Goal: Transaction & Acquisition: Book appointment/travel/reservation

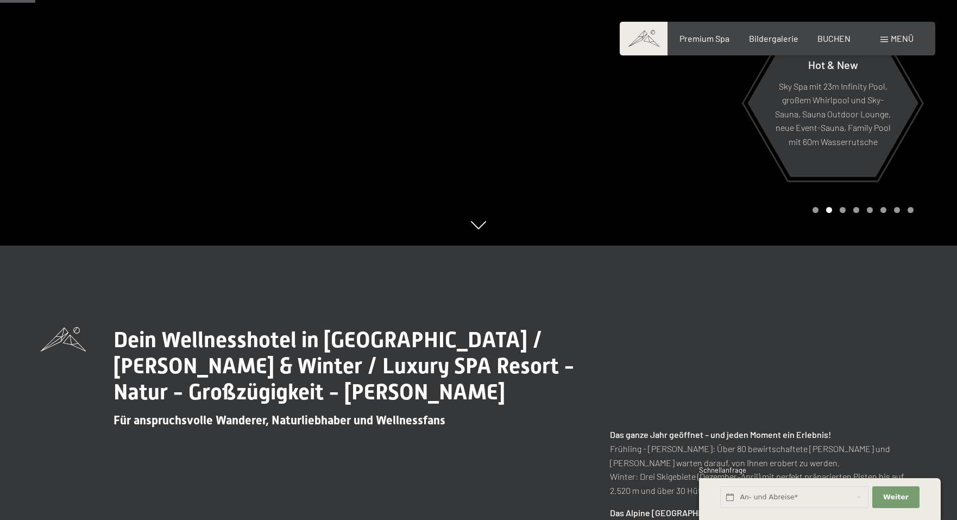
scroll to position [164, 0]
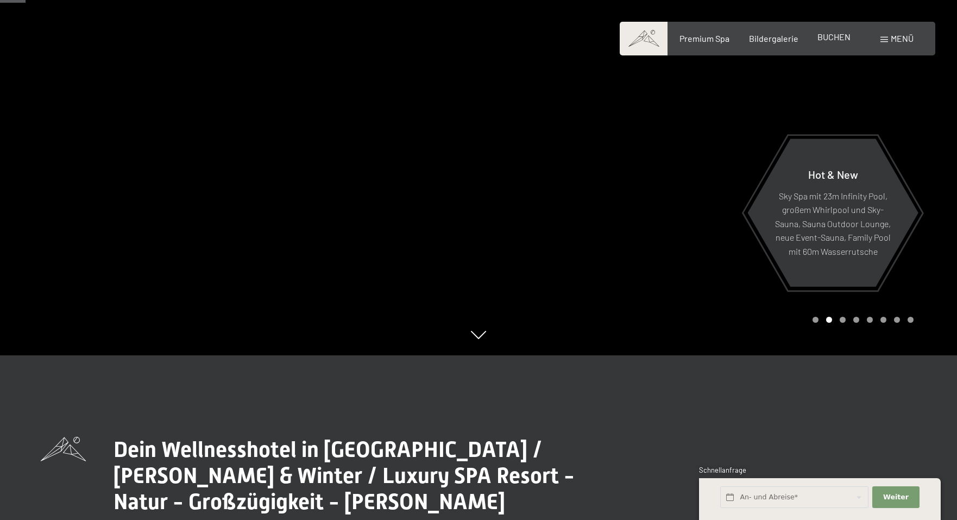
click at [828, 33] on span "BUCHEN" at bounding box center [833, 36] width 33 height 10
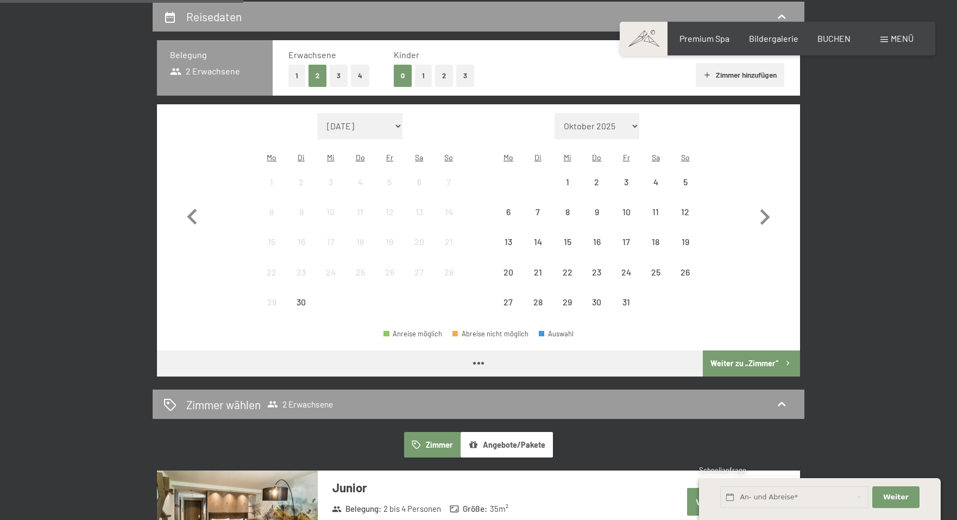
scroll to position [262, 0]
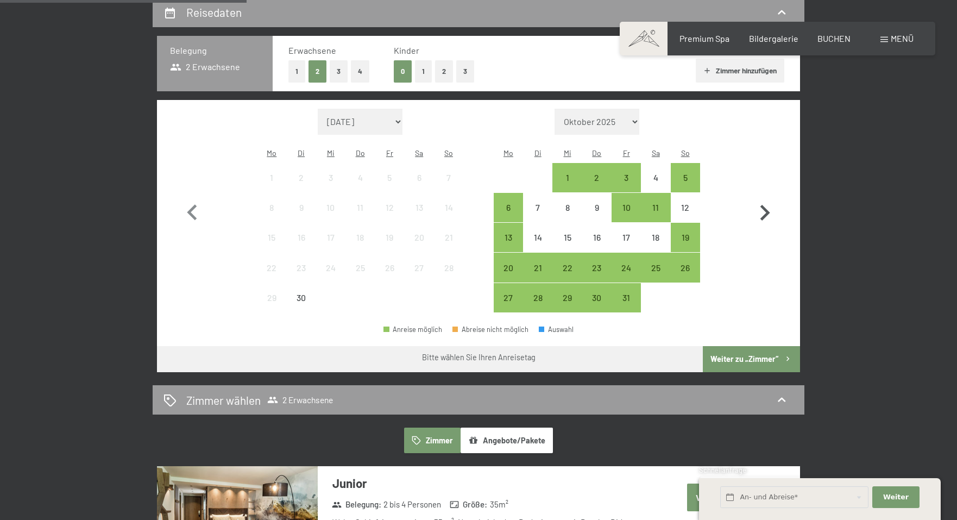
click at [764, 205] on icon "button" at bounding box center [765, 213] width 10 height 16
select select "[DATE]"
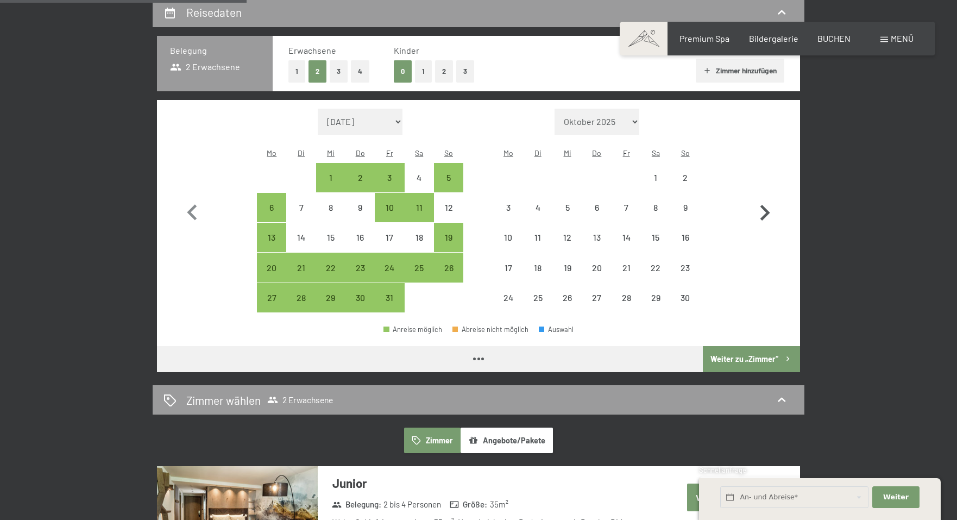
click at [764, 205] on icon "button" at bounding box center [765, 213] width 10 height 16
select select "[DATE]"
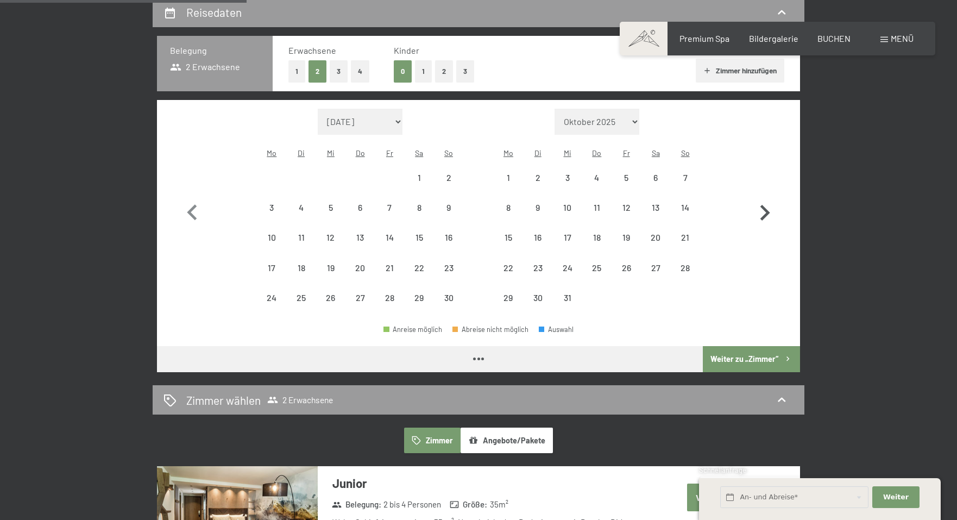
select select "[DATE]"
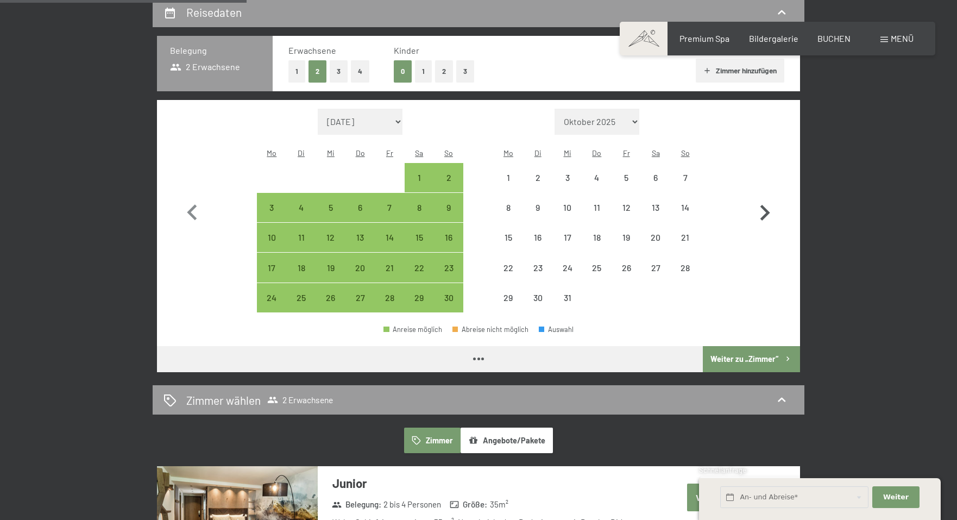
select select "[DATE]"
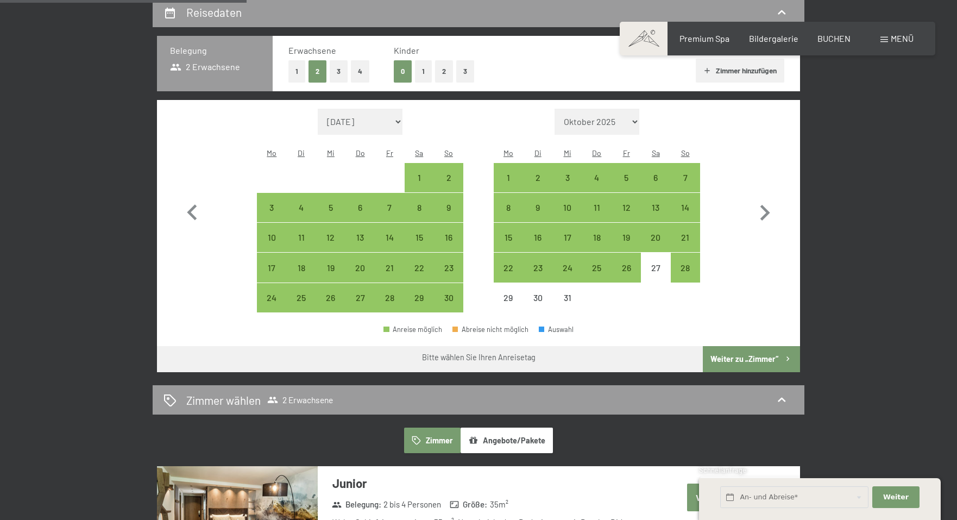
click at [444, 74] on button "2" at bounding box center [444, 71] width 18 height 22
select select "[DATE]"
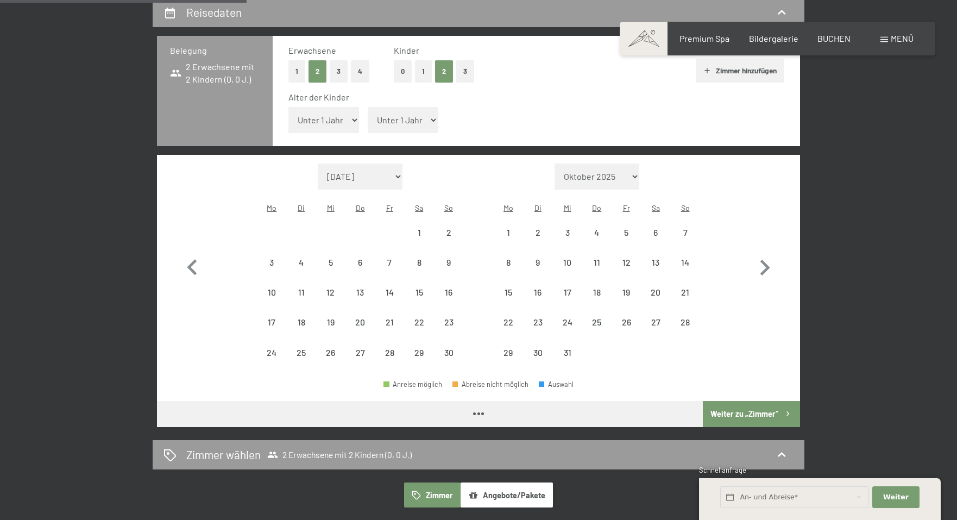
click at [336, 73] on button "3" at bounding box center [339, 71] width 18 height 22
select select "[DATE]"
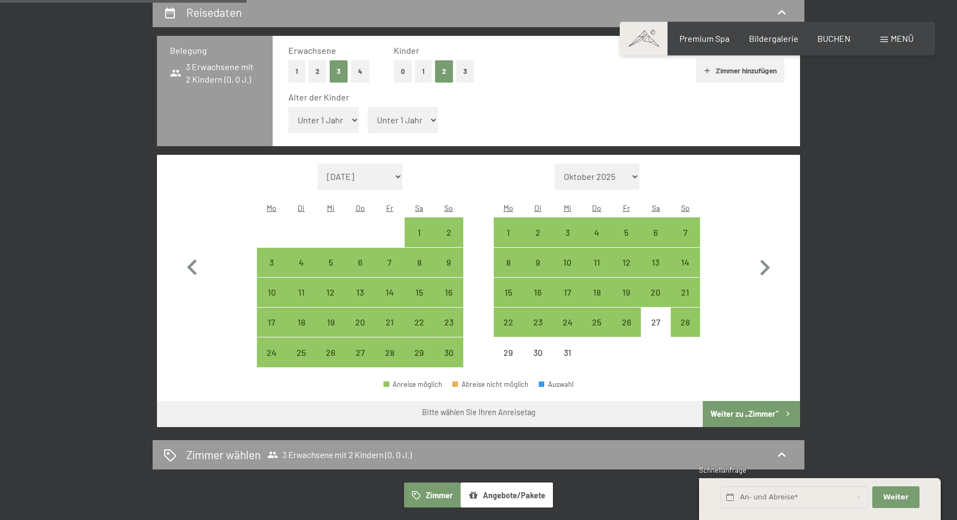
select select "[DATE]"
click at [505, 318] on div "22" at bounding box center [508, 331] width 27 height 27
select select "[DATE]"
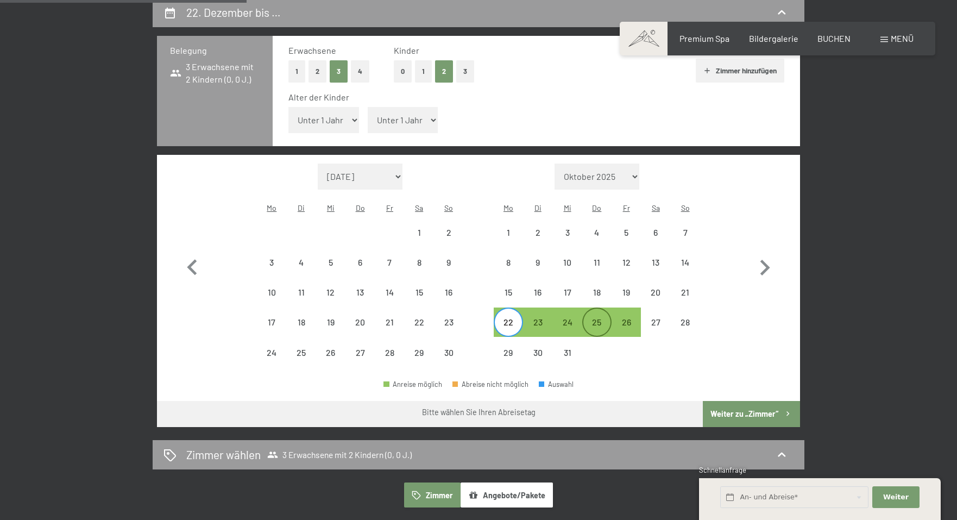
click at [585, 318] on div "25" at bounding box center [596, 331] width 27 height 27
select select "2025-11-01"
select select "2025-12-01"
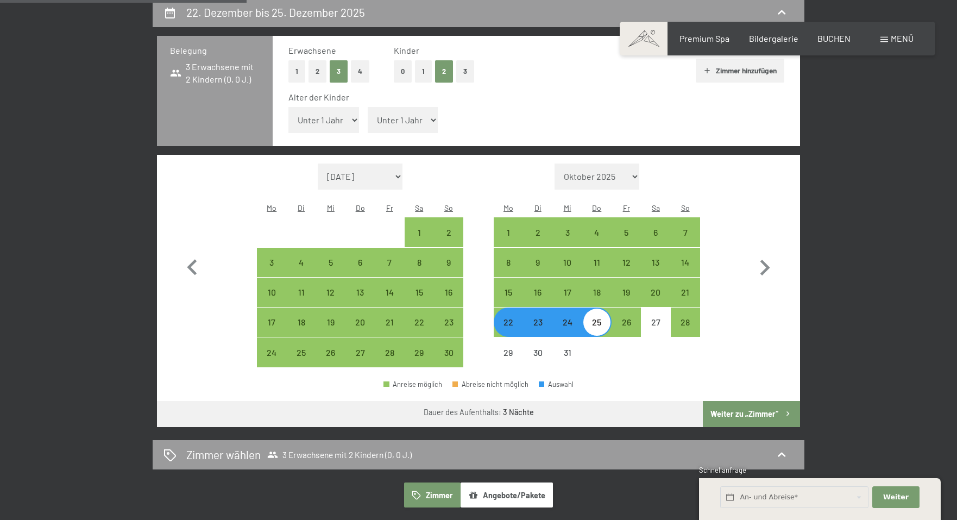
select select "12"
select select "2025-11-01"
select select "2025-12-01"
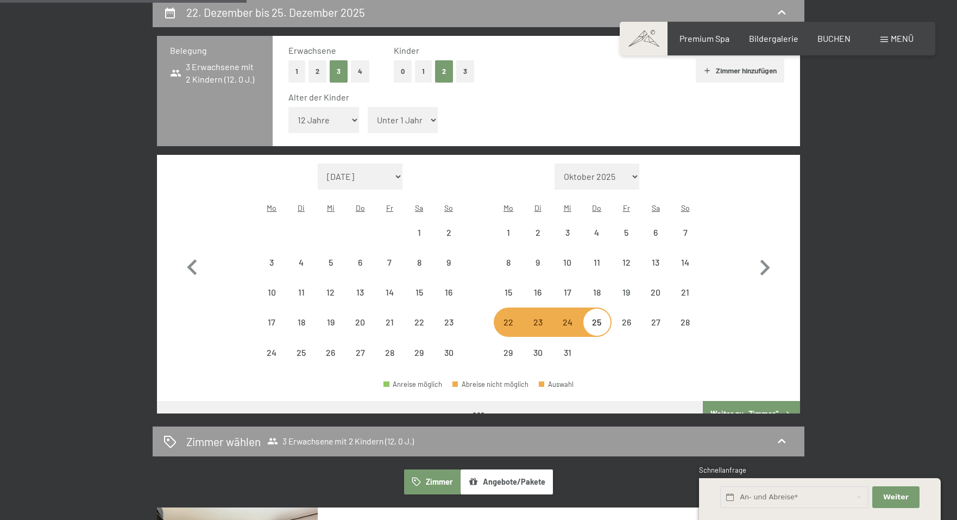
select select "2025-11-01"
select select "2025-12-01"
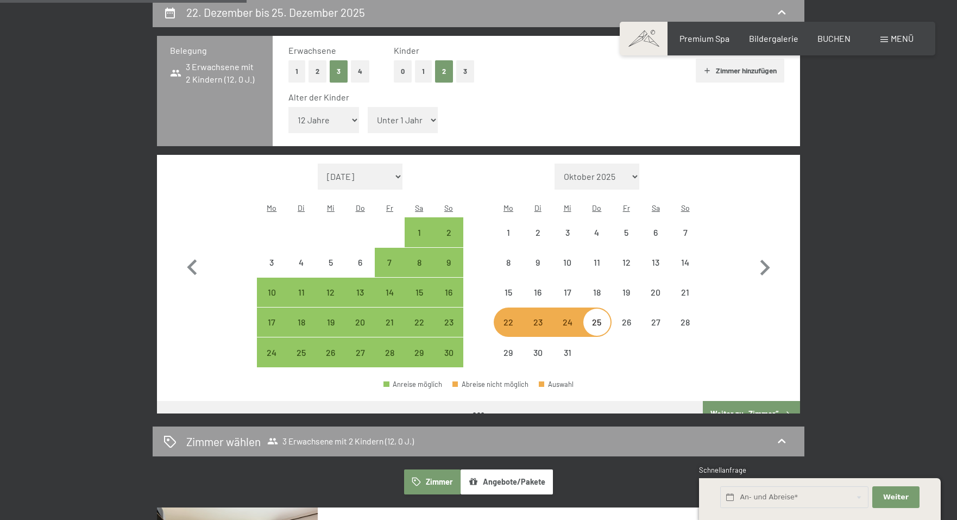
select select "2025-11-01"
select select "2025-12-01"
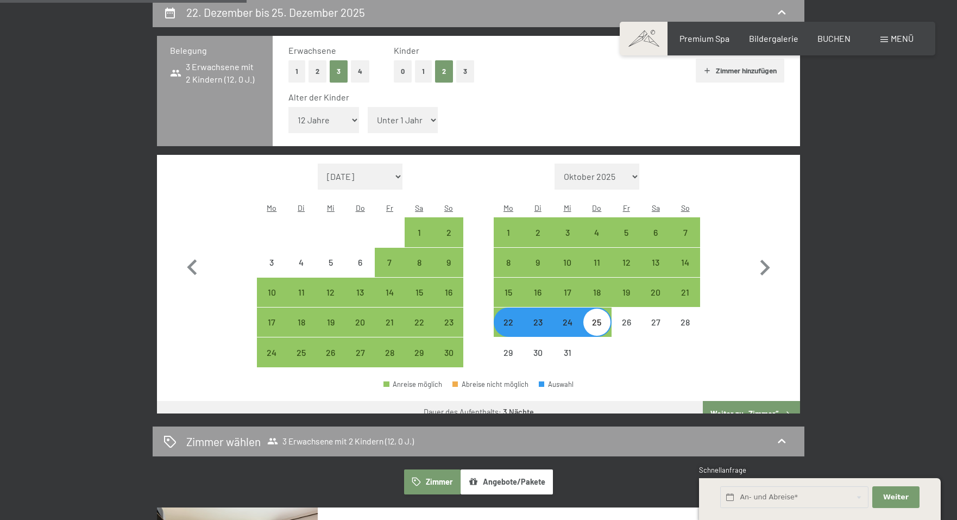
select select "16"
select select "2025-11-01"
select select "2025-12-01"
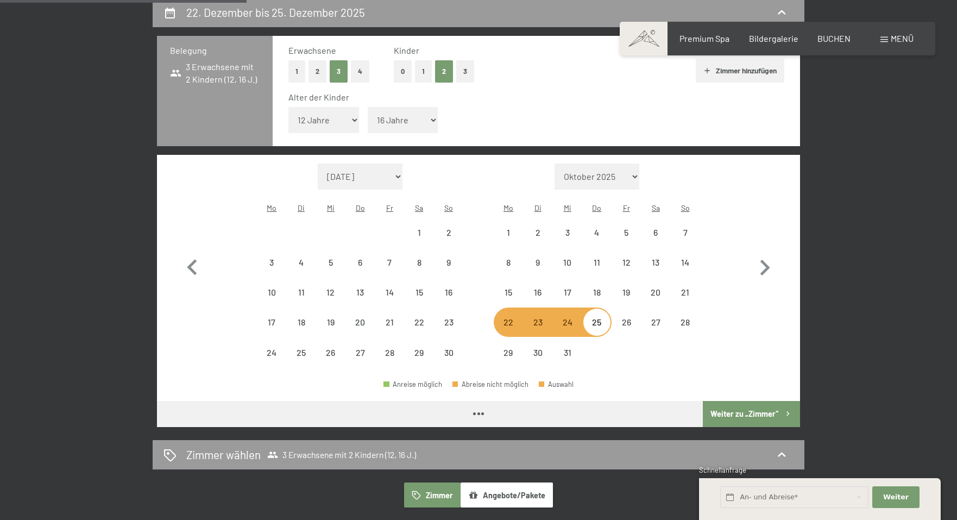
select select "2025-11-01"
select select "2025-12-01"
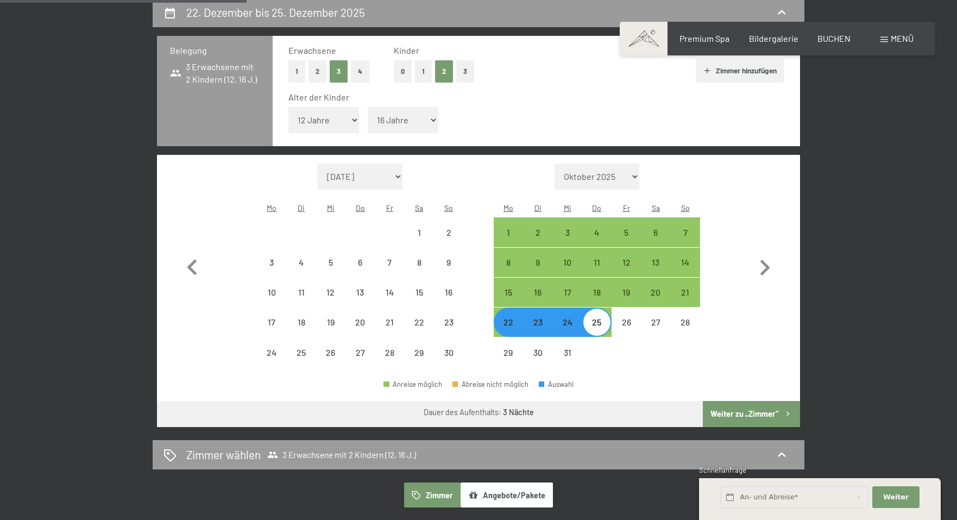
select select "2025-11-01"
select select "2025-12-01"
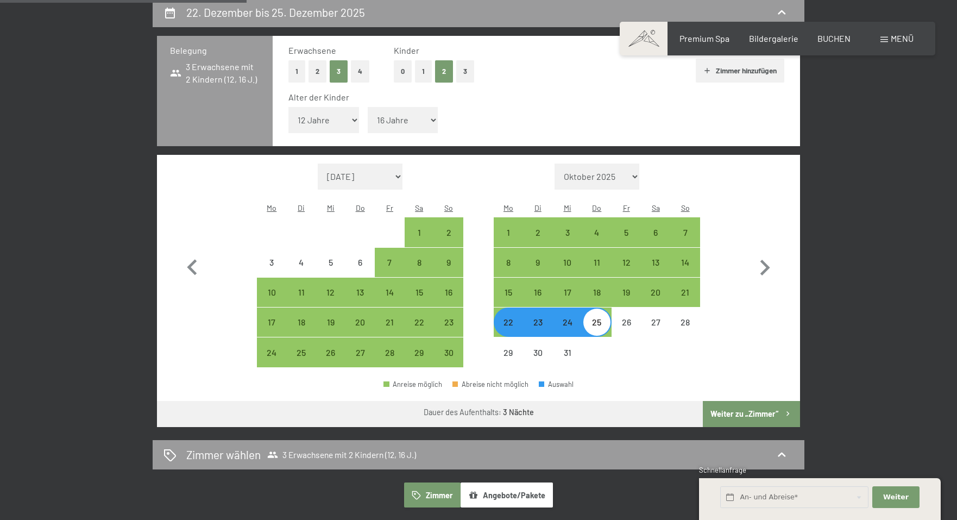
click at [327, 115] on select "Unter 1 Jahr 1 Jahr 2 Jahre 3 Jahre 4 Jahre 5 Jahre 6 Jahre 7 Jahre 8 Jahre 9 J…" at bounding box center [323, 120] width 71 height 26
select select "13"
select select "2025-11-01"
select select "2025-12-01"
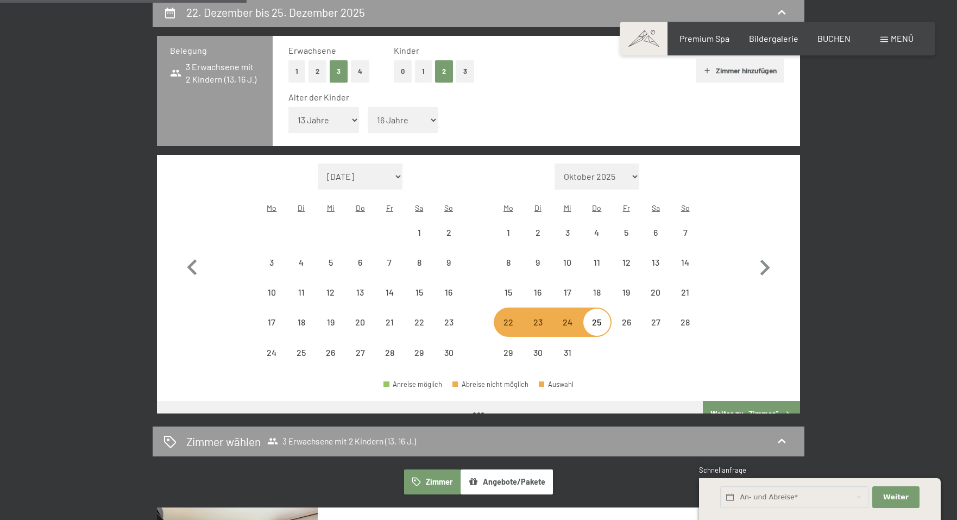
select select "2025-11-01"
select select "2025-12-01"
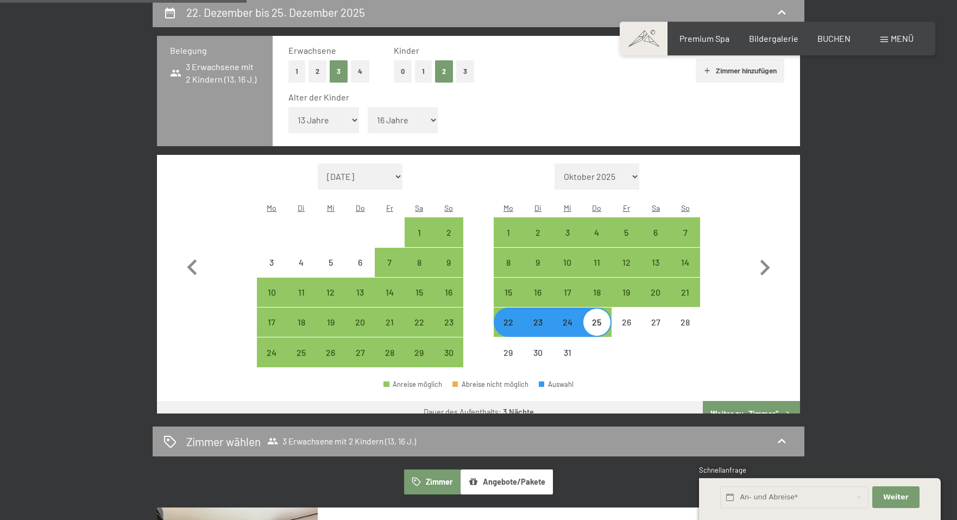
click at [739, 401] on button "Weiter zu „Zimmer“" at bounding box center [750, 414] width 97 height 26
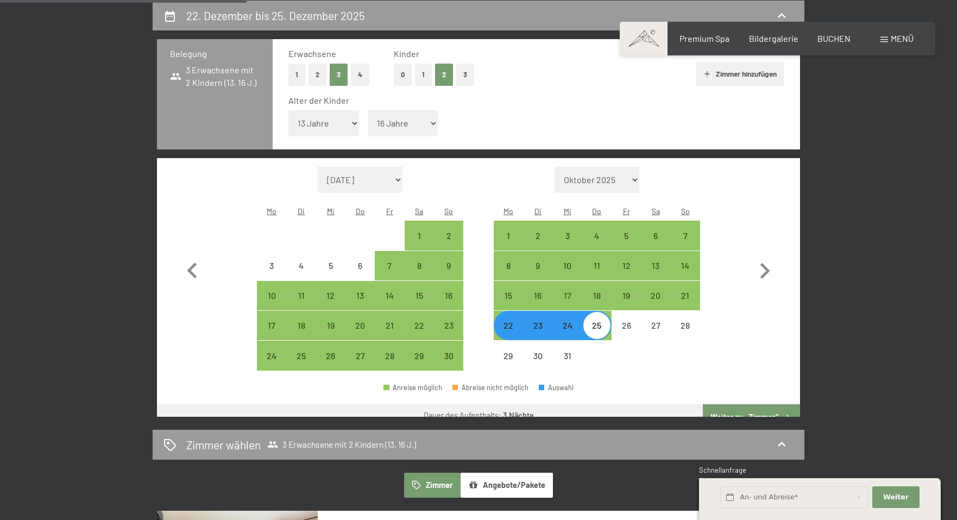
select select "2025-11-01"
select select "2025-12-01"
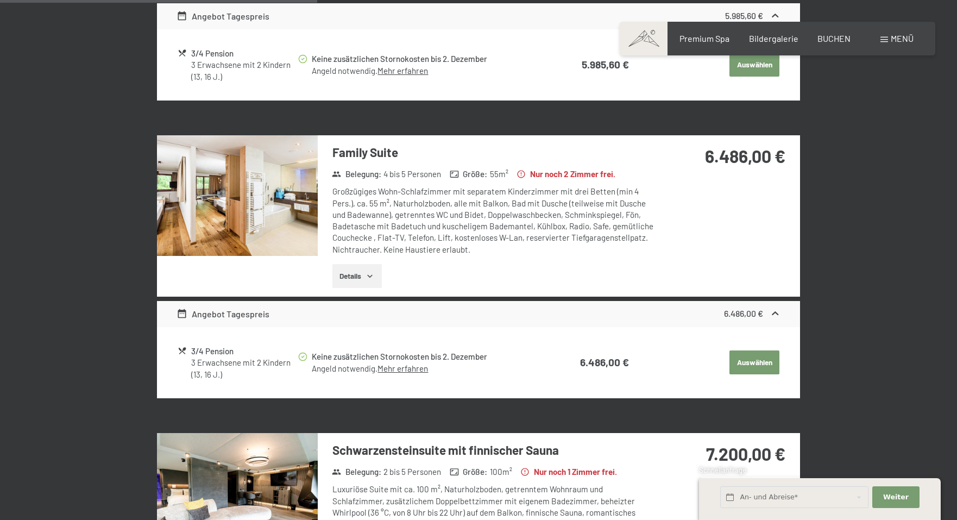
scroll to position [547, 0]
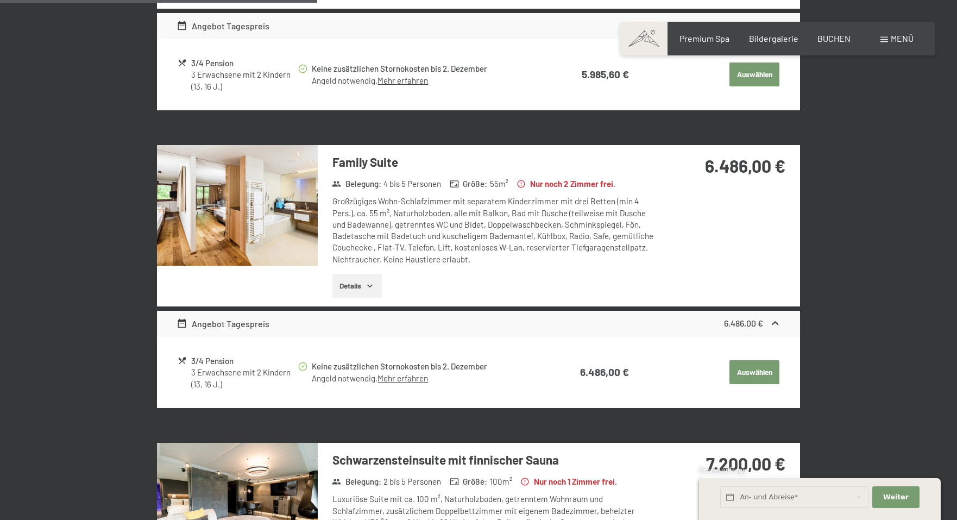
click at [318, 186] on div "Family Suite Belegung : 4 bis 5 Personen Größe : 55 m² Nur noch 2 Zimmer frei. …" at bounding box center [487, 225] width 338 height 161
click at [363, 156] on div "Family Suite Belegung : 4 bis 5 Personen Größe : 55 m² Nur noch 2 Zimmer frei. …" at bounding box center [487, 225] width 338 height 161
click at [240, 180] on img at bounding box center [237, 205] width 161 height 121
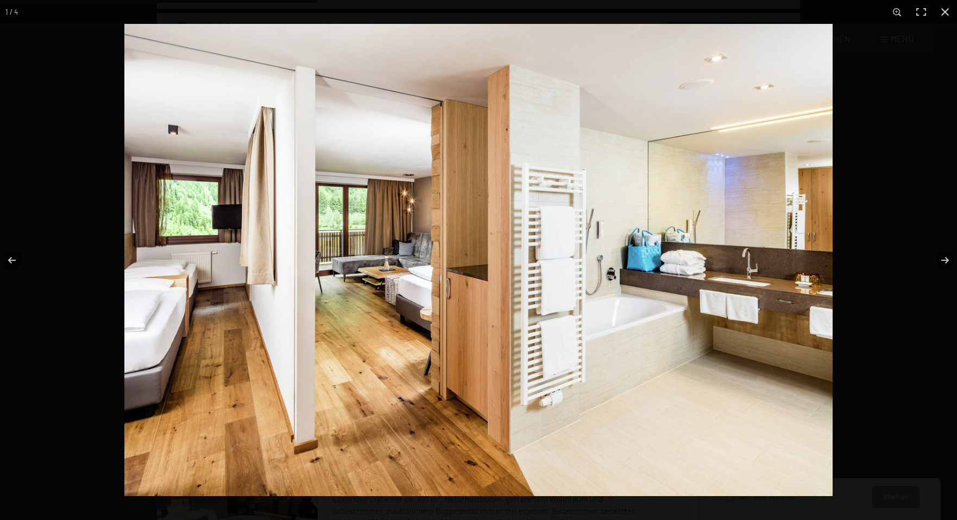
click at [240, 180] on img at bounding box center [478, 260] width 708 height 472
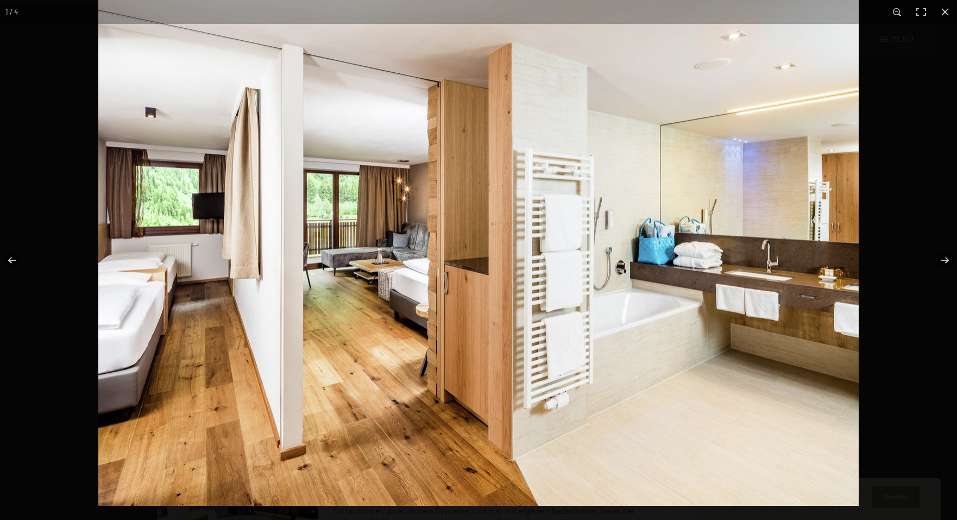
click at [603, 296] on img at bounding box center [478, 252] width 760 height 507
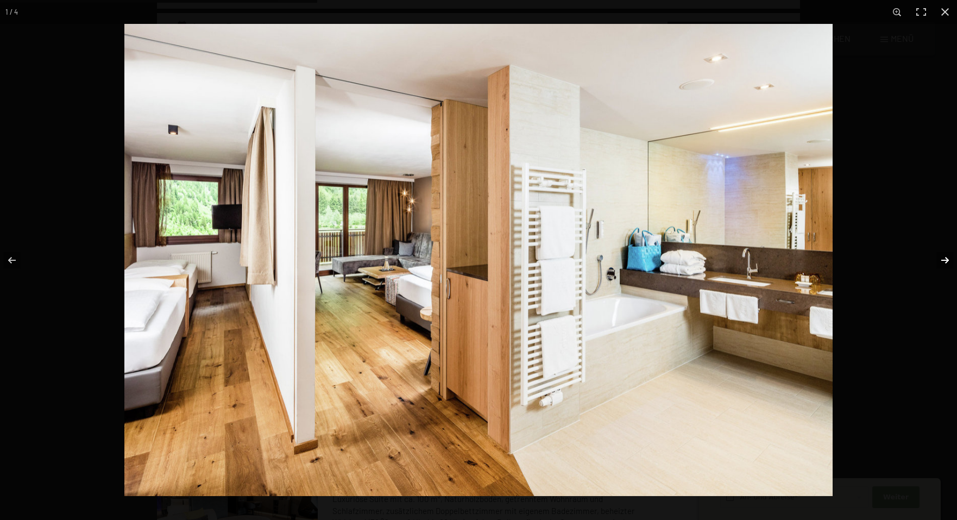
click at [945, 260] on button "button" at bounding box center [938, 260] width 38 height 54
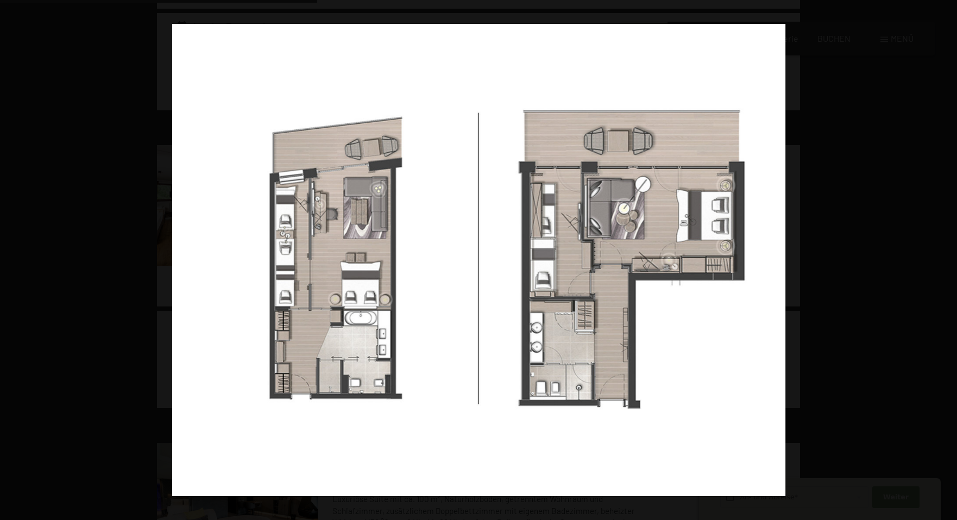
click at [945, 260] on button "button" at bounding box center [938, 260] width 38 height 54
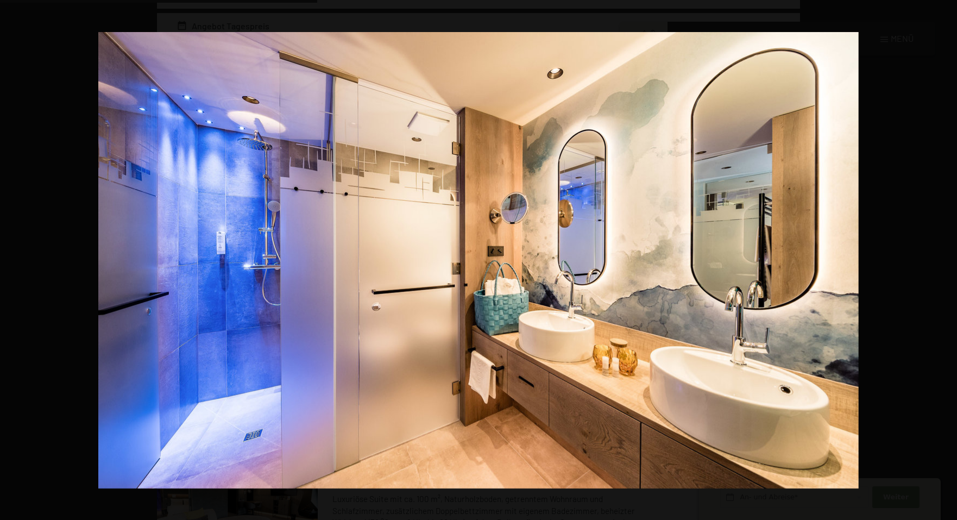
click at [945, 260] on button "button" at bounding box center [938, 260] width 38 height 54
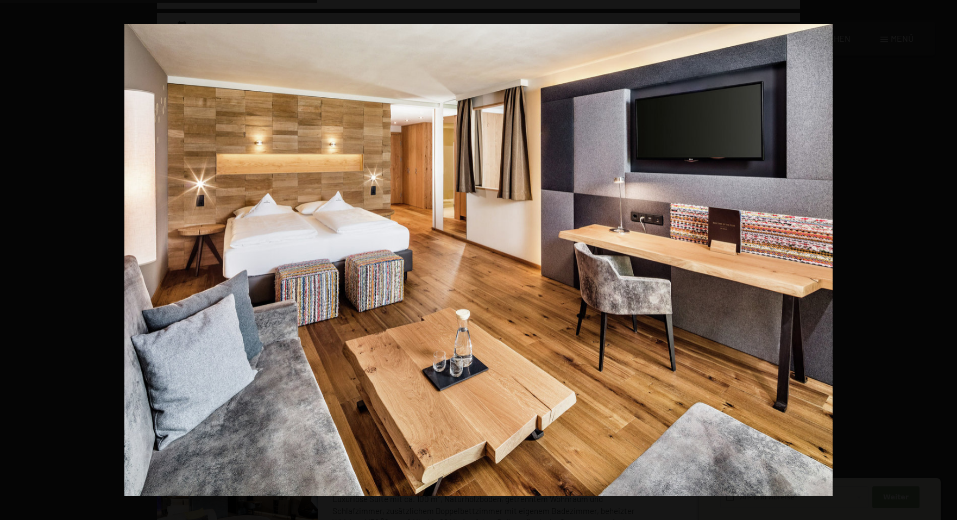
click at [945, 260] on button "button" at bounding box center [938, 260] width 38 height 54
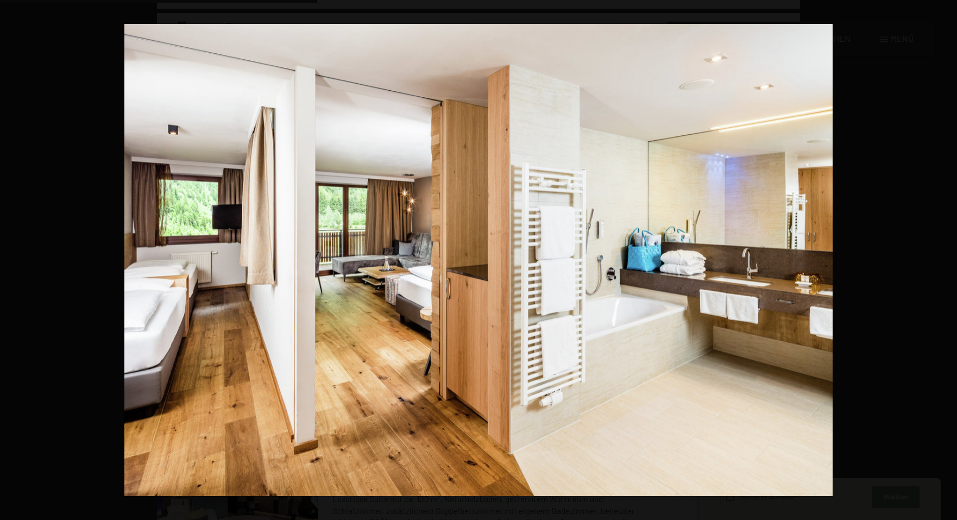
click at [945, 260] on button "button" at bounding box center [938, 260] width 38 height 54
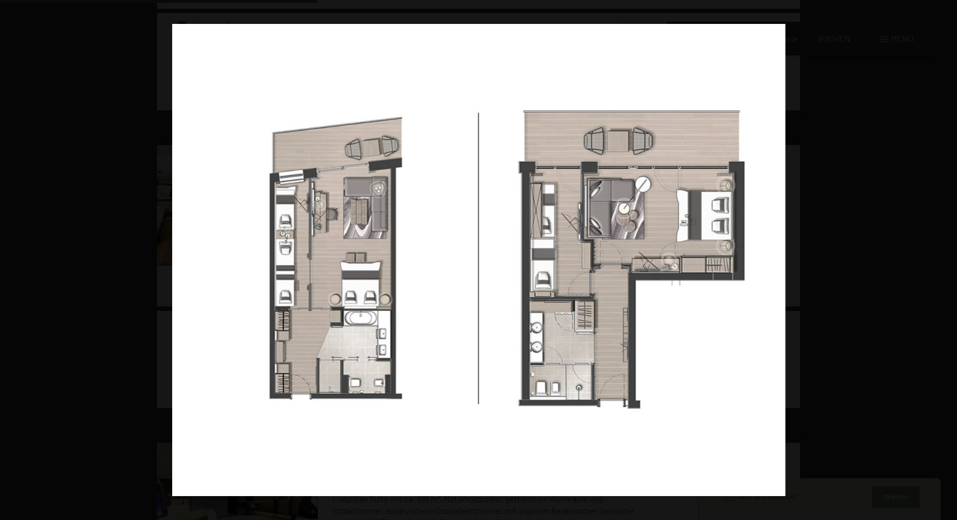
click at [945, 260] on button "button" at bounding box center [938, 260] width 38 height 54
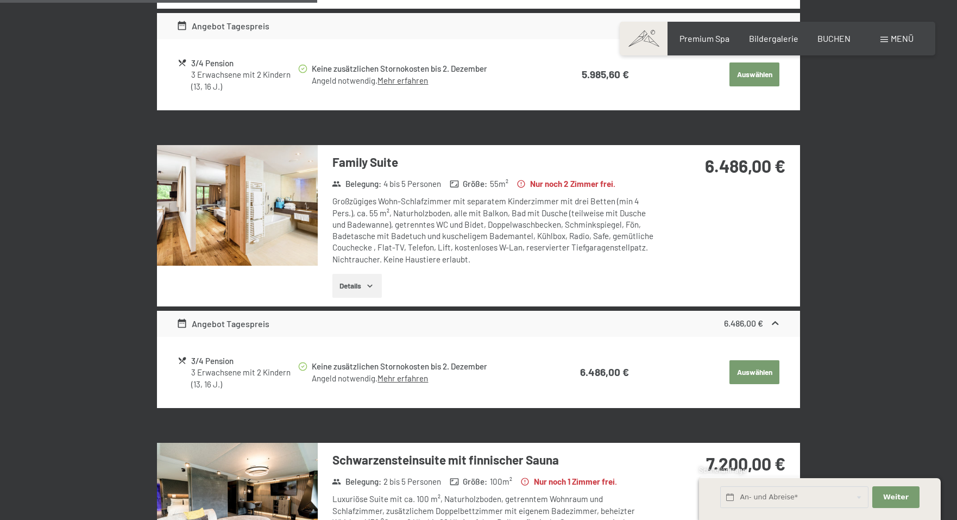
click at [0, 0] on button "button" at bounding box center [0, 0] width 0 height 0
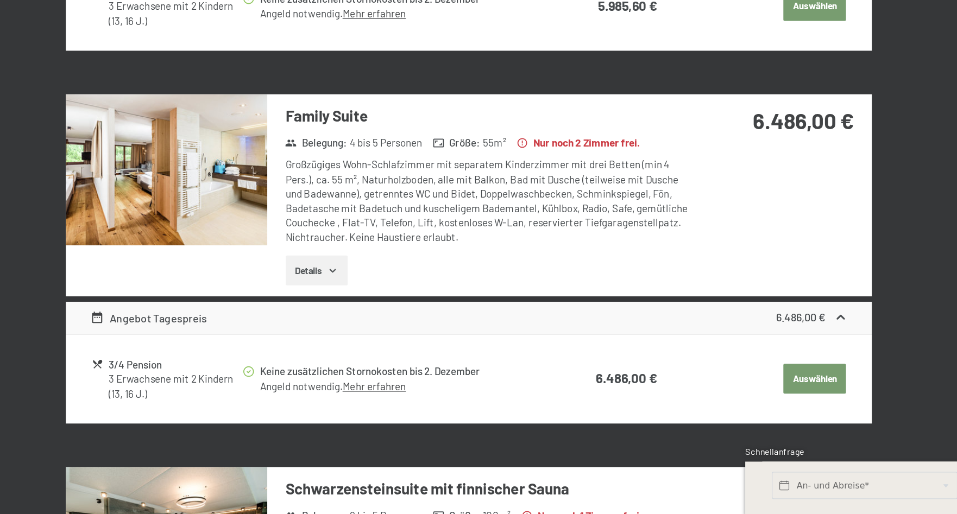
scroll to position [514, 0]
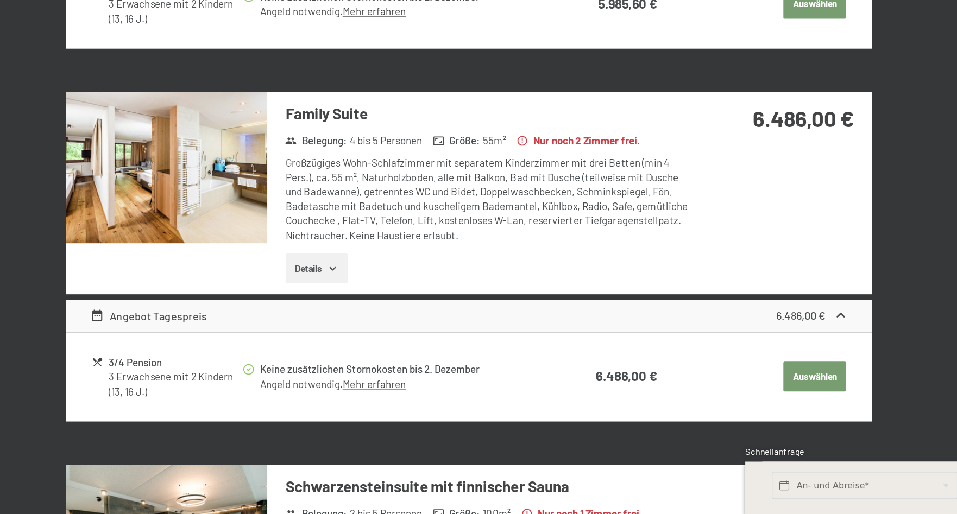
click at [332, 306] on button "Details" at bounding box center [356, 318] width 49 height 24
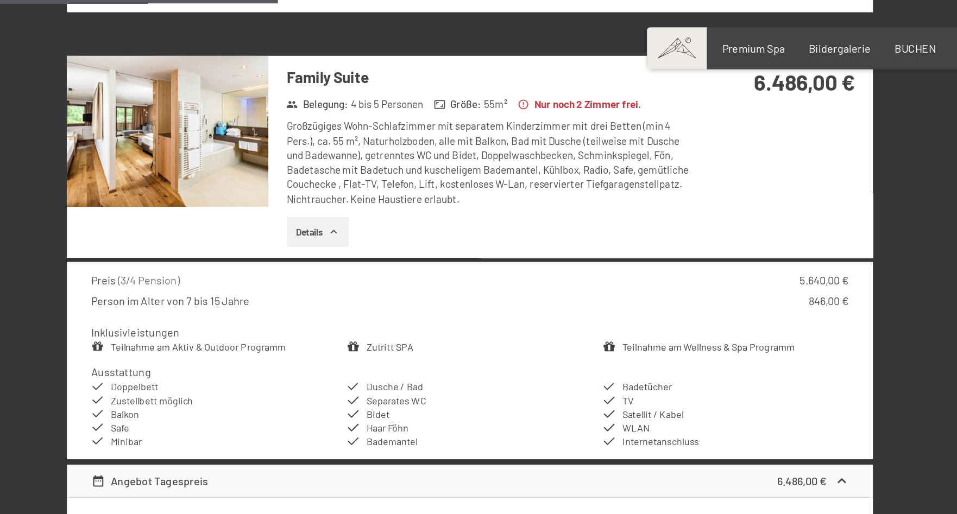
scroll to position [641, 0]
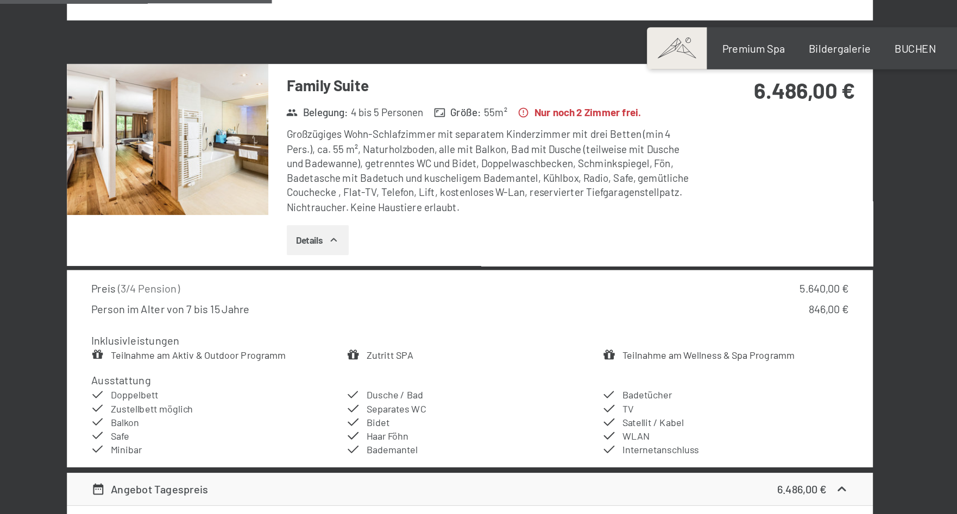
click at [176, 125] on img at bounding box center [237, 111] width 161 height 121
click at [0, 0] on div at bounding box center [0, 0] width 0 height 0
click at [157, 136] on img at bounding box center [237, 111] width 161 height 121
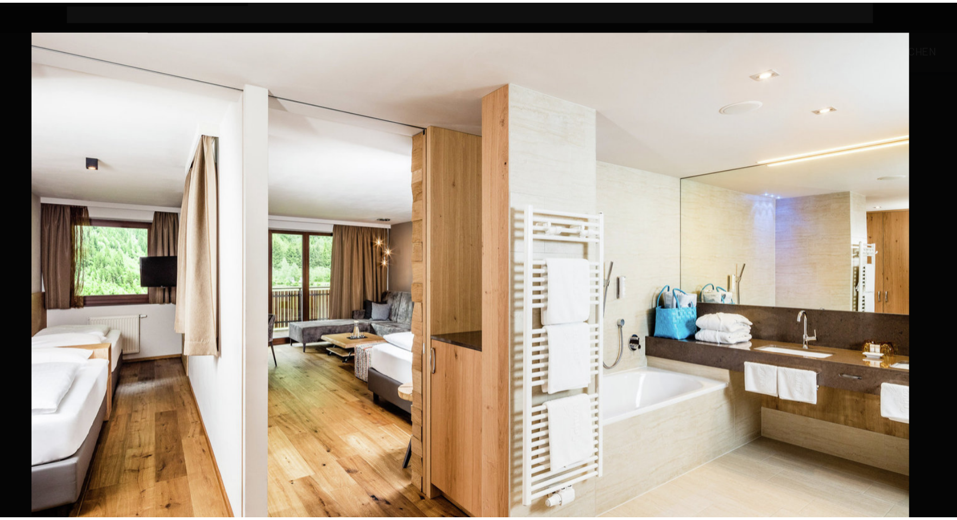
scroll to position [569, 0]
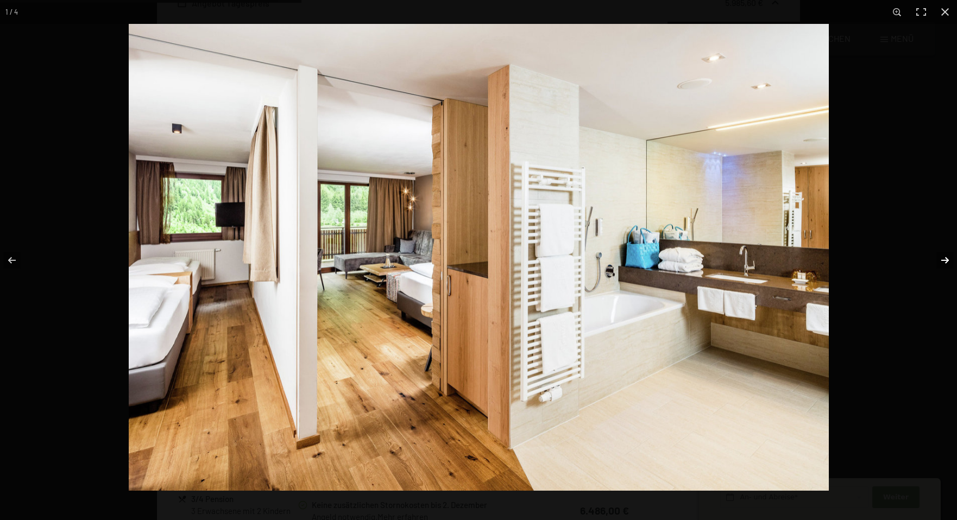
click at [946, 263] on button "button" at bounding box center [938, 260] width 38 height 54
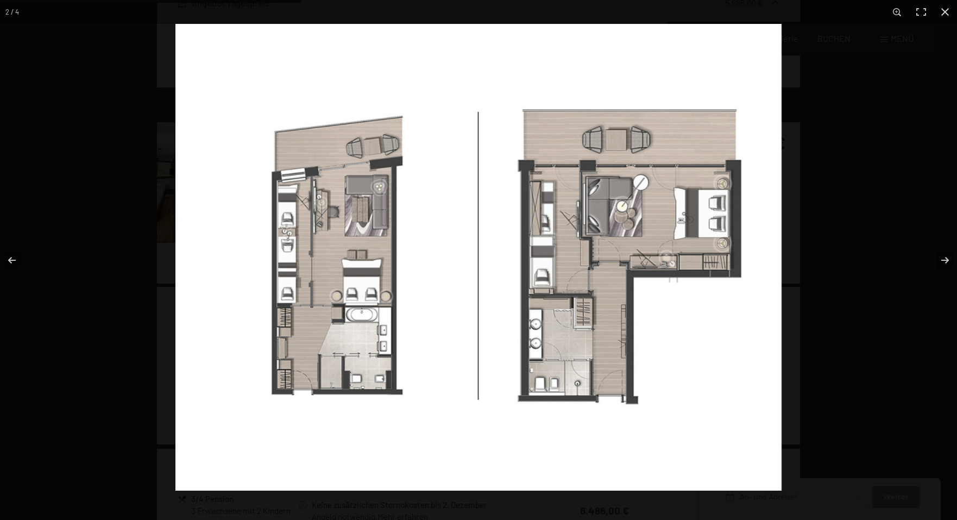
click at [313, 219] on img at bounding box center [478, 257] width 606 height 466
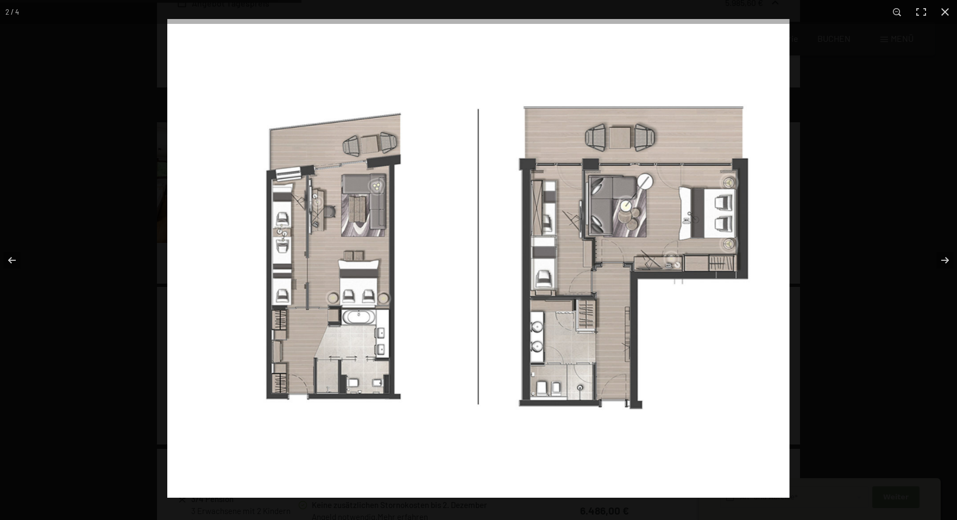
click at [313, 219] on img at bounding box center [478, 258] width 622 height 478
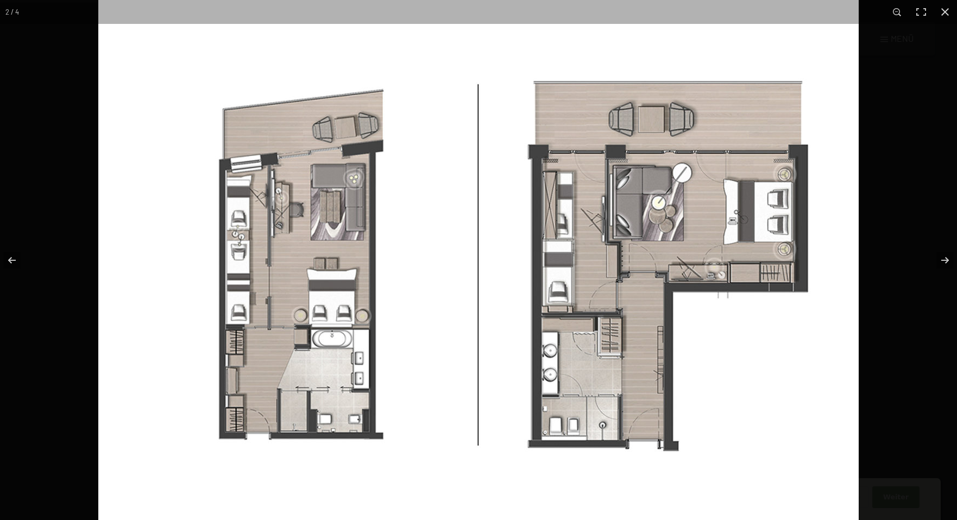
click at [298, 378] on img at bounding box center [478, 266] width 760 height 585
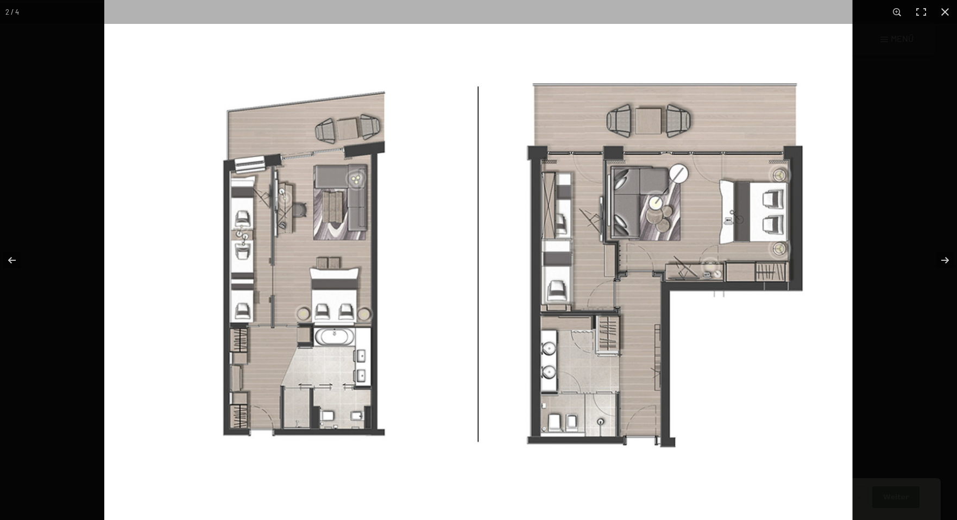
click at [298, 378] on img at bounding box center [478, 265] width 748 height 575
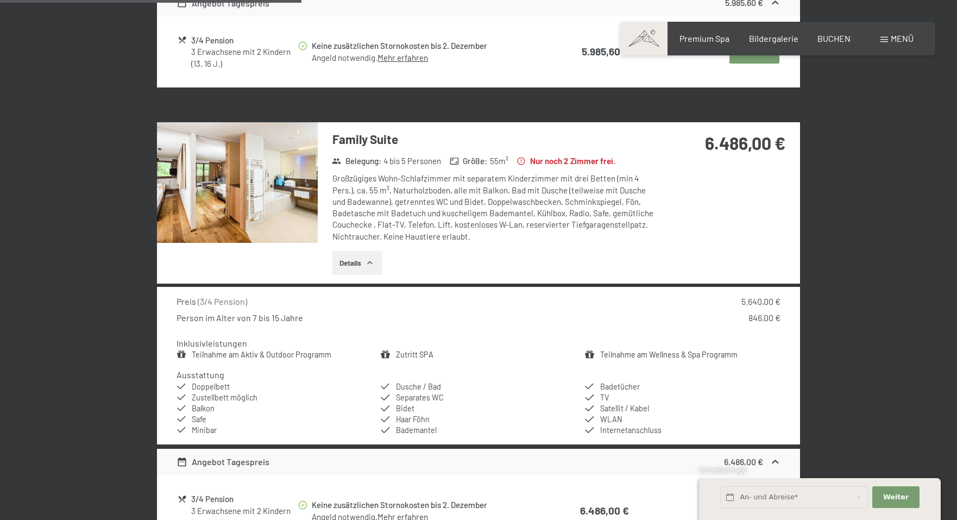
click at [0, 0] on button "button" at bounding box center [0, 0] width 0 height 0
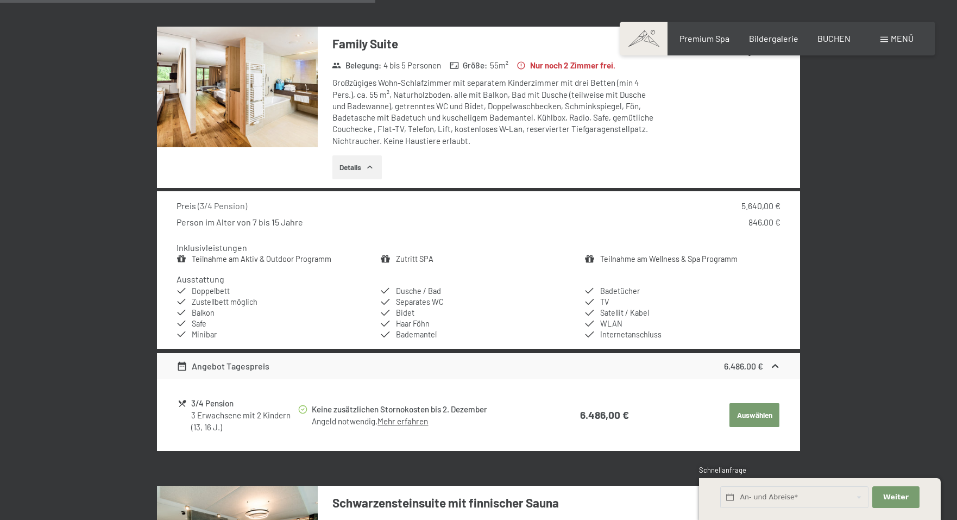
scroll to position [659, 0]
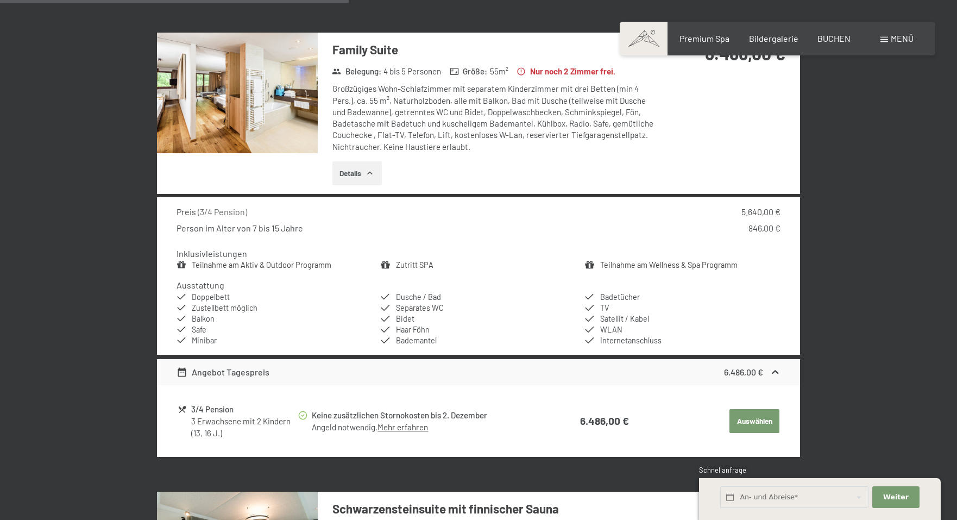
click at [356, 161] on button "Details" at bounding box center [356, 173] width 49 height 24
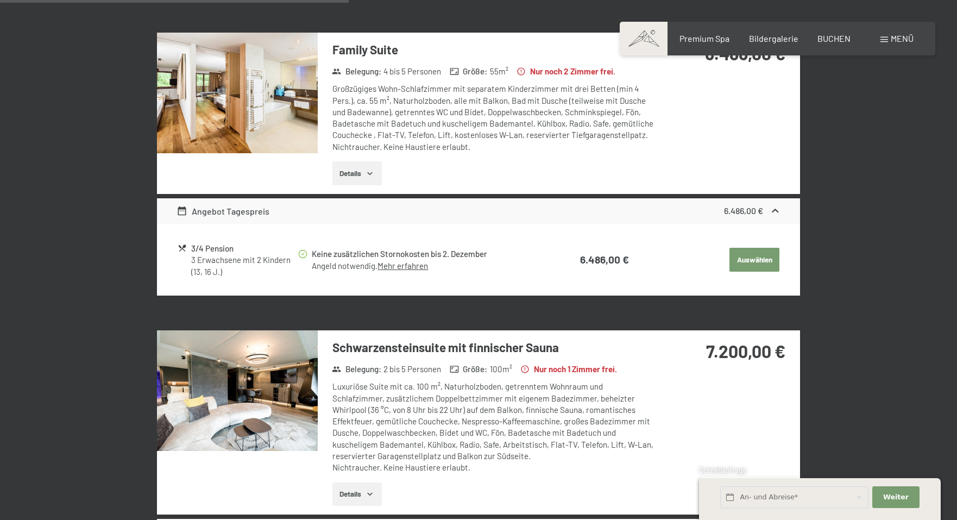
click at [751, 248] on button "Auswählen" at bounding box center [754, 260] width 50 height 24
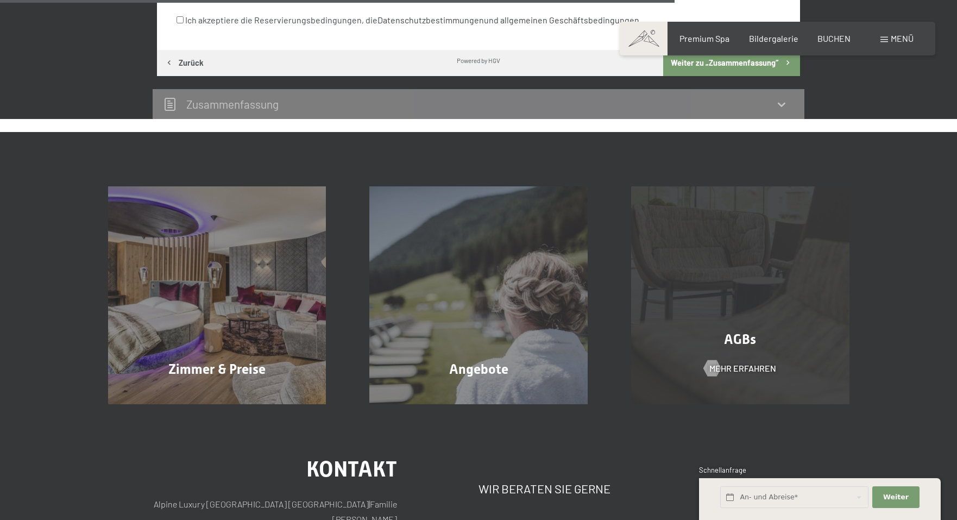
scroll to position [870, 0]
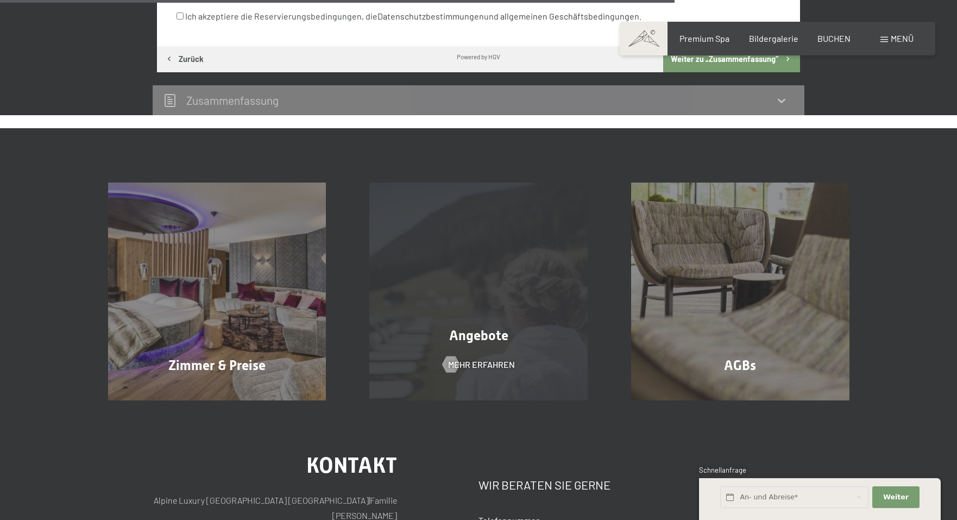
click at [491, 327] on span "Angebote" at bounding box center [478, 335] width 59 height 16
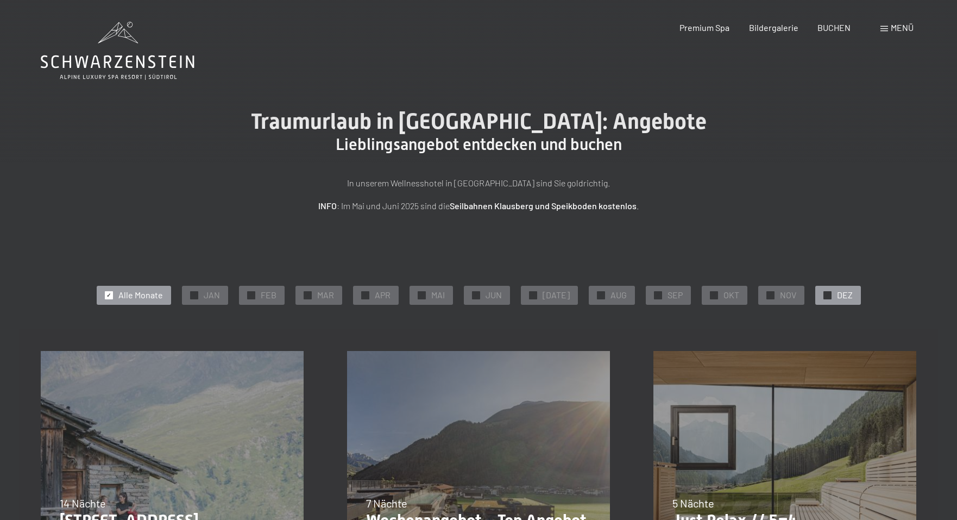
click at [824, 300] on div "✓ DEZ" at bounding box center [838, 295] width 46 height 18
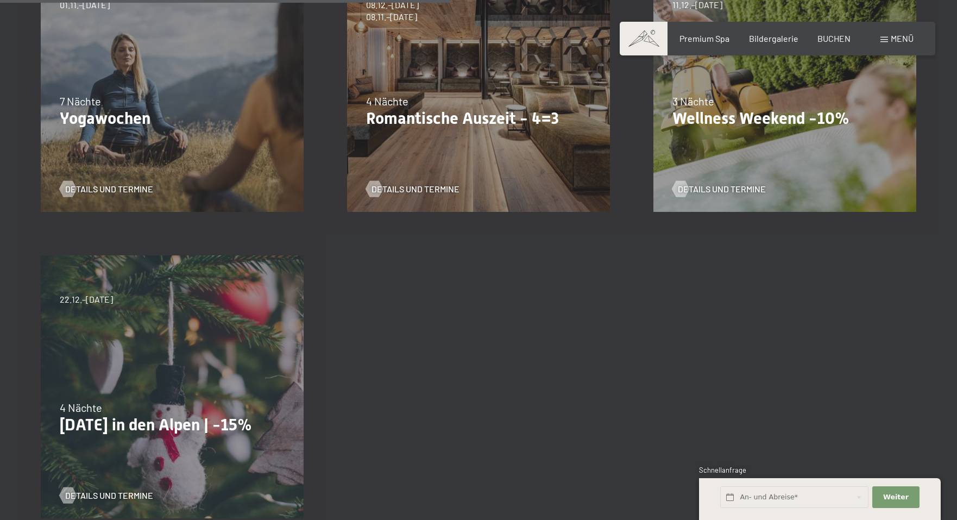
scroll to position [708, 0]
click at [219, 352] on div "22.12.–26.12.2025 4 Nächte Weihnachten in den Alpen | -15% Details und Termine" at bounding box center [172, 386] width 306 height 306
click at [231, 346] on div "22.12.–26.12.2025 4 Nächte Weihnachten in den Alpen | -15% Details und Termine" at bounding box center [172, 386] width 306 height 306
click at [202, 402] on div "4 Nächte" at bounding box center [172, 406] width 225 height 15
click at [164, 434] on p "Weihnachten in den Alpen | -15%" at bounding box center [172, 424] width 225 height 20
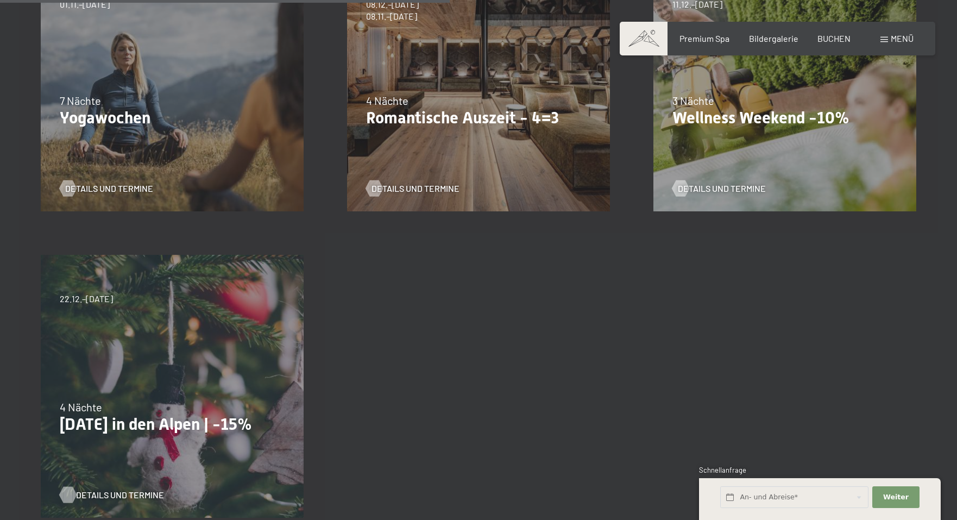
click at [126, 491] on span "Details und Termine" at bounding box center [120, 495] width 88 height 12
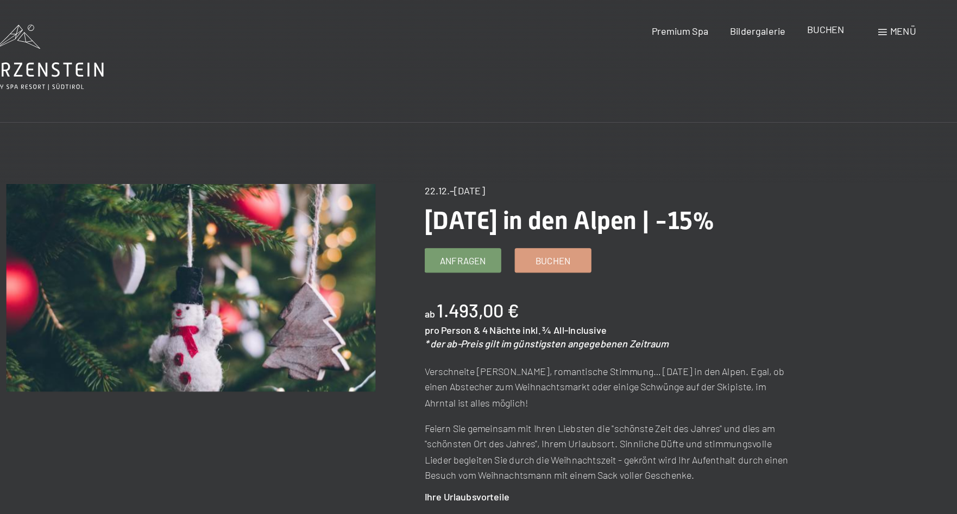
click at [817, 26] on span "BUCHEN" at bounding box center [833, 26] width 33 height 10
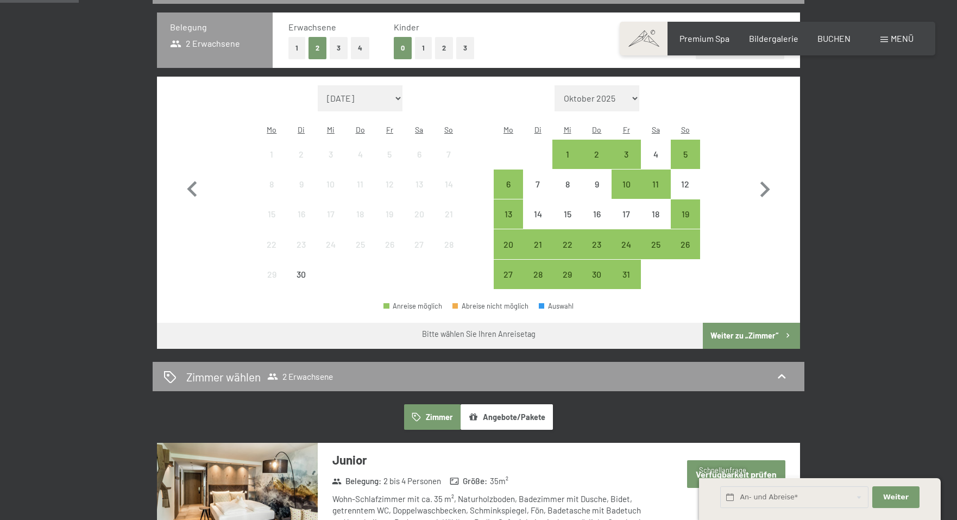
scroll to position [265, 0]
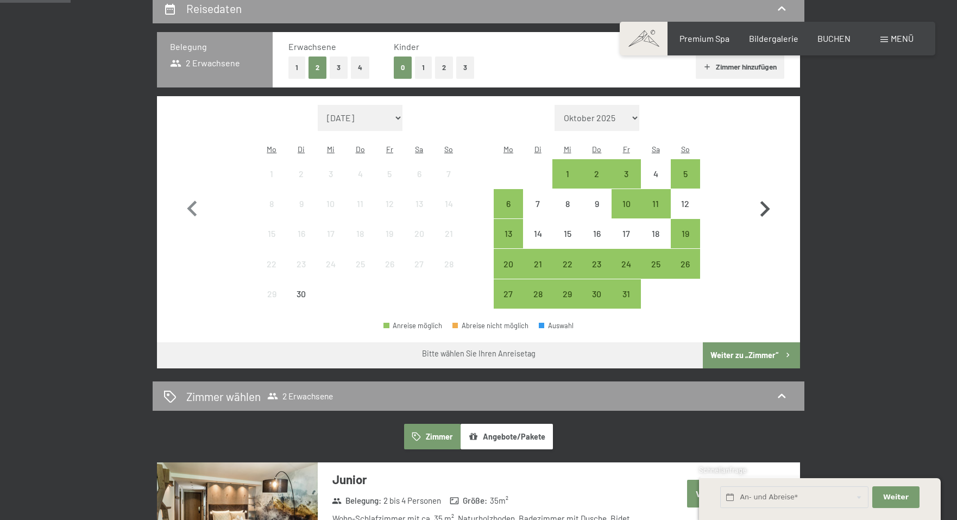
click at [762, 200] on icon "button" at bounding box center [764, 208] width 31 height 31
select select "2025-10-01"
select select "2025-11-01"
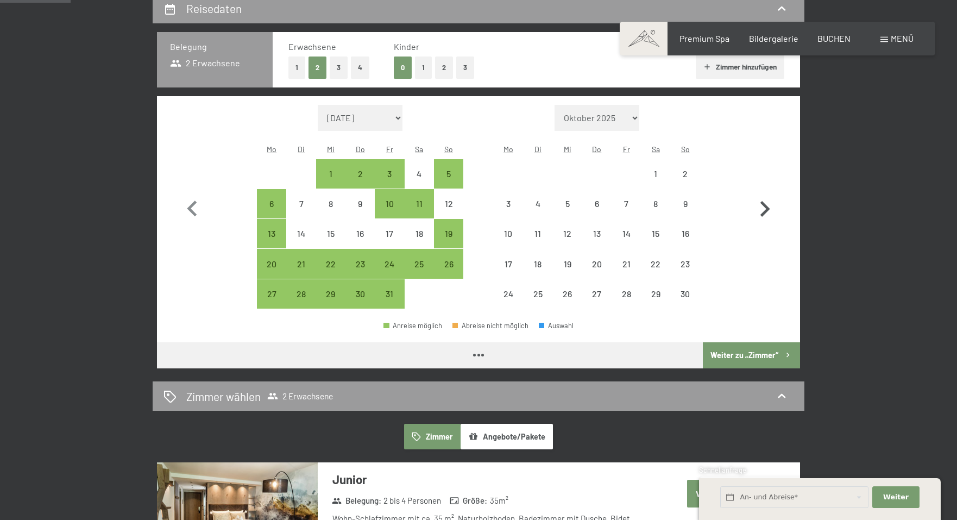
click at [762, 200] on icon "button" at bounding box center [764, 208] width 31 height 31
select select "2025-11-01"
select select "2025-12-01"
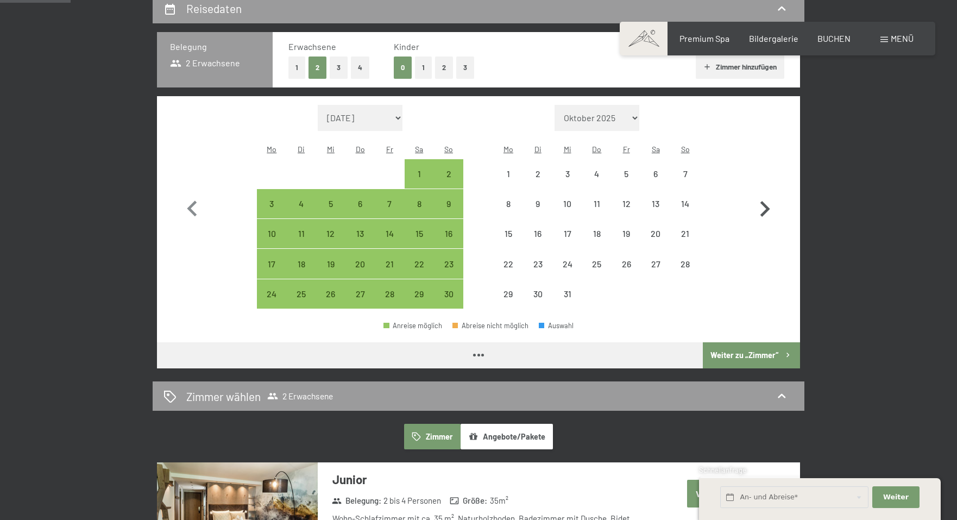
click at [762, 200] on icon "button" at bounding box center [764, 208] width 31 height 31
select select "2025-12-01"
select select "2026-01-01"
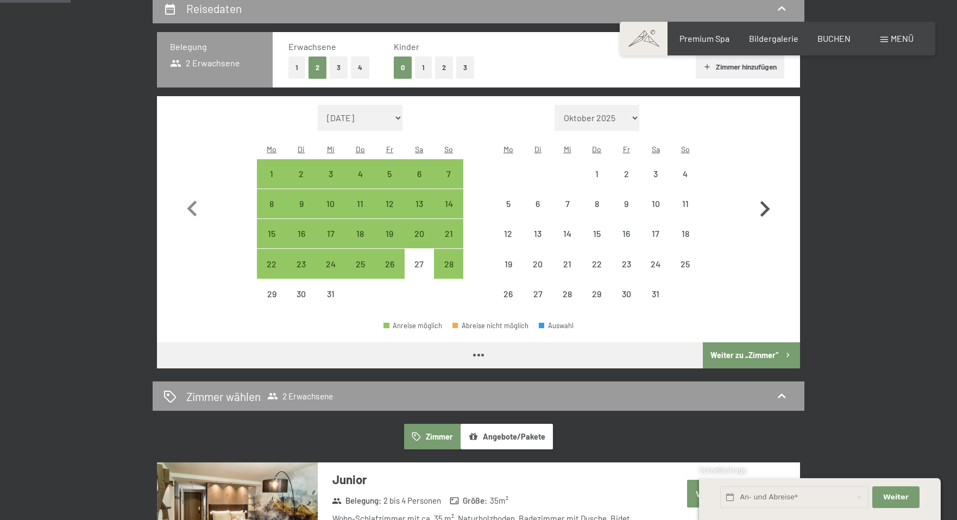
select select "2025-12-01"
select select "2026-01-01"
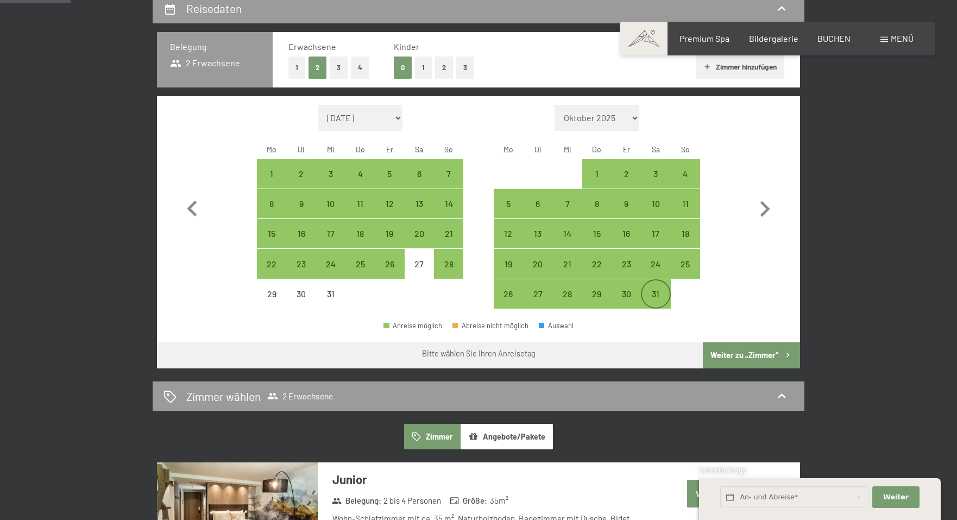
click at [663, 289] on div "31" at bounding box center [655, 302] width 27 height 27
select select "2025-12-01"
select select "2026-01-01"
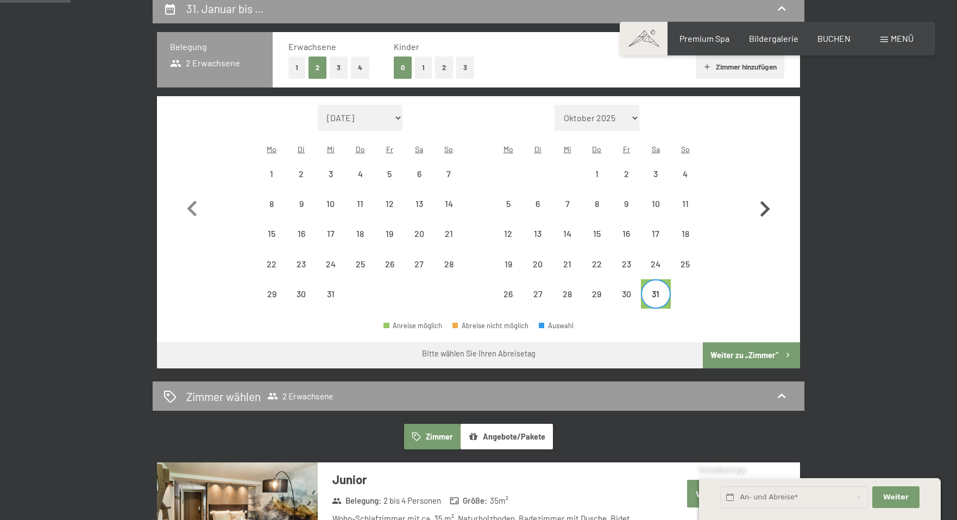
click at [768, 198] on icon "button" at bounding box center [764, 208] width 31 height 31
select select "2026-01-01"
select select "2026-02-01"
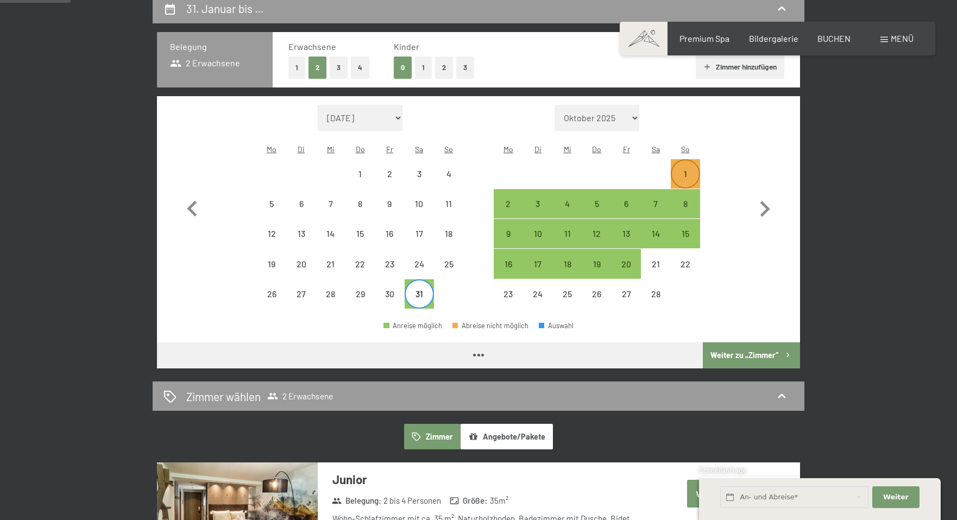
select select "2026-01-01"
select select "2026-02-01"
click at [654, 199] on div "7" at bounding box center [655, 212] width 27 height 27
select select "2026-01-01"
select select "2026-02-01"
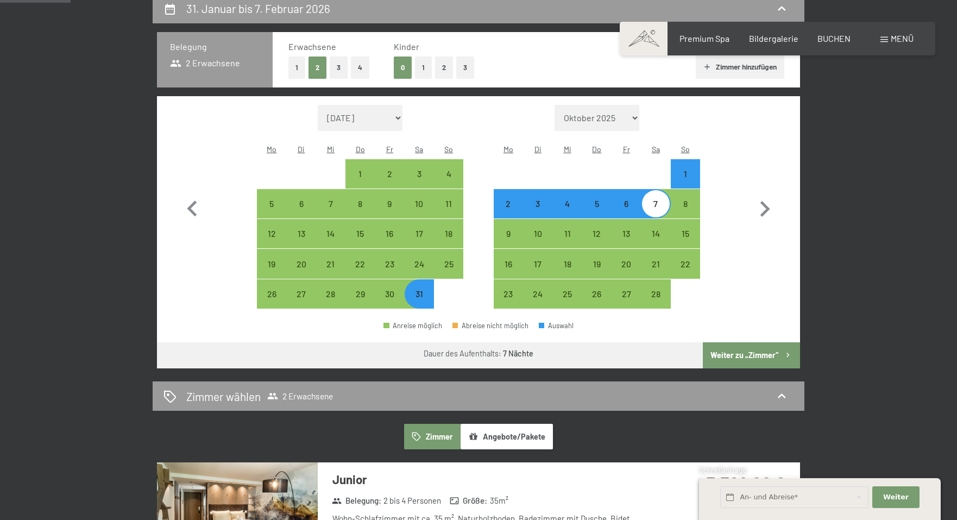
click at [438, 67] on button "2" at bounding box center [444, 67] width 18 height 22
select select "2026-01-01"
select select "2026-02-01"
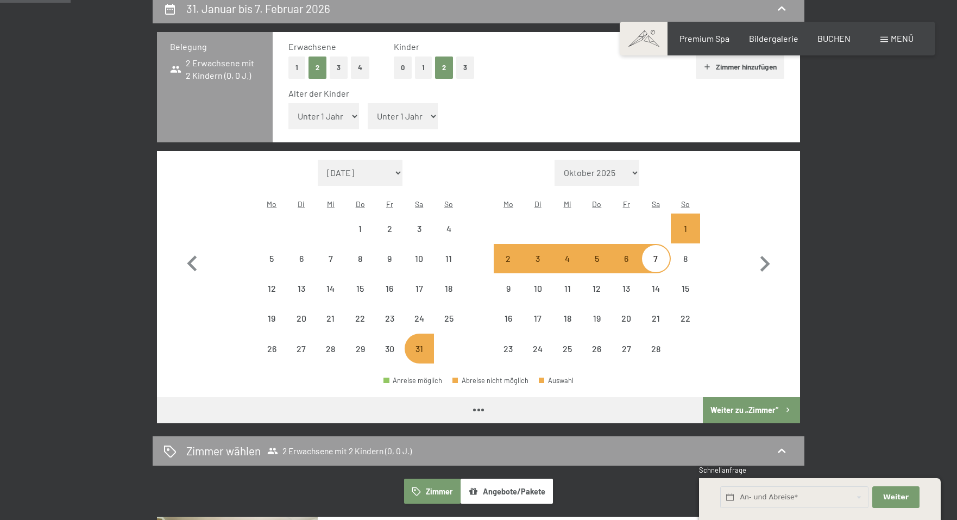
select select "2026-01-01"
select select "2026-02-01"
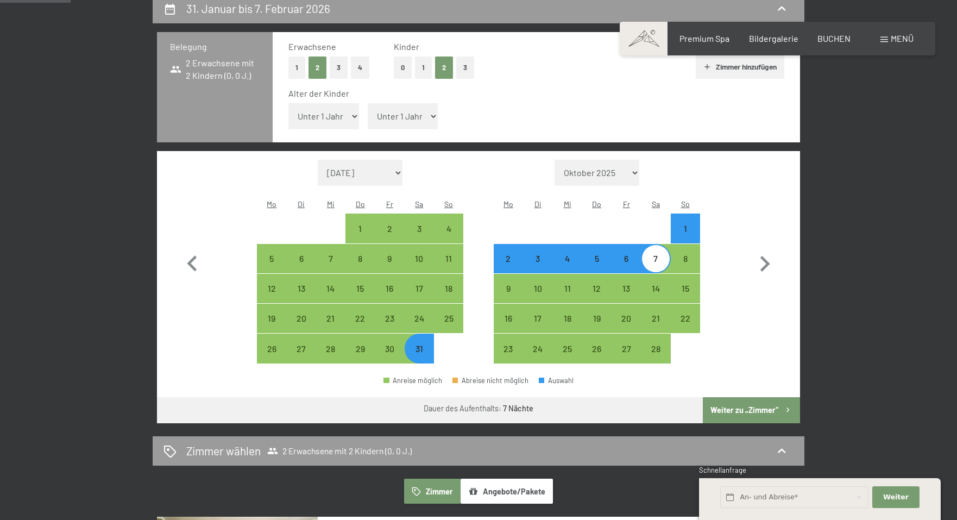
select select "16"
select select "[DATE]"
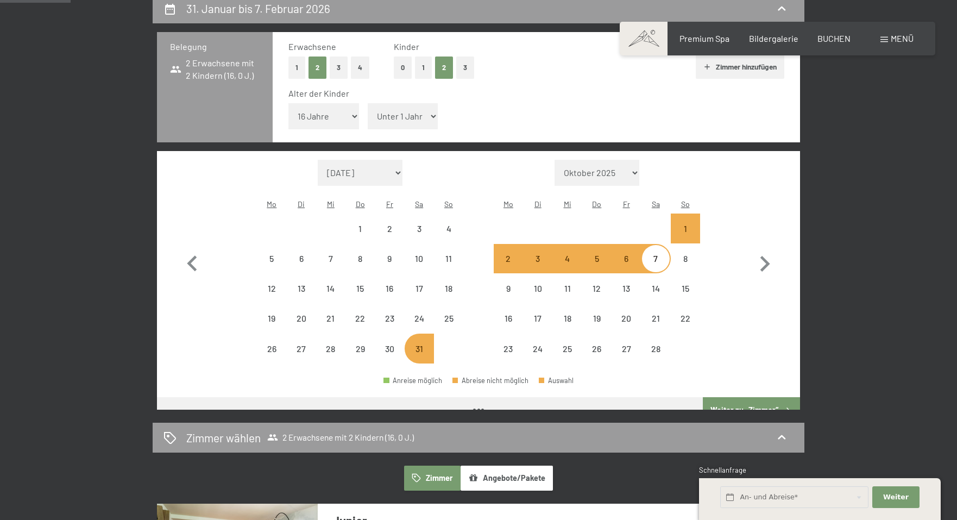
click at [394, 107] on select "Unter 1 Jahr 1 Jahr 2 Jahre 3 Jahre 4 Jahre 5 Jahre 6 Jahre 7 Jahre 8 Jahre 9 J…" at bounding box center [403, 116] width 71 height 26
select select "[DATE]"
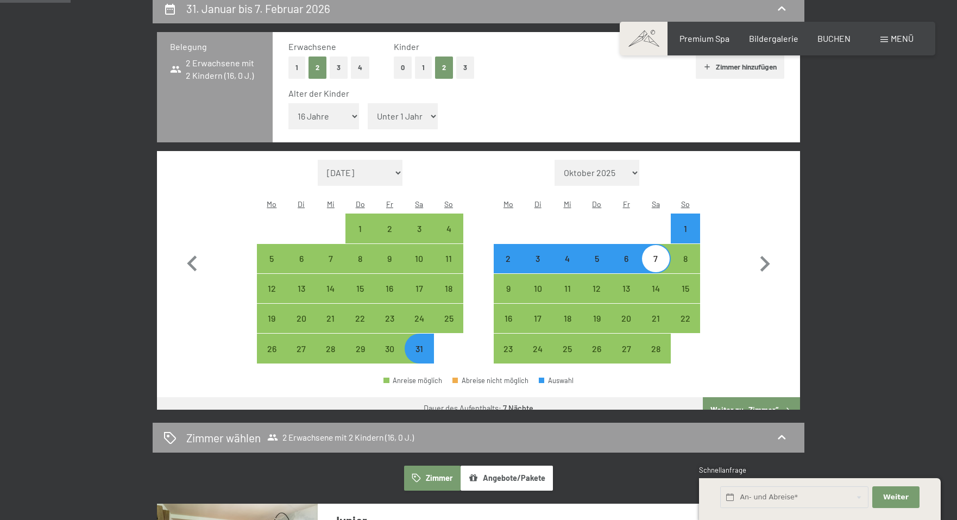
select select "13"
select select "2026-01-01"
select select "2026-02-01"
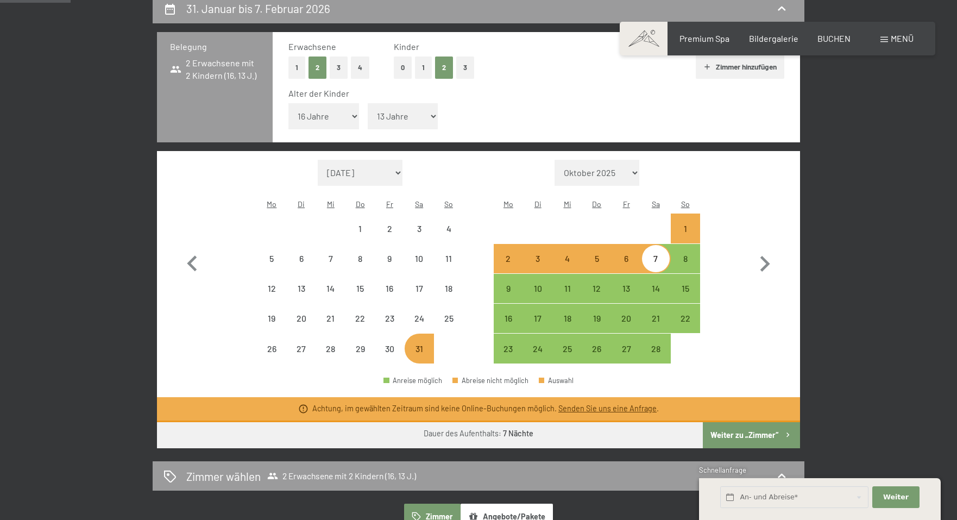
click at [773, 422] on button "Weiter zu „Zimmer“" at bounding box center [750, 435] width 97 height 26
select select "2026-01-01"
select select "2026-02-01"
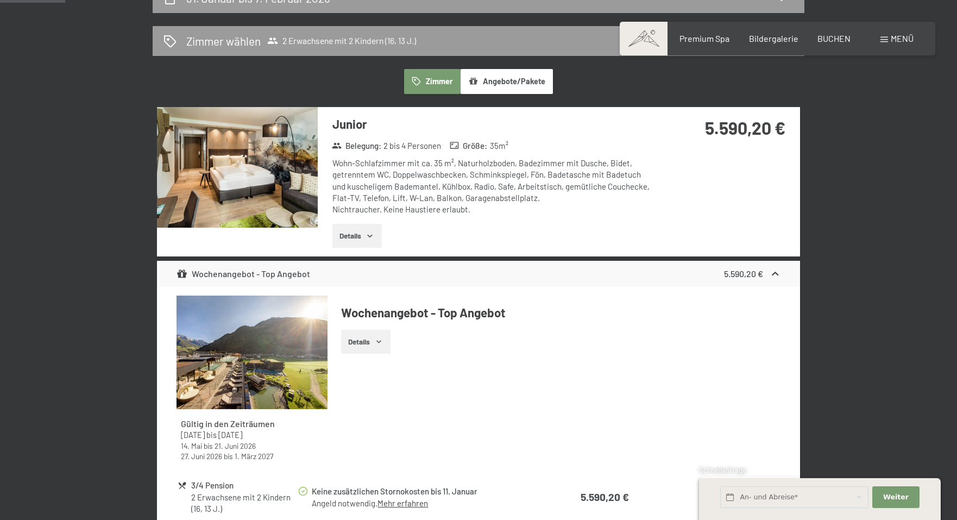
scroll to position [280, 0]
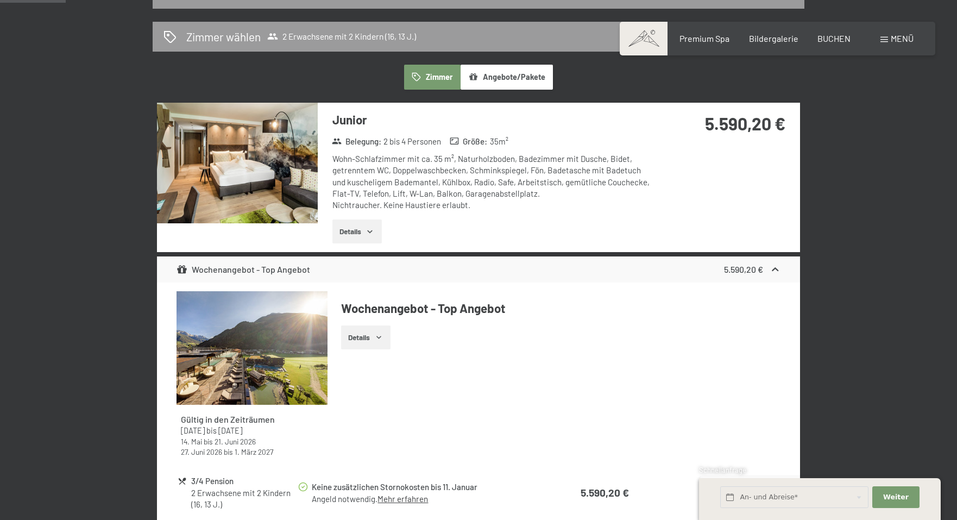
click at [357, 229] on button "Details" at bounding box center [356, 231] width 49 height 24
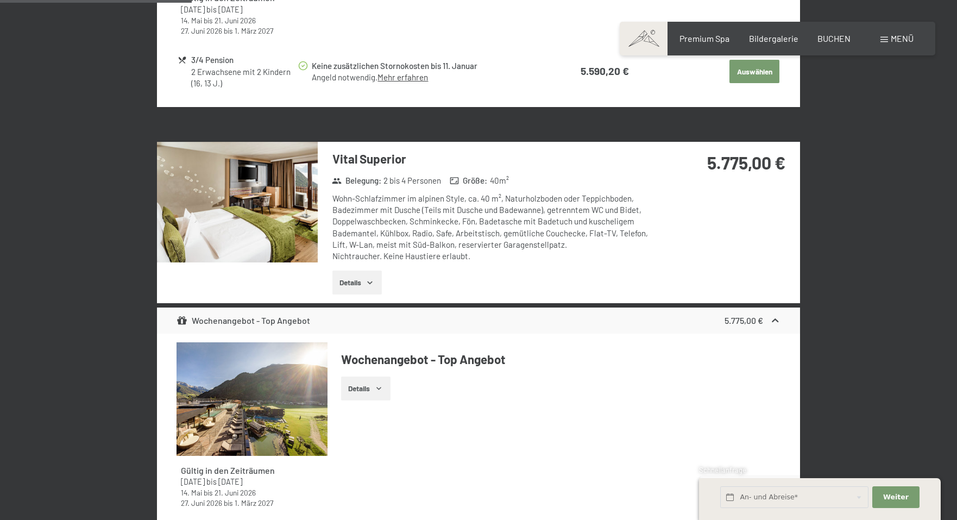
scroll to position [846, 0]
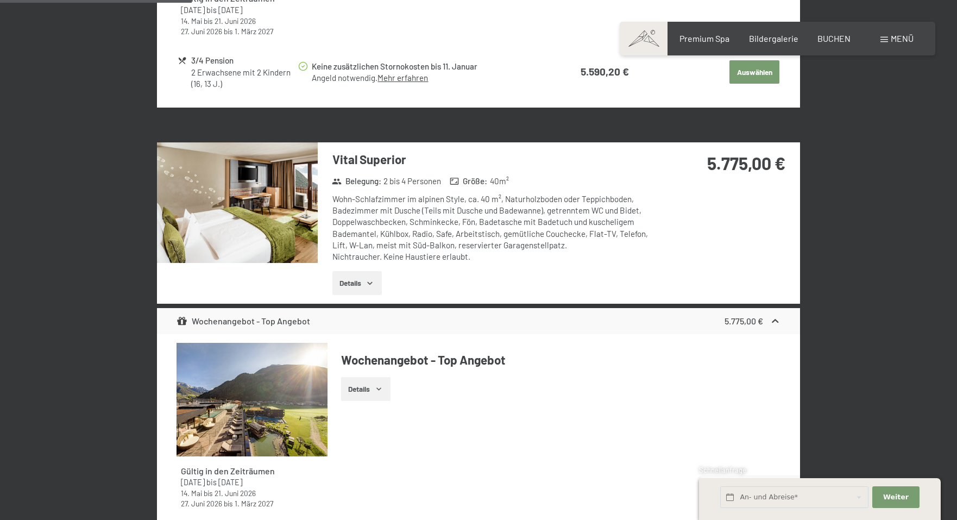
click at [280, 201] on img at bounding box center [237, 202] width 161 height 121
click at [0, 0] on img at bounding box center [0, 0] width 0 height 0
click at [573, 243] on div "Wohn-Schlafzimmer im alpinen Style, ca. 40 m², Naturholzboden oder Teppichboden…" at bounding box center [493, 227] width 323 height 69
click at [642, 227] on div "Wohn-Schlafzimmer im alpinen Style, ca. 40 m², Naturholzboden oder Teppichboden…" at bounding box center [493, 227] width 323 height 69
click at [340, 281] on button "Details" at bounding box center [356, 283] width 49 height 24
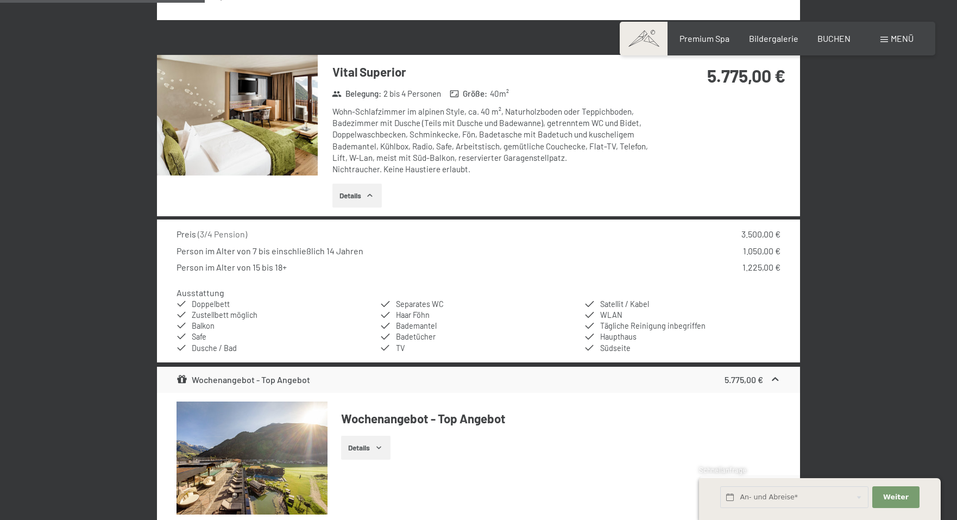
scroll to position [935, 0]
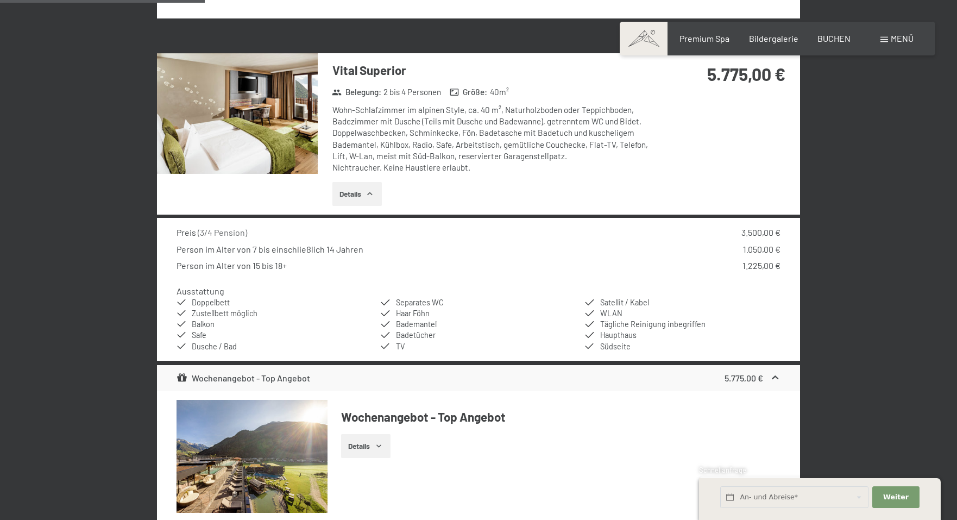
click at [298, 154] on img at bounding box center [237, 113] width 161 height 121
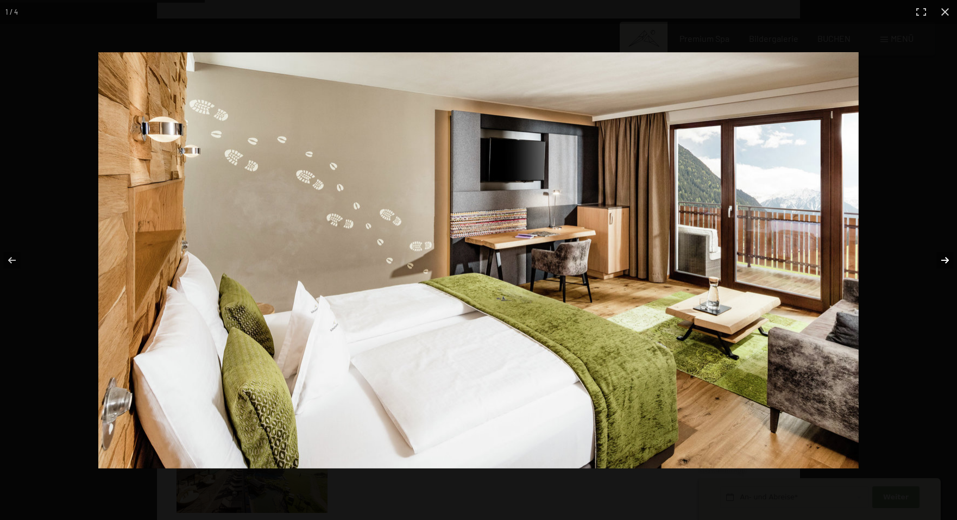
click at [945, 261] on button "button" at bounding box center [938, 260] width 38 height 54
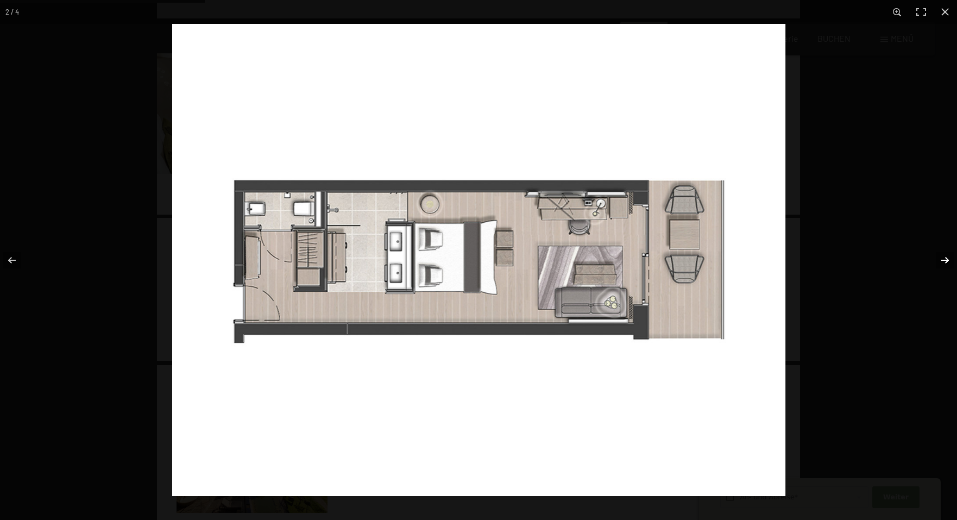
click at [945, 261] on button "button" at bounding box center [938, 260] width 38 height 54
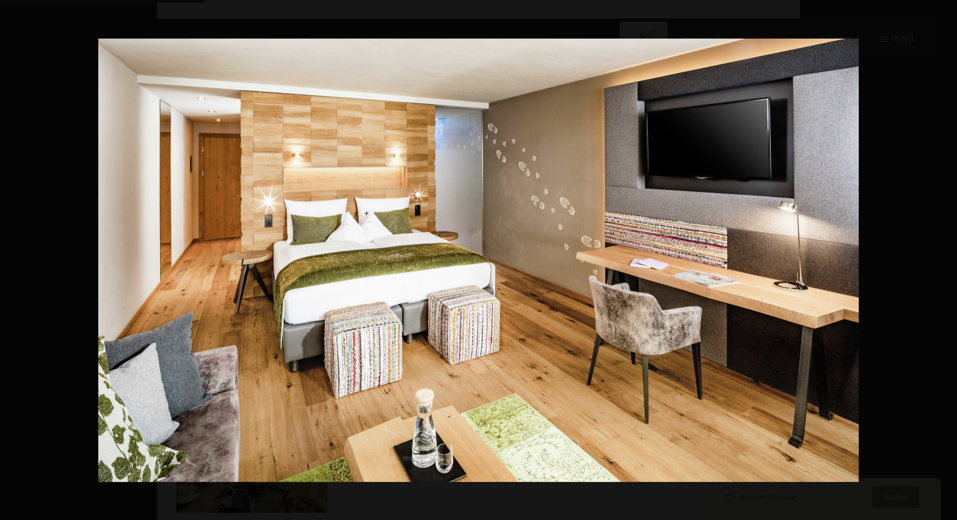
click at [945, 261] on button "button" at bounding box center [938, 260] width 38 height 54
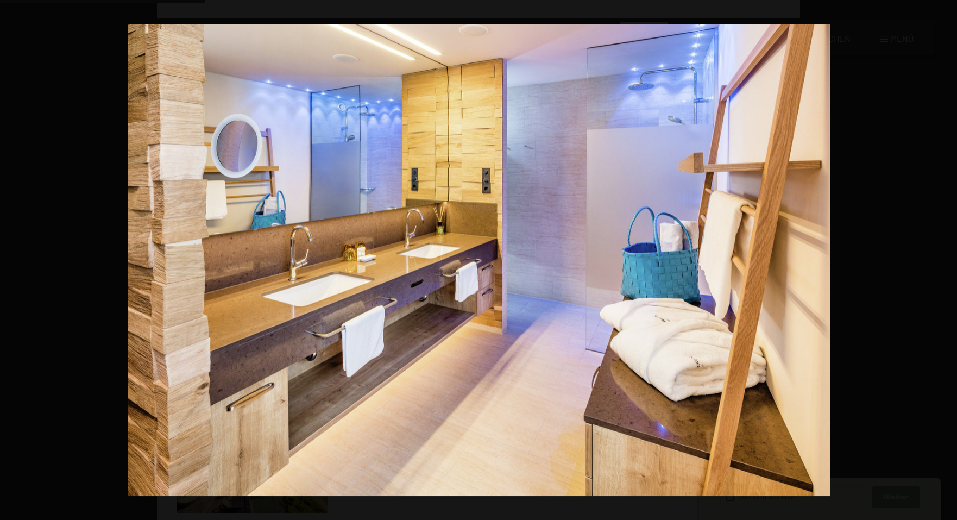
click at [945, 261] on button "button" at bounding box center [938, 260] width 38 height 54
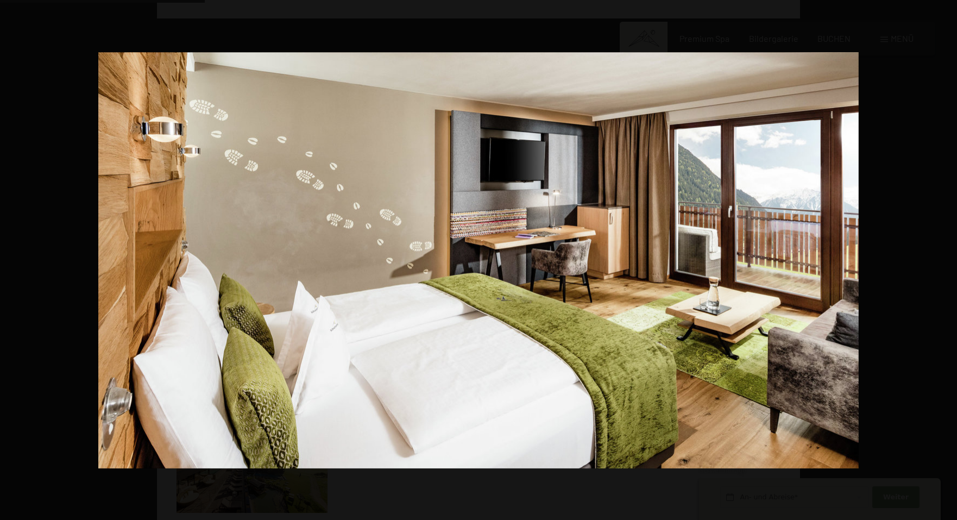
click at [945, 261] on button "button" at bounding box center [938, 260] width 38 height 54
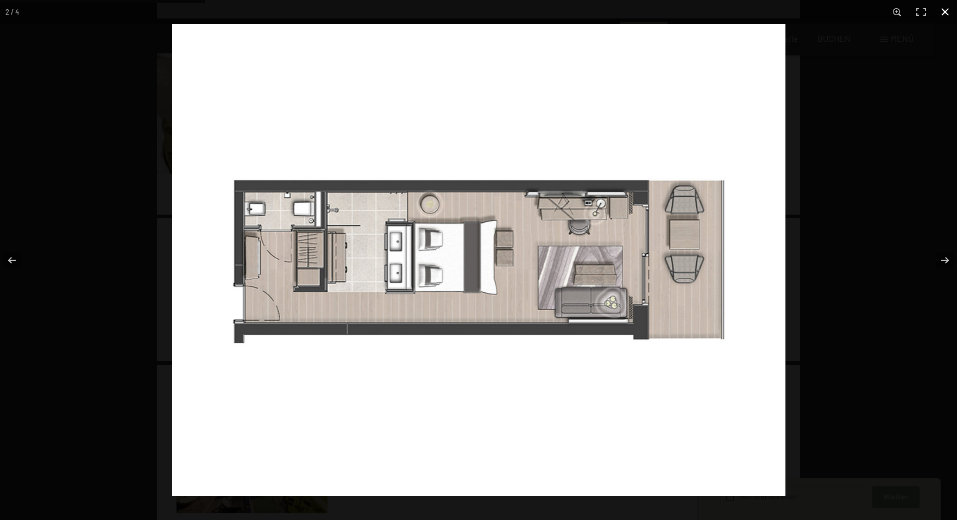
click at [945, 11] on button "button" at bounding box center [945, 12] width 24 height 24
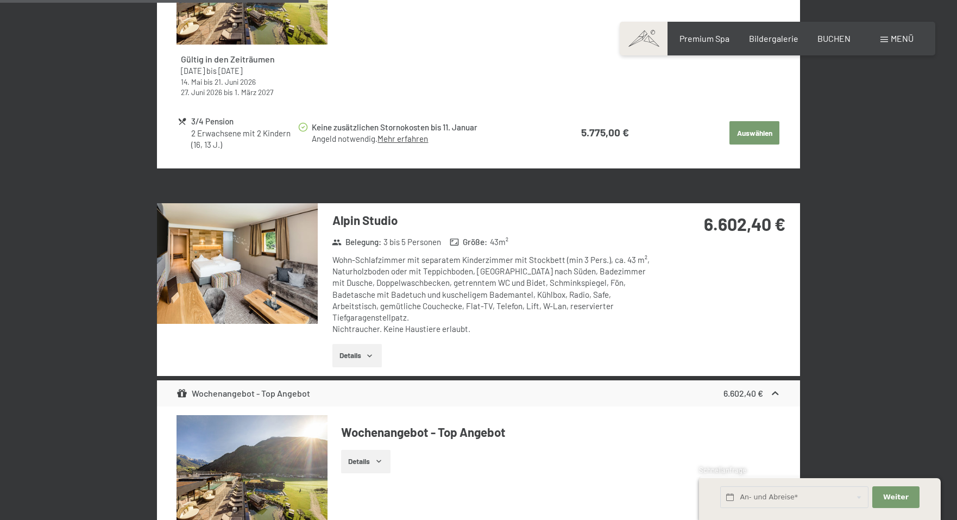
scroll to position [1409, 0]
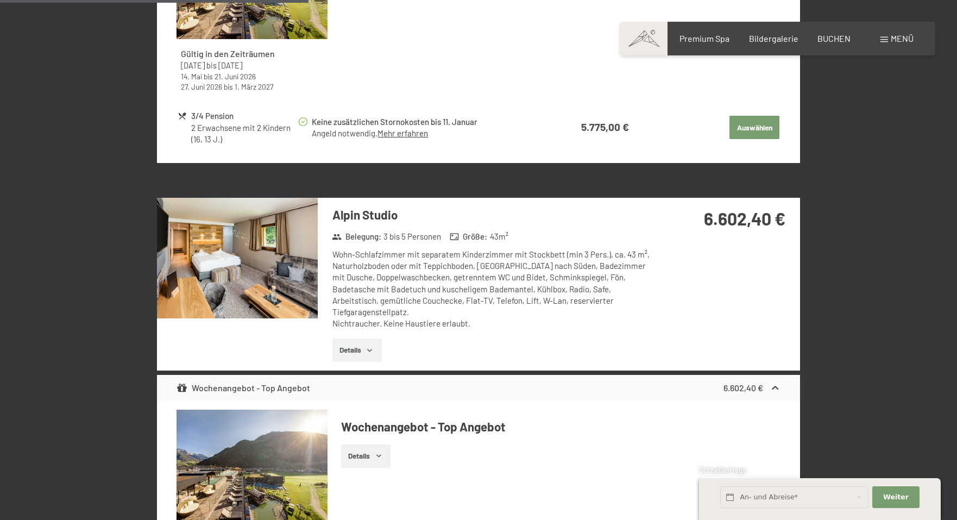
click at [351, 338] on button "Details" at bounding box center [356, 350] width 49 height 24
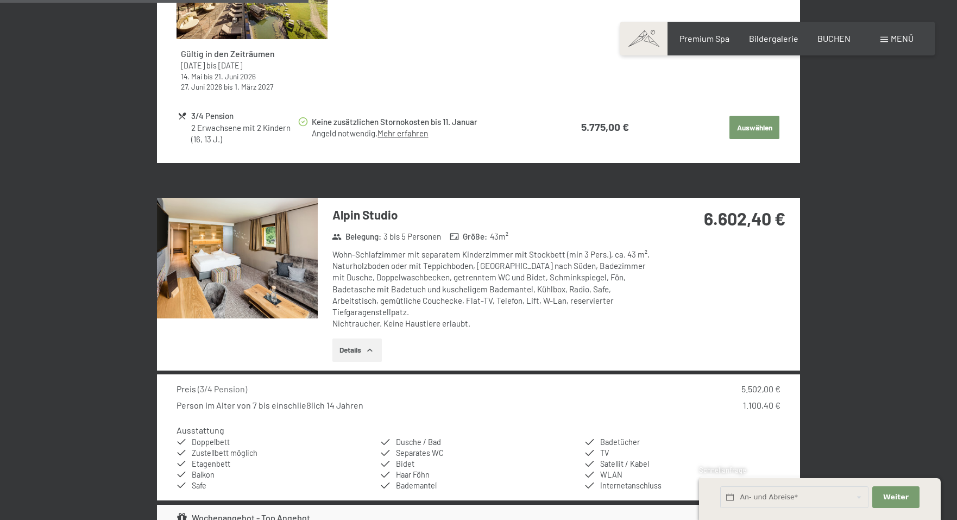
click at [300, 276] on img at bounding box center [237, 258] width 161 height 121
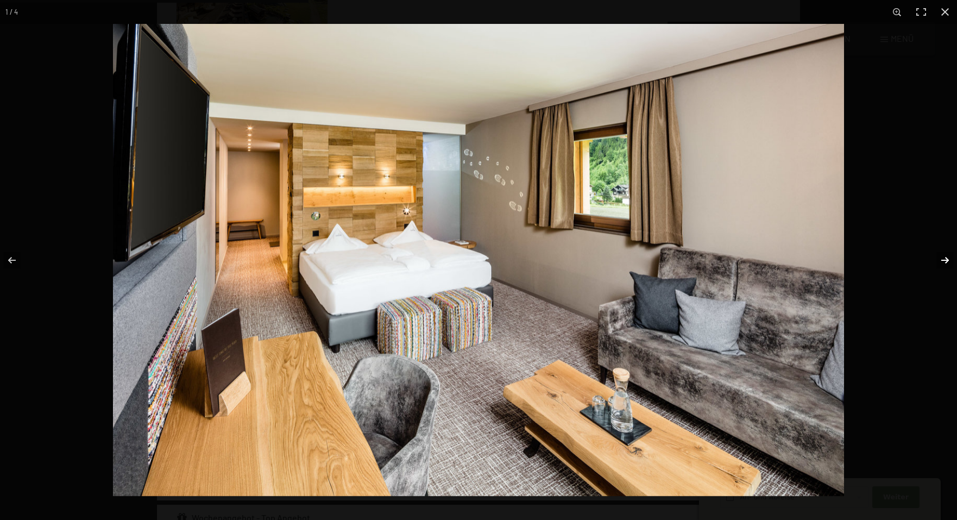
click at [946, 259] on button "button" at bounding box center [938, 260] width 38 height 54
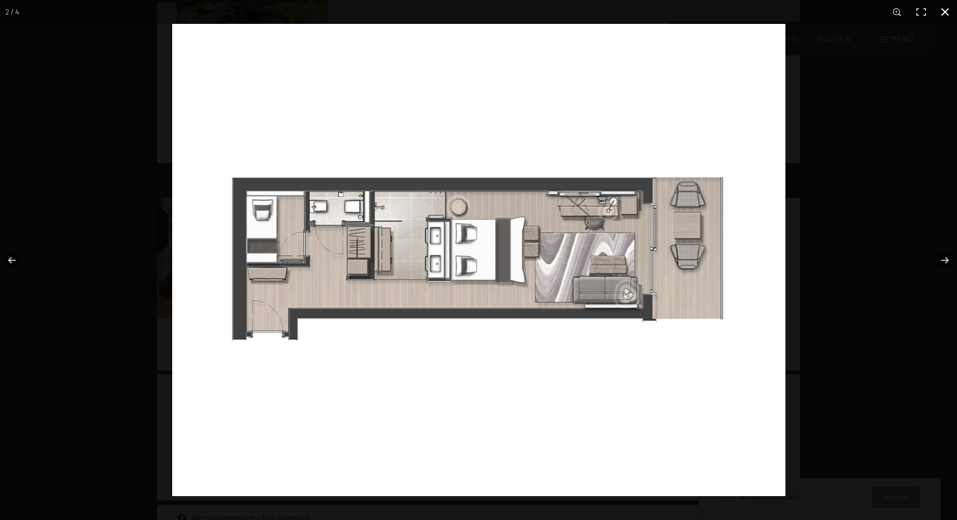
click at [910, 141] on div at bounding box center [650, 284] width 957 height 520
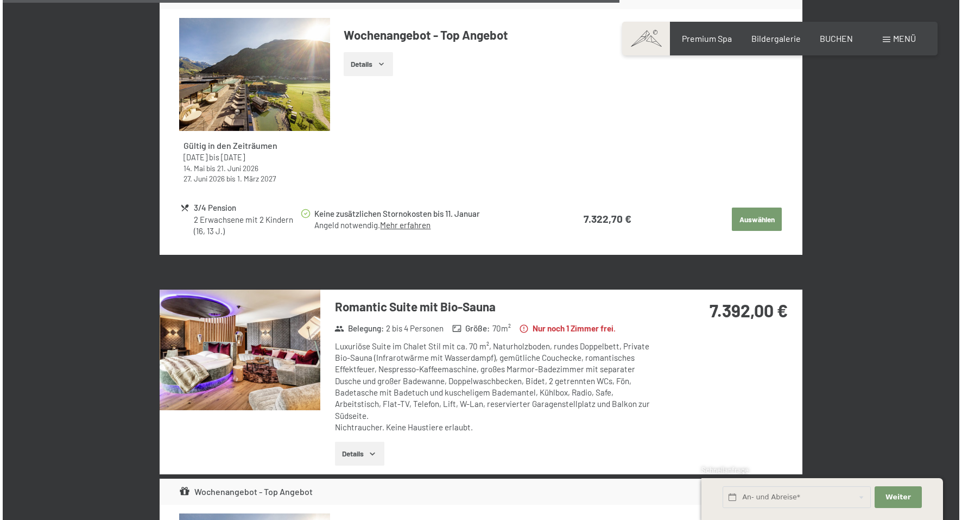
scroll to position [2899, 0]
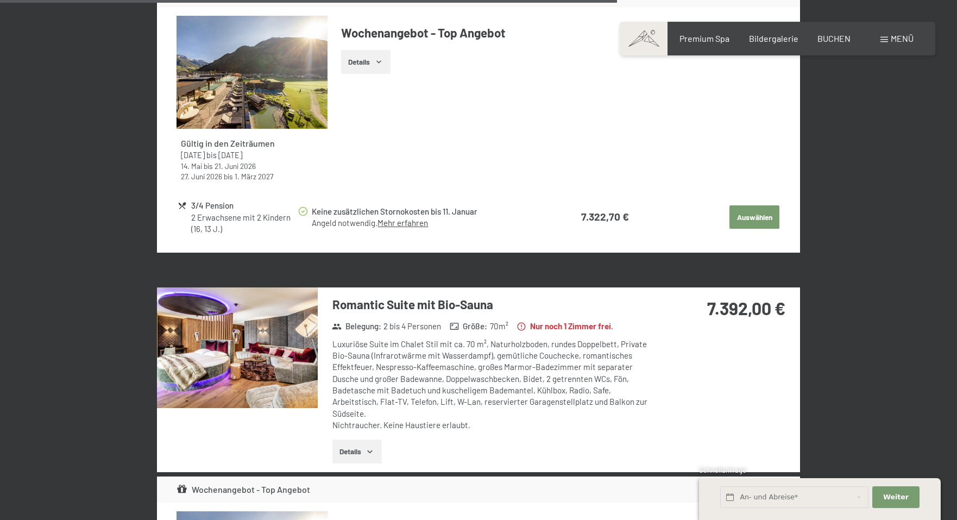
click at [893, 45] on div "Buchen Anfragen Premium Spa Bildergalerie BUCHEN Menü DE IT EN Gutschein Bilder…" at bounding box center [777, 39] width 272 height 12
click at [904, 36] on span "Menü" at bounding box center [901, 38] width 23 height 10
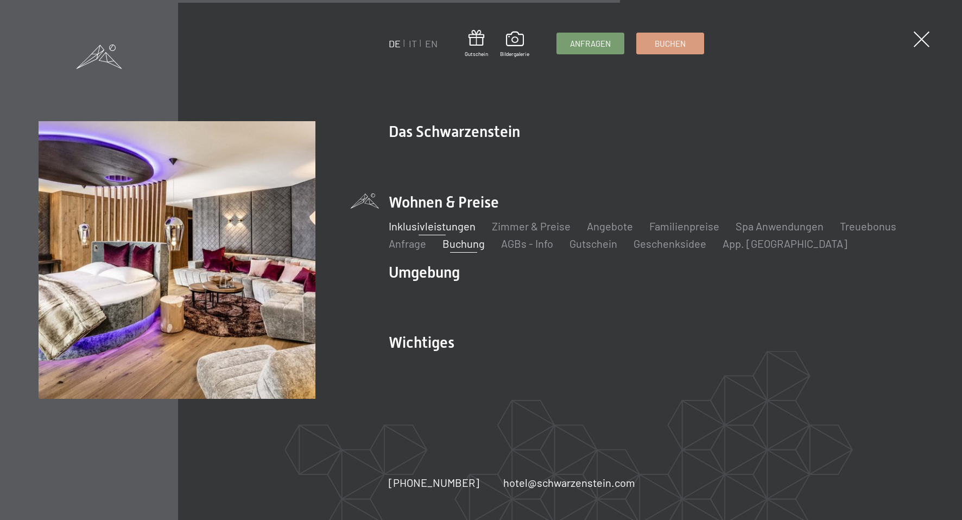
click at [429, 219] on link "Inklusivleistungen" at bounding box center [432, 225] width 87 height 13
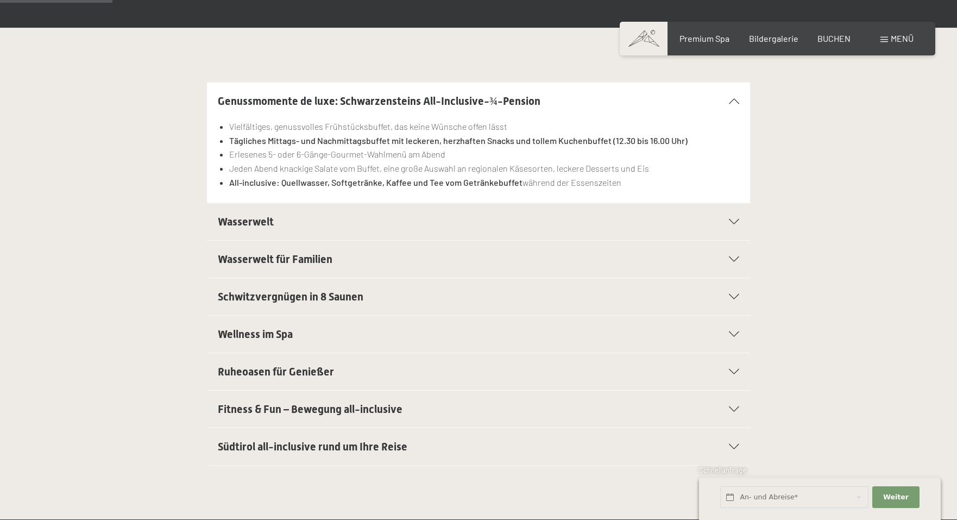
scroll to position [259, 0]
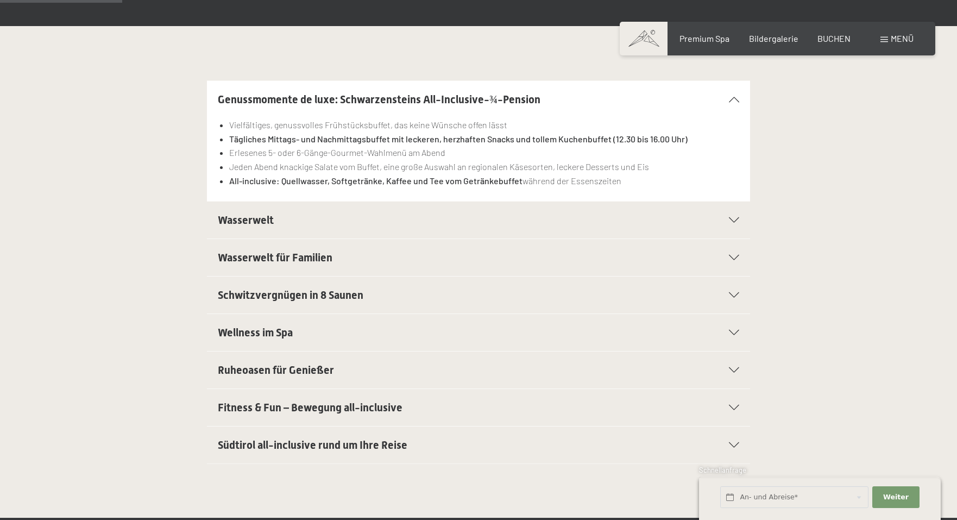
click at [233, 218] on span "Wasserwelt" at bounding box center [246, 219] width 56 height 13
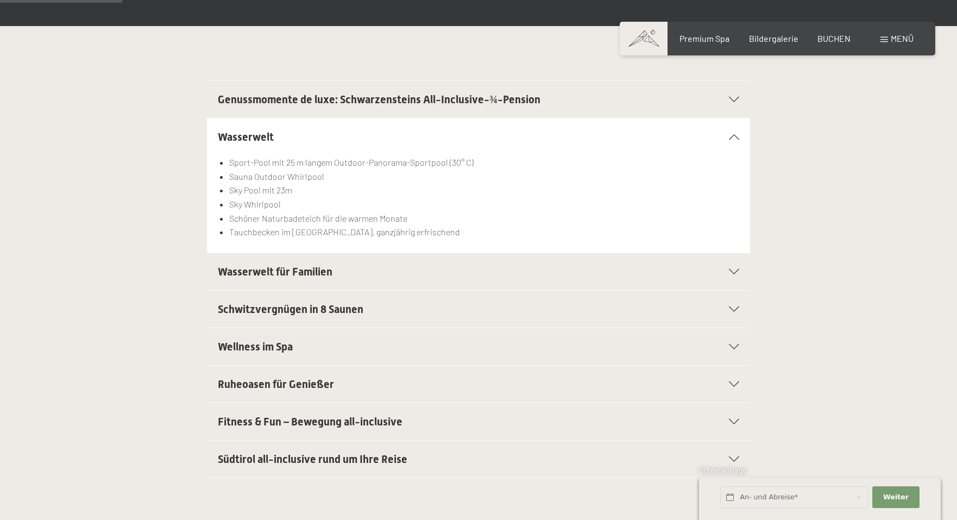
click at [230, 310] on span "Schwitzvergnügen in 8 Saunen" at bounding box center [290, 308] width 145 height 13
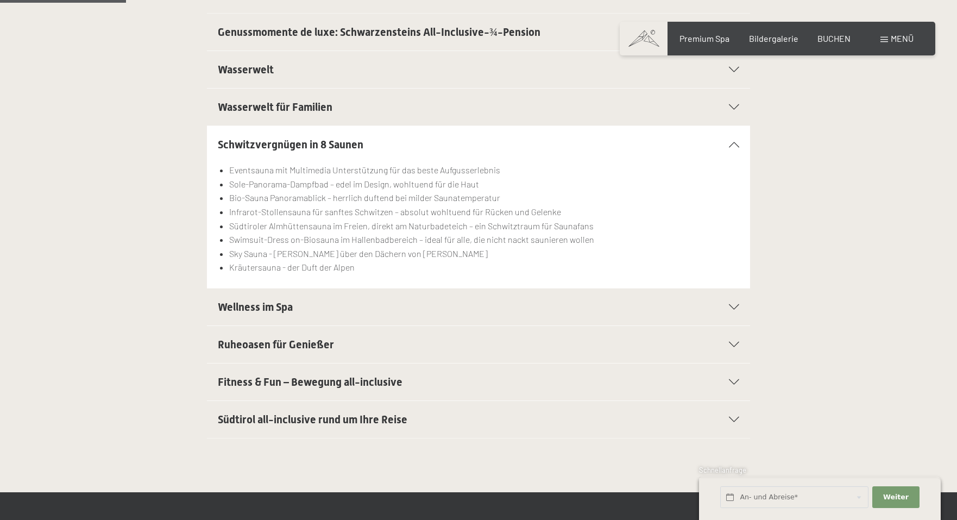
scroll to position [330, 0]
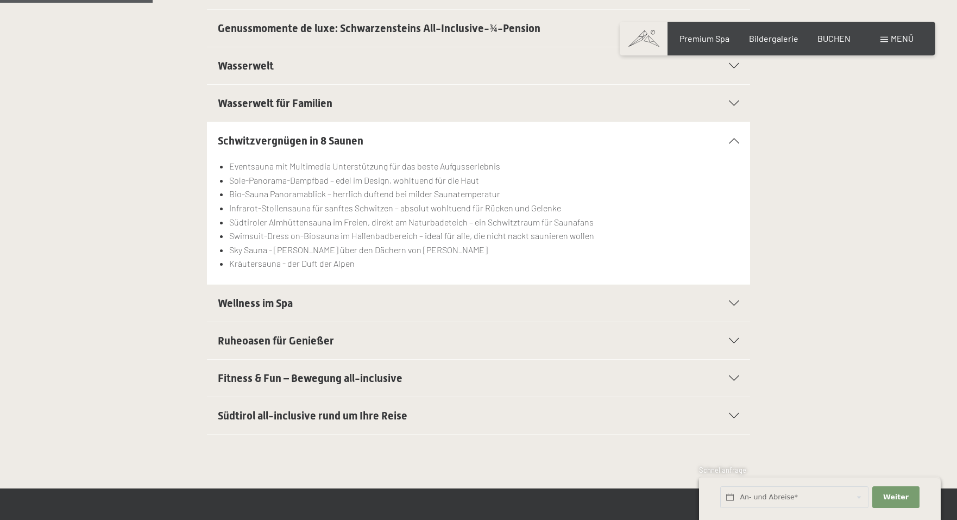
click at [230, 310] on div "Wellness im Spa" at bounding box center [478, 302] width 521 height 37
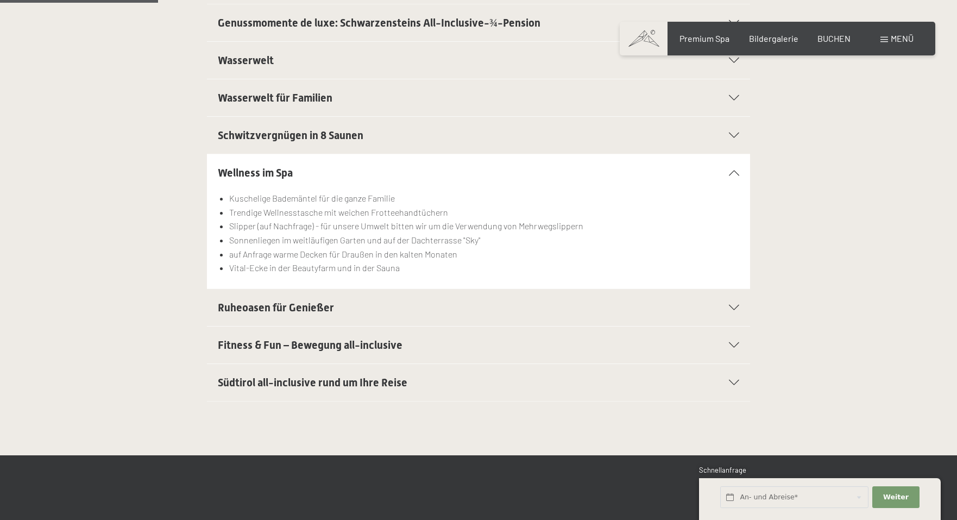
scroll to position [338, 0]
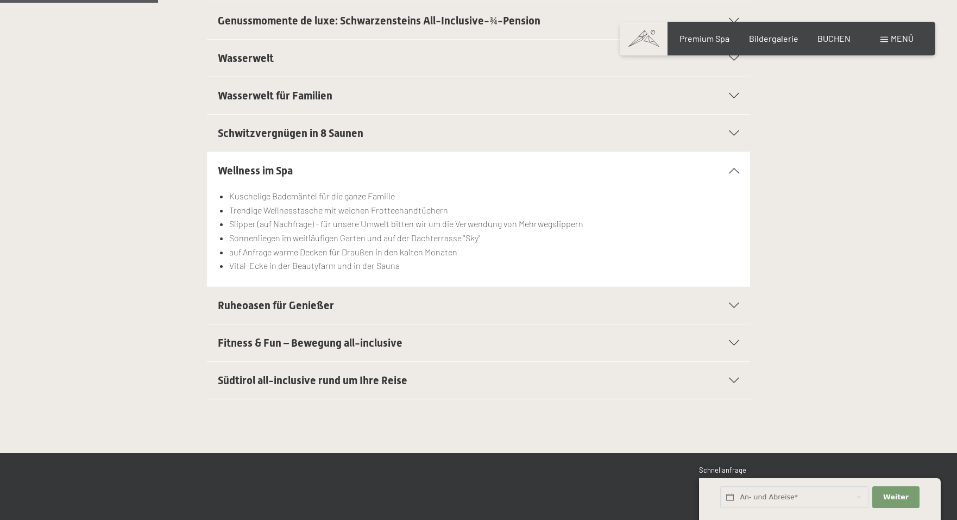
click at [230, 310] on span "Ruheoasen für Genießer" at bounding box center [276, 305] width 116 height 13
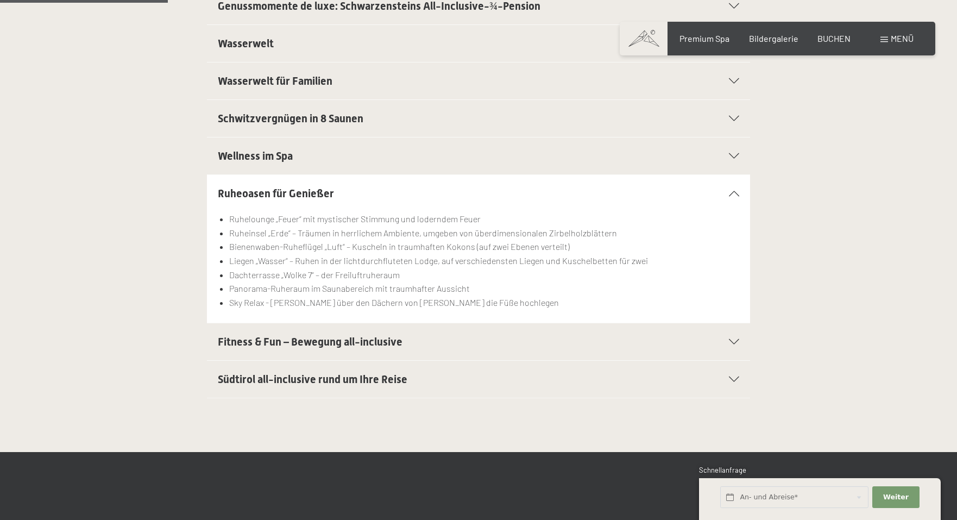
scroll to position [361, 0]
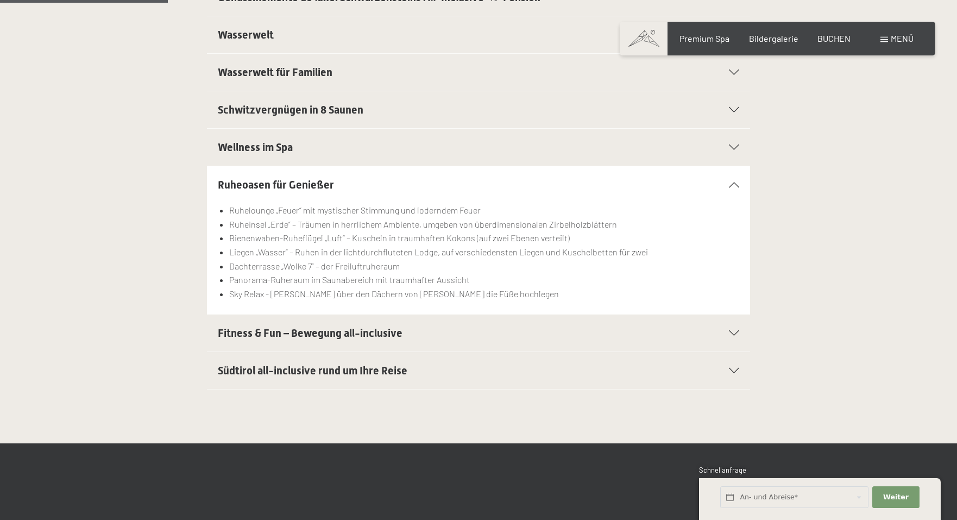
click at [224, 329] on span "Fitness & Fun – Bewegung all-inclusive" at bounding box center [310, 332] width 185 height 13
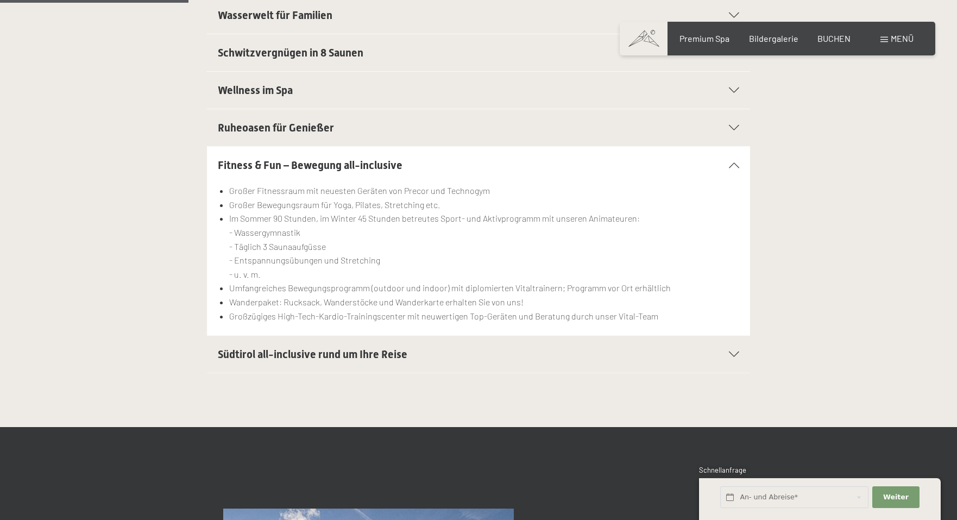
scroll to position [421, 0]
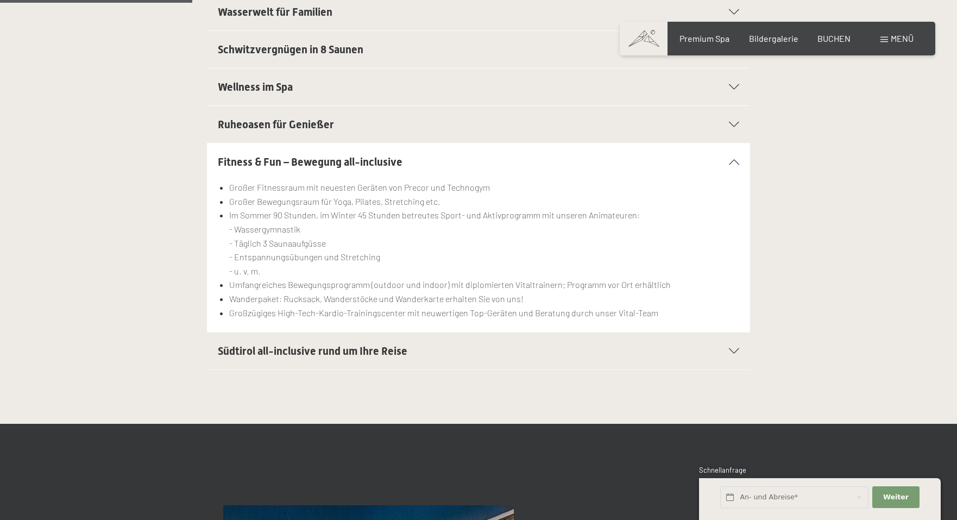
click at [229, 349] on span "Südtirol all-inclusive rund um Ihre Reise" at bounding box center [312, 350] width 189 height 13
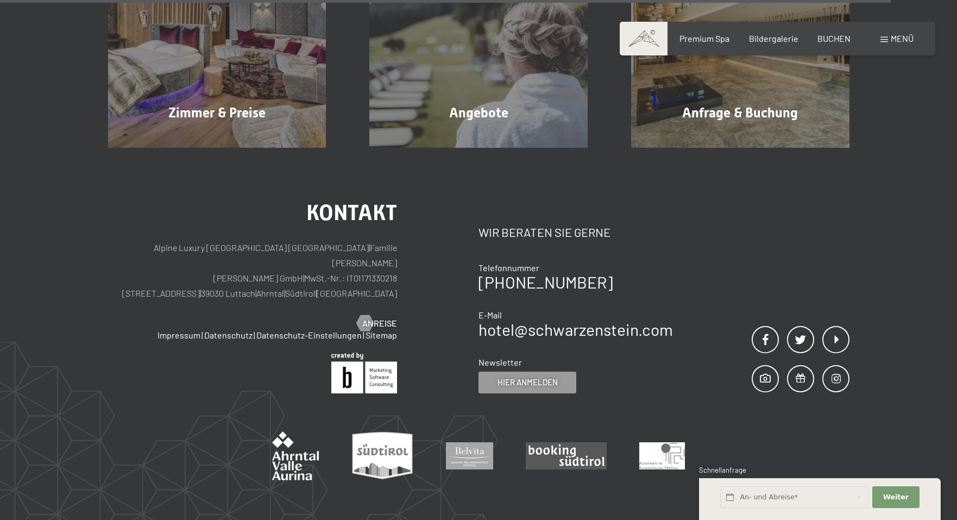
scroll to position [1938, 0]
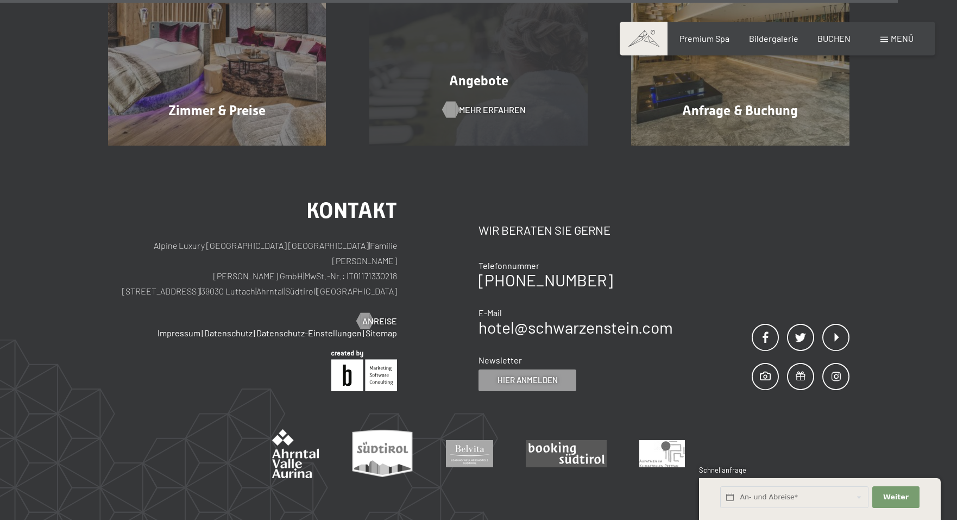
click at [476, 106] on span "Mehr erfahren" at bounding box center [492, 110] width 67 height 12
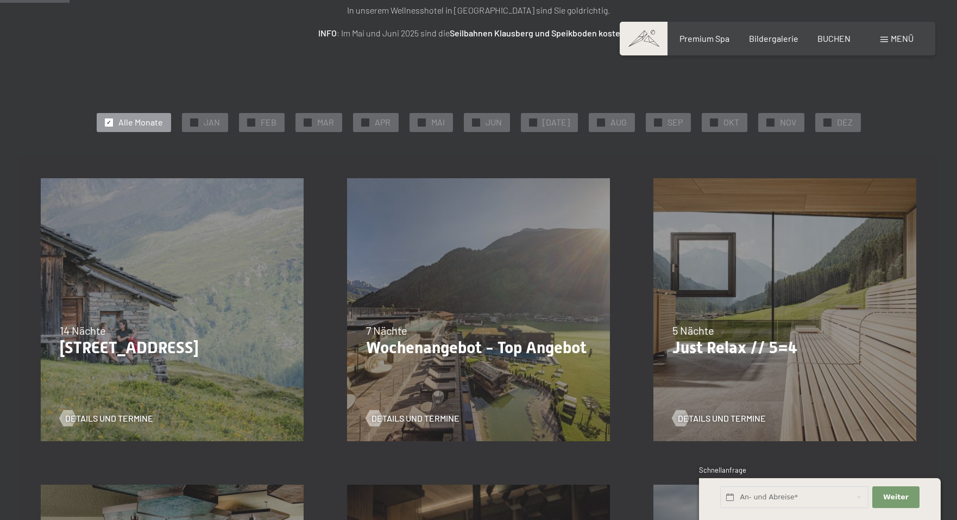
scroll to position [180, 0]
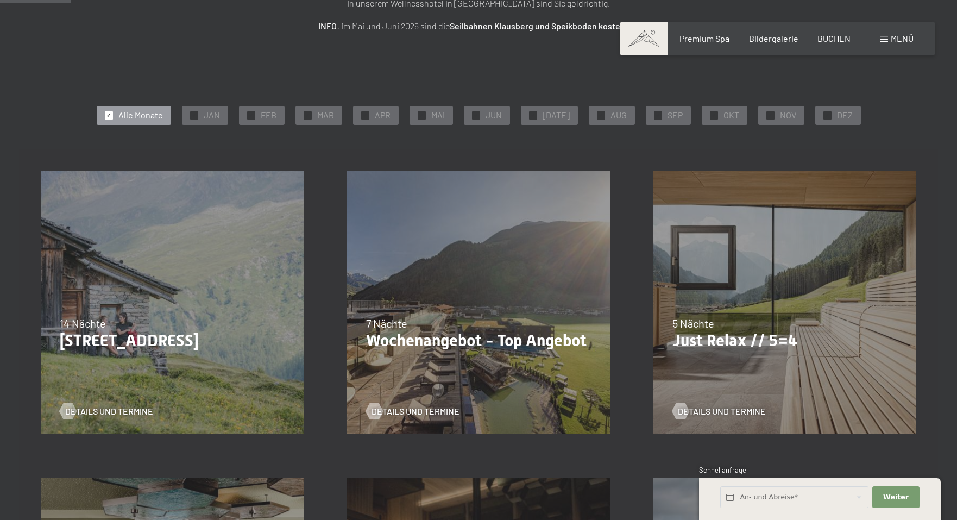
click at [379, 317] on span "7 Nächte" at bounding box center [386, 323] width 41 height 13
click at [385, 357] on div "[DATE]–[DATE] 14.05.–[DATE] [DATE]–[DATE] 7 Nächte Wochenangebot - Top Angebot …" at bounding box center [478, 302] width 306 height 306
click at [403, 408] on span "Details und Termine" at bounding box center [426, 411] width 88 height 12
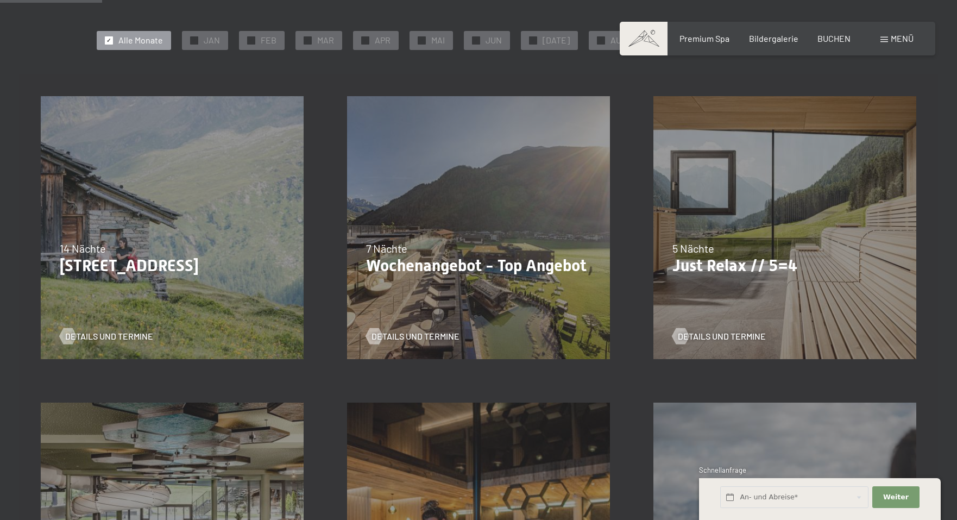
scroll to position [259, 0]
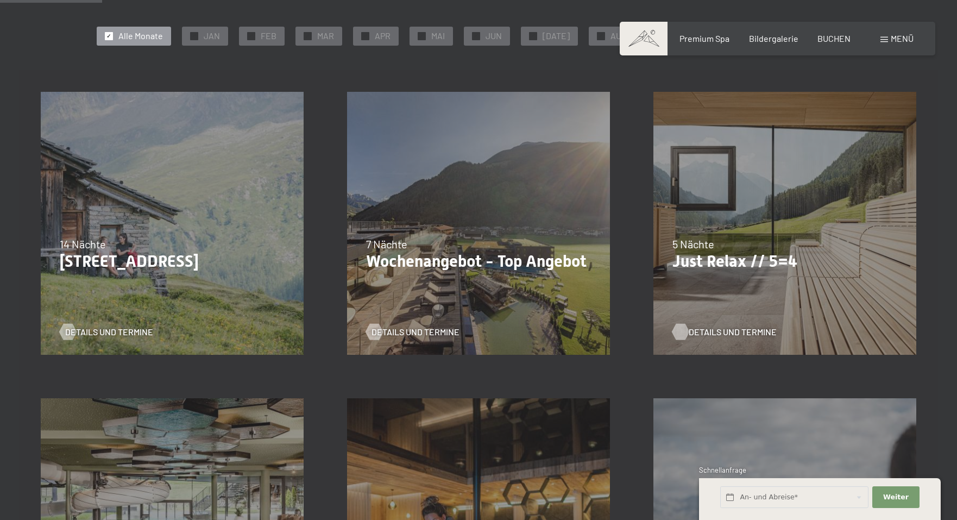
click at [708, 333] on span "Details und Termine" at bounding box center [732, 332] width 88 height 12
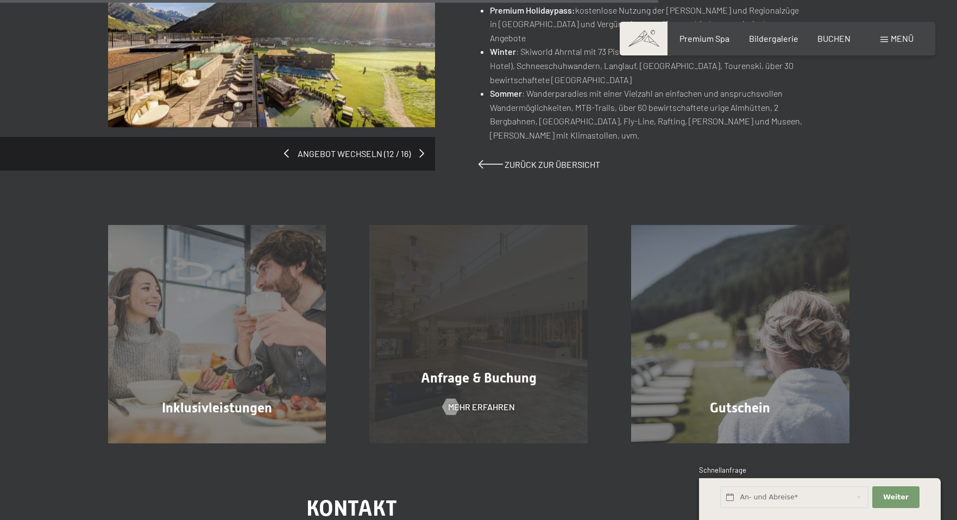
scroll to position [874, 0]
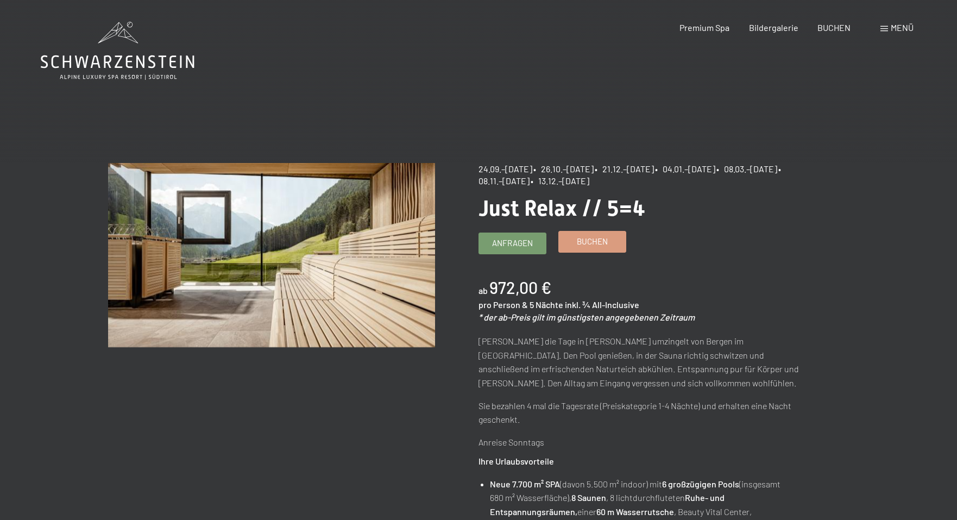
click at [596, 250] on link "Buchen" at bounding box center [592, 241] width 67 height 21
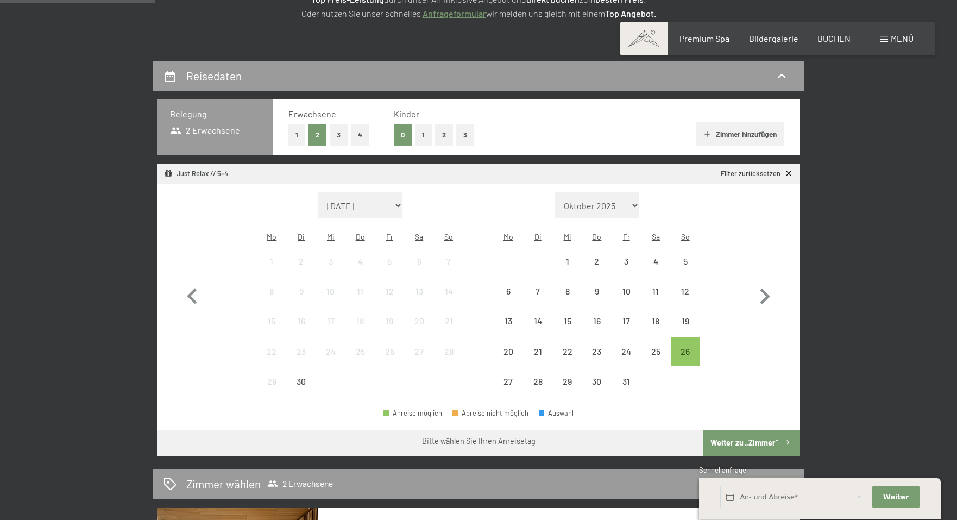
scroll to position [199, 0]
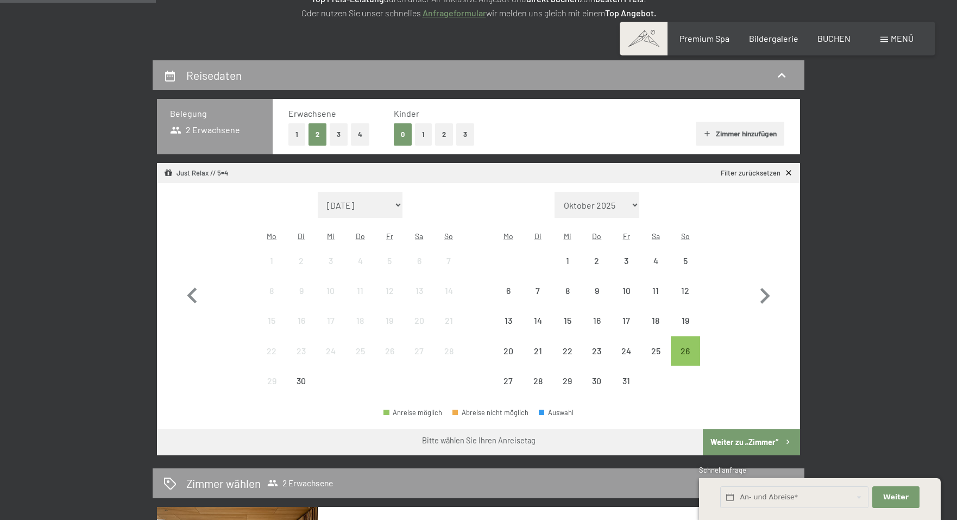
click at [442, 135] on button "2" at bounding box center [444, 134] width 18 height 22
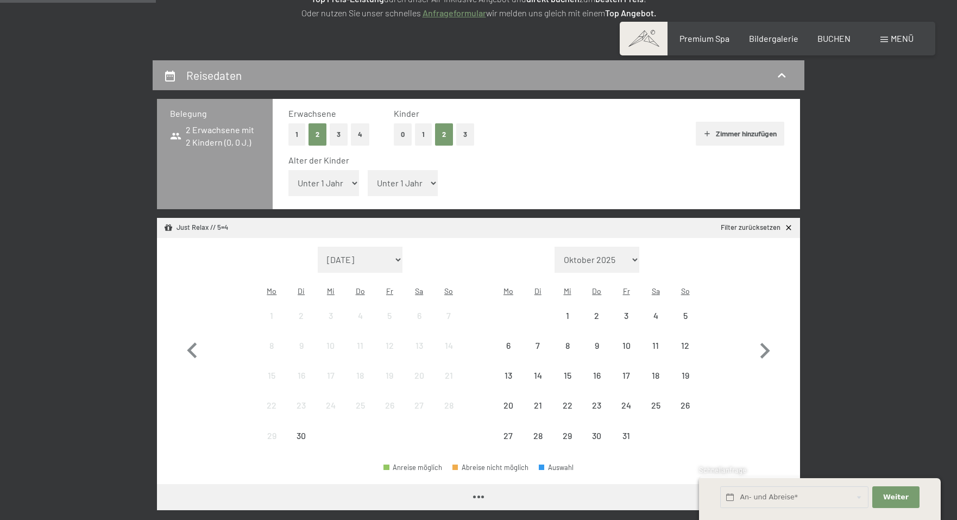
select select "16"
click at [387, 177] on select "Unter 1 Jahr 1 Jahr 2 Jahre 3 Jahre 4 Jahre 5 Jahre 6 Jahre 7 Jahre 8 Jahre 9 J…" at bounding box center [403, 183] width 71 height 26
select select "13"
click at [758, 335] on icon "button" at bounding box center [764, 350] width 31 height 31
select select "[DATE]"
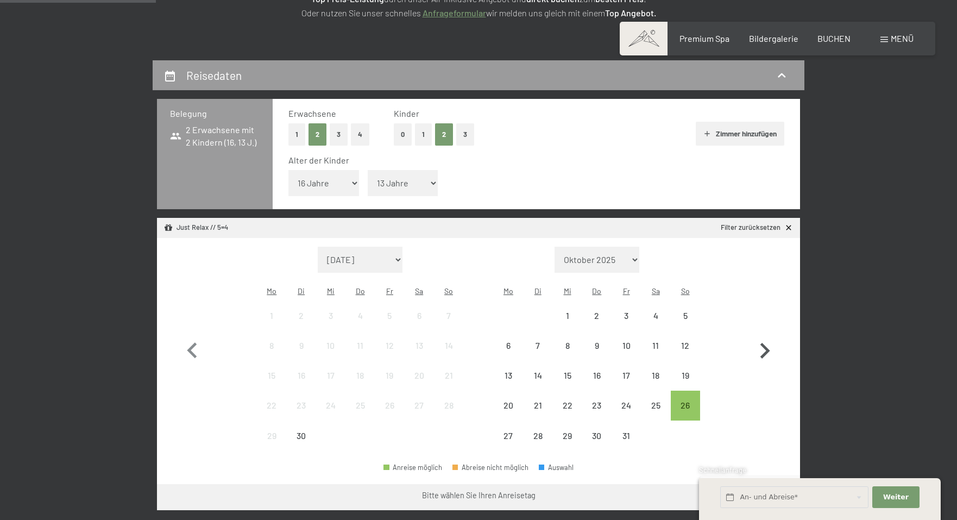
select select "[DATE]"
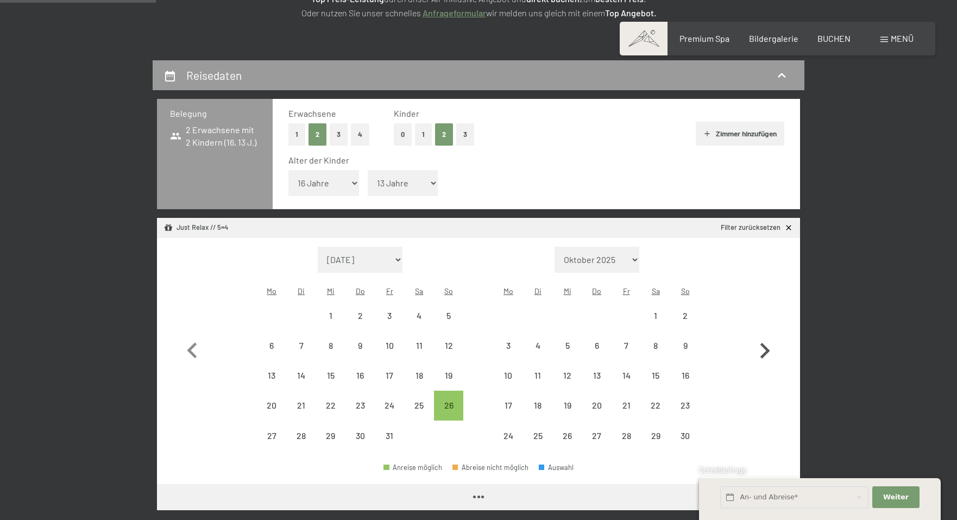
click at [758, 335] on icon "button" at bounding box center [764, 350] width 31 height 31
select select "[DATE]"
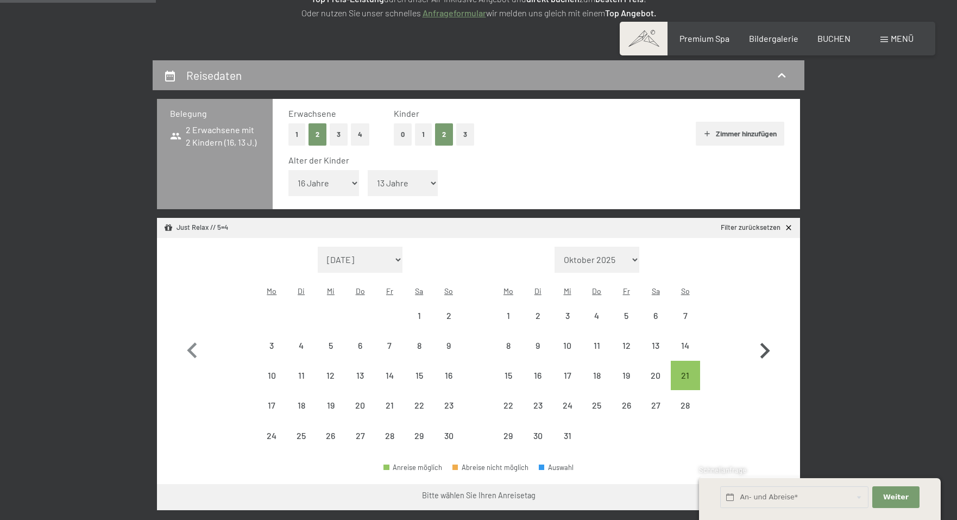
click at [758, 335] on icon "button" at bounding box center [764, 350] width 31 height 31
select select "[DATE]"
select select "2026-01-01"
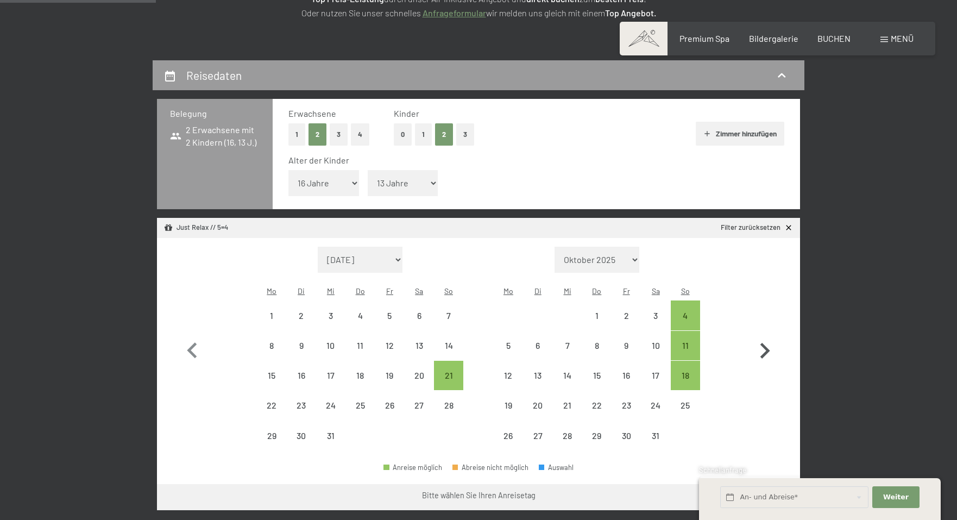
click at [758, 335] on icon "button" at bounding box center [764, 350] width 31 height 31
select select "2026-01-01"
select select "2026-02-01"
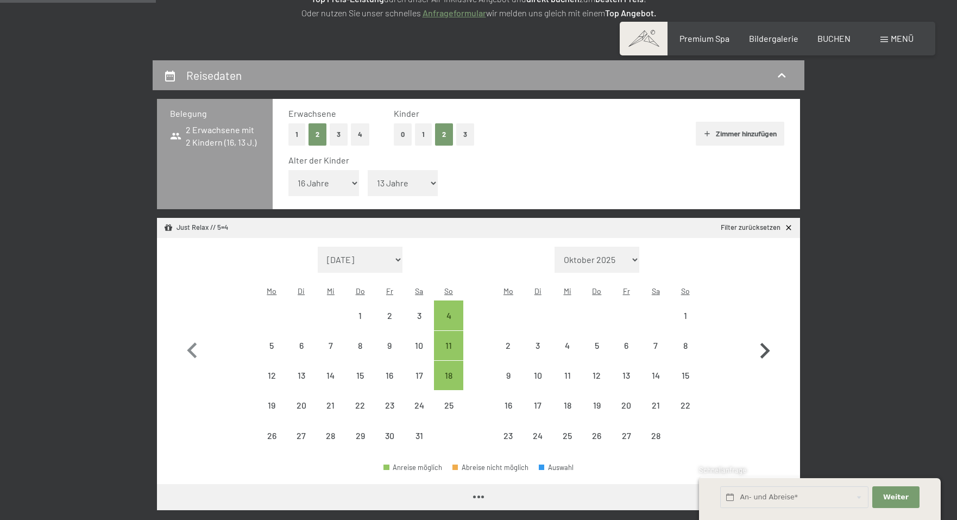
select select "2026-01-01"
select select "2026-02-01"
click at [685, 311] on div "1" at bounding box center [685, 324] width 27 height 27
select select "2026-01-01"
select select "2026-02-01"
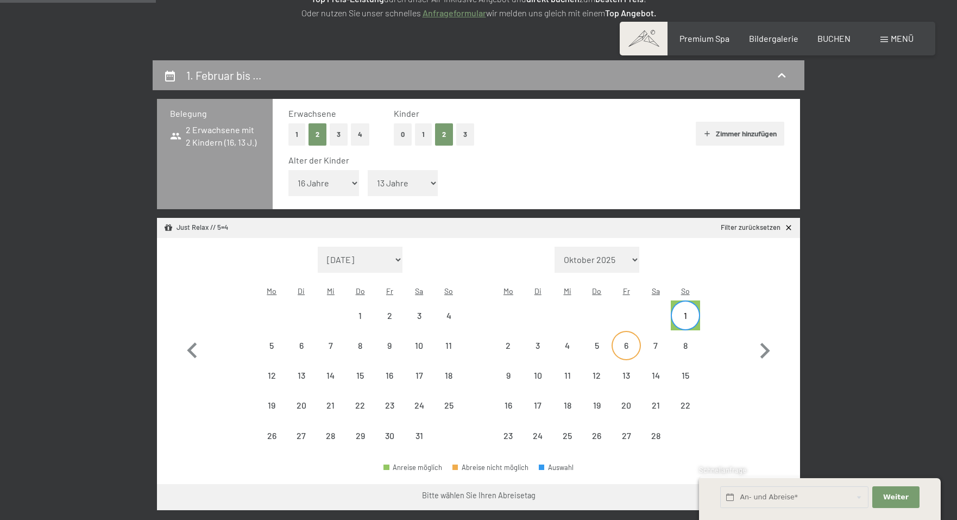
click at [625, 341] on div "6" at bounding box center [625, 354] width 27 height 27
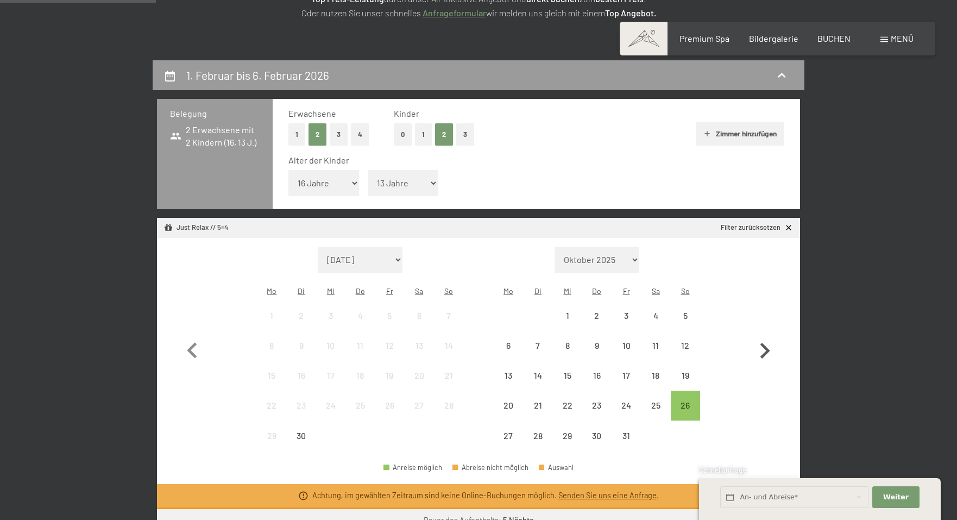
click at [764, 343] on icon "button" at bounding box center [765, 351] width 10 height 16
select select "2025-10-01"
select select "2025-11-01"
click at [764, 343] on icon "button" at bounding box center [765, 351] width 10 height 16
select select "2025-11-01"
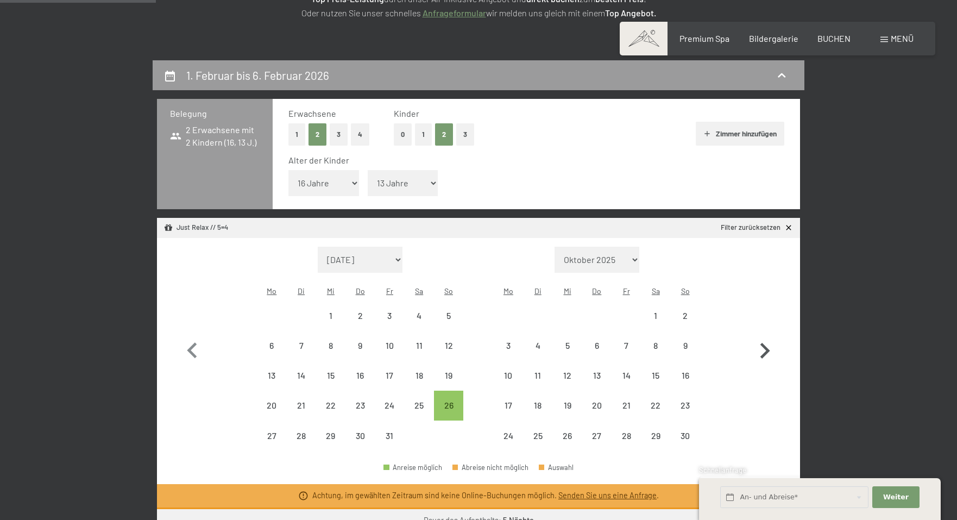
select select "2025-12-01"
click at [764, 343] on icon "button" at bounding box center [765, 351] width 10 height 16
select select "2025-12-01"
select select "2026-01-01"
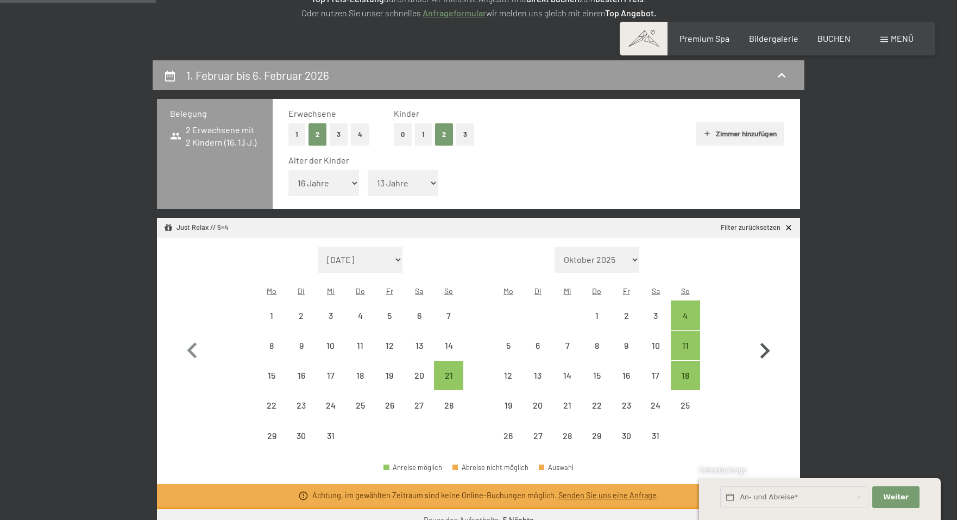
click at [764, 343] on icon "button" at bounding box center [765, 351] width 10 height 16
select select "2026-01-01"
select select "2026-02-01"
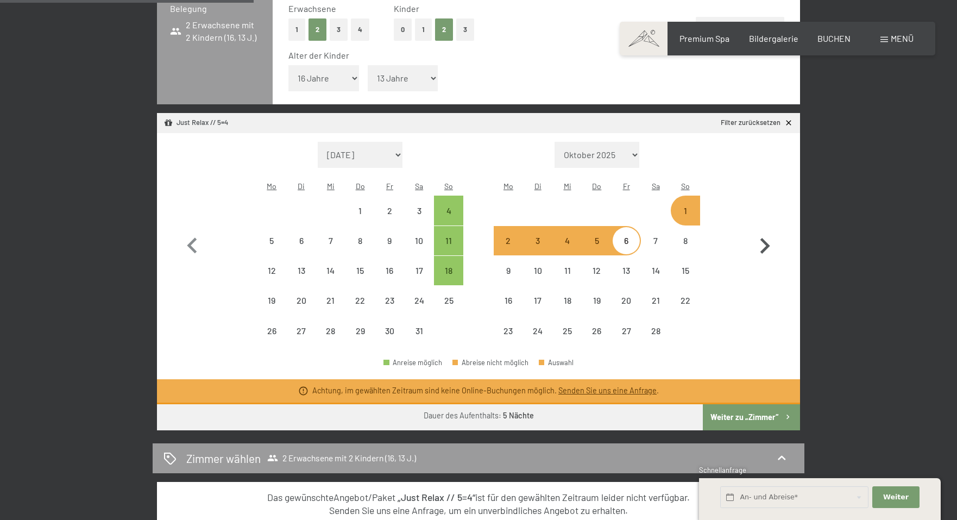
scroll to position [310, 0]
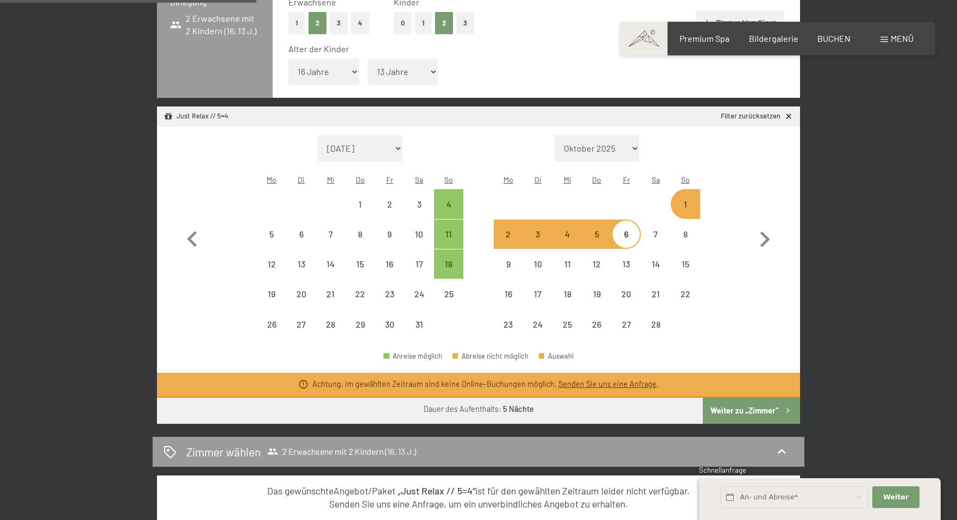
click at [740, 397] on button "Weiter zu „Zimmer“" at bounding box center [750, 410] width 97 height 26
select select "2026-01-01"
select select "2026-02-01"
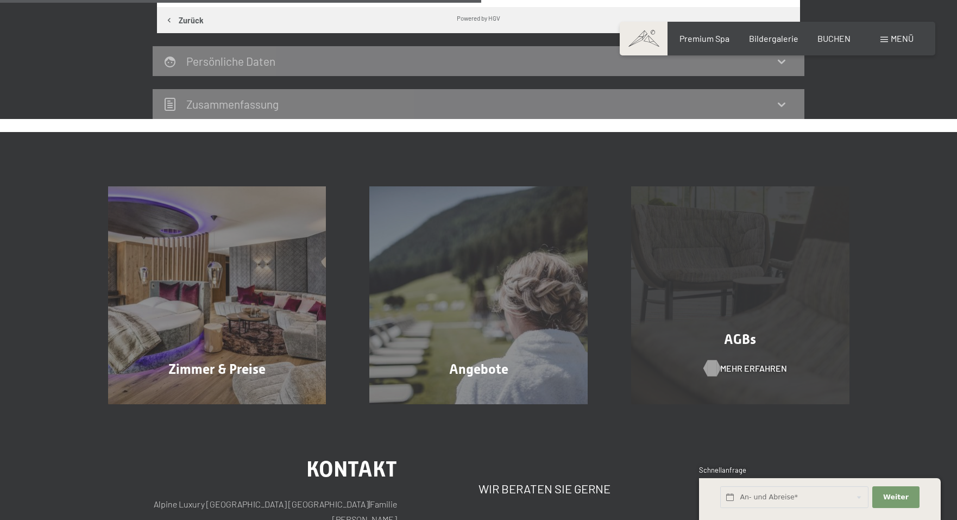
scroll to position [409, 0]
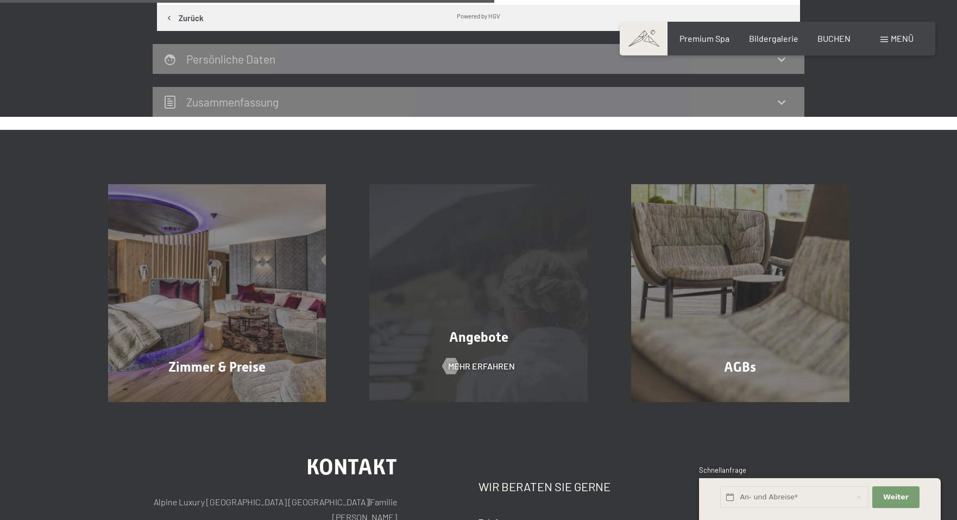
click at [545, 366] on div "Angebote Mehr erfahren" at bounding box center [478, 293] width 262 height 218
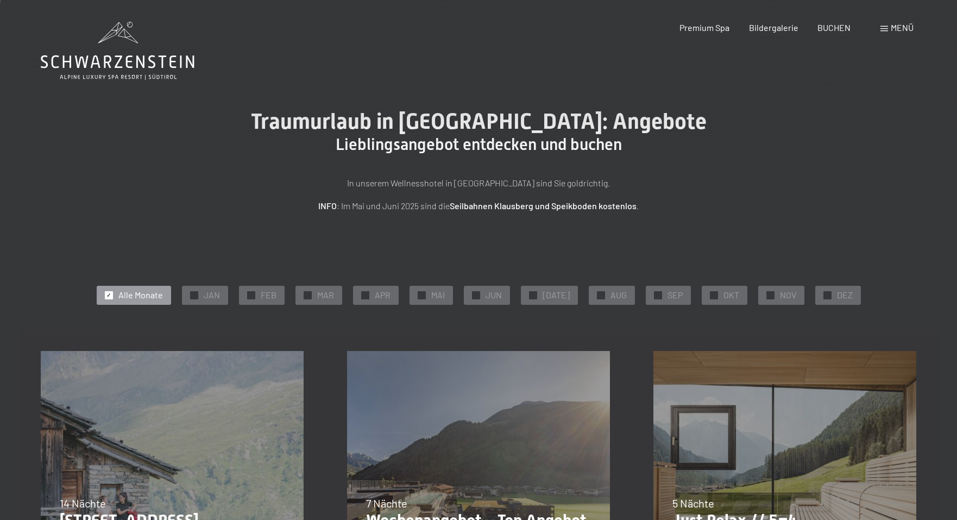
scroll to position [1, 0]
click at [262, 294] on div "✓ FEB" at bounding box center [262, 294] width 46 height 18
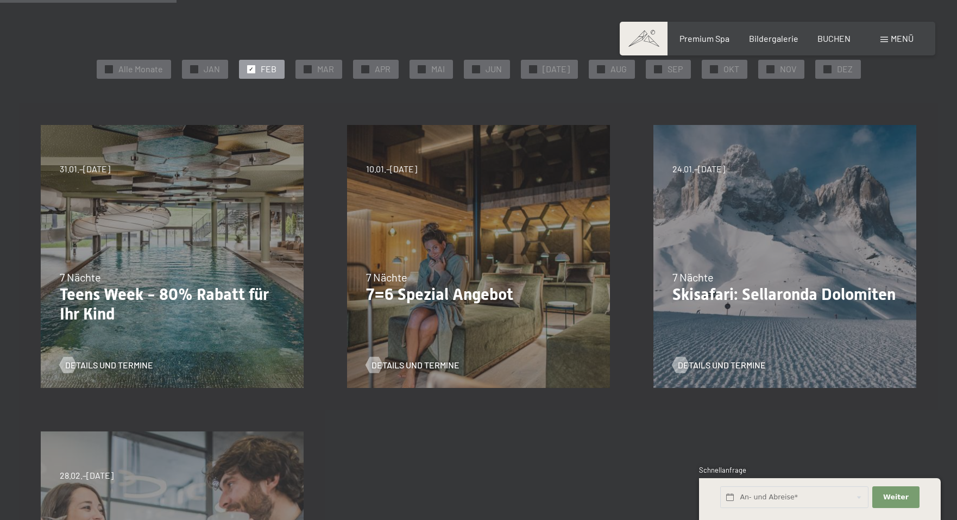
scroll to position [230, 0]
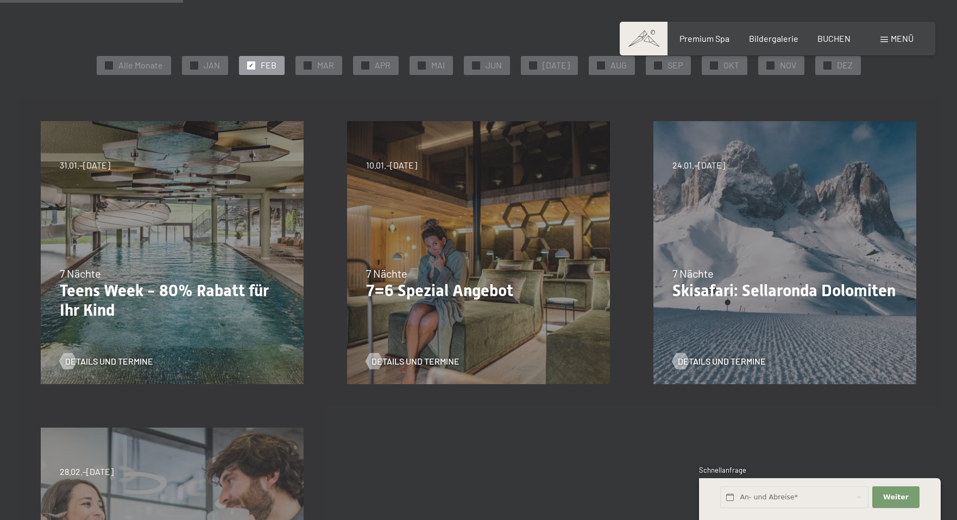
click at [227, 286] on p "Teens Week - 80% Rabatt für Ihr Kind" at bounding box center [172, 300] width 225 height 39
click at [144, 353] on div "Details und Termine" at bounding box center [168, 353] width 217 height 28
click at [132, 306] on p "Teens Week - 80% Rabatt für Ihr Kind" at bounding box center [172, 300] width 225 height 39
click at [133, 284] on p "Teens Week - 80% Rabatt für Ihr Kind" at bounding box center [172, 300] width 225 height 39
click at [78, 292] on p "Teens Week - 80% Rabatt für Ihr Kind" at bounding box center [172, 300] width 225 height 39
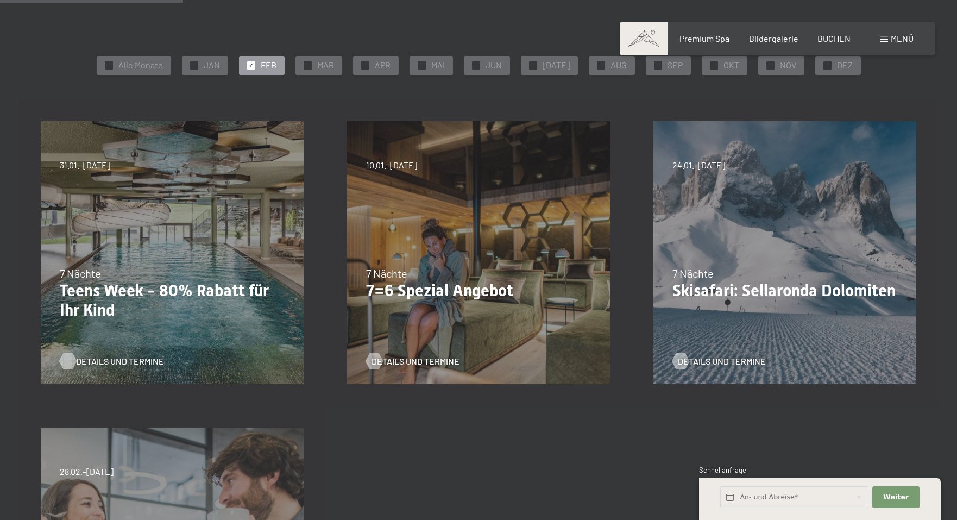
click at [68, 362] on div at bounding box center [67, 361] width 9 height 16
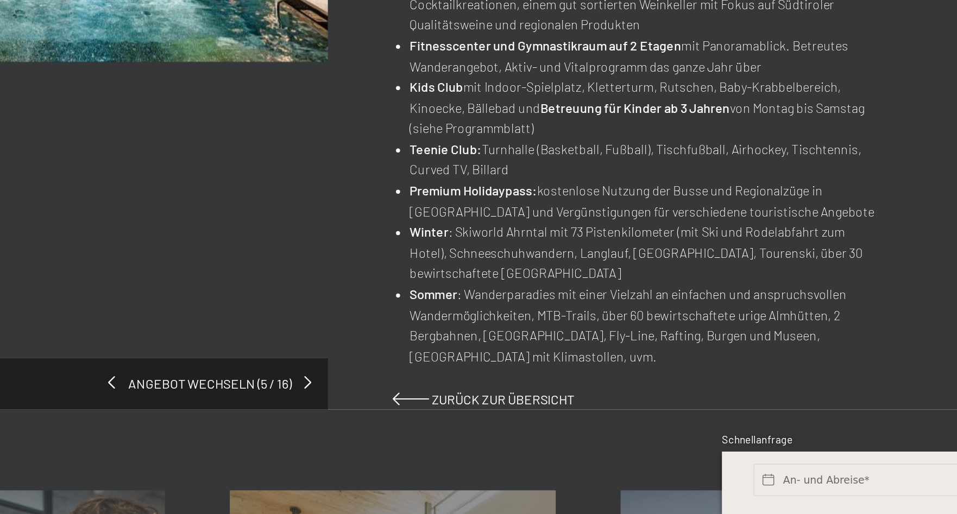
scroll to position [722, 0]
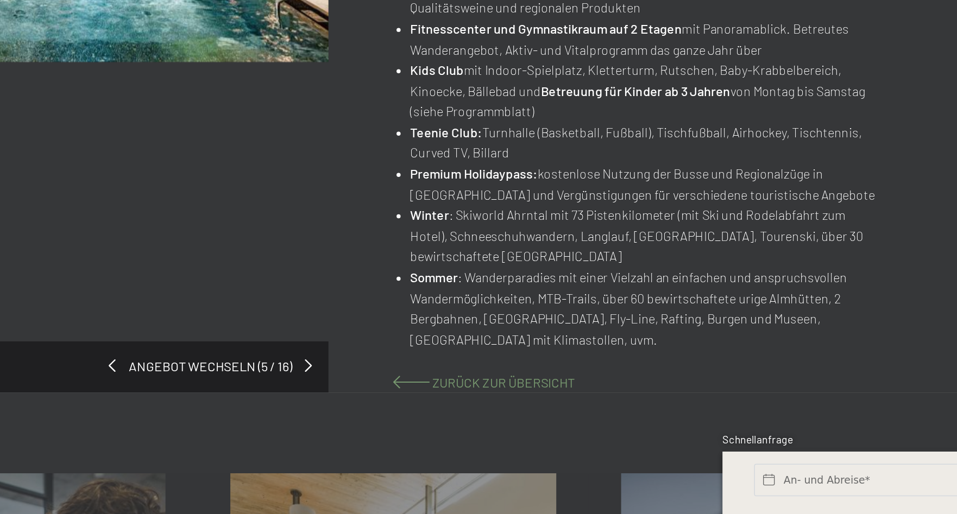
click at [504, 421] on span "Zurück zur Übersicht" at bounding box center [552, 426] width 96 height 10
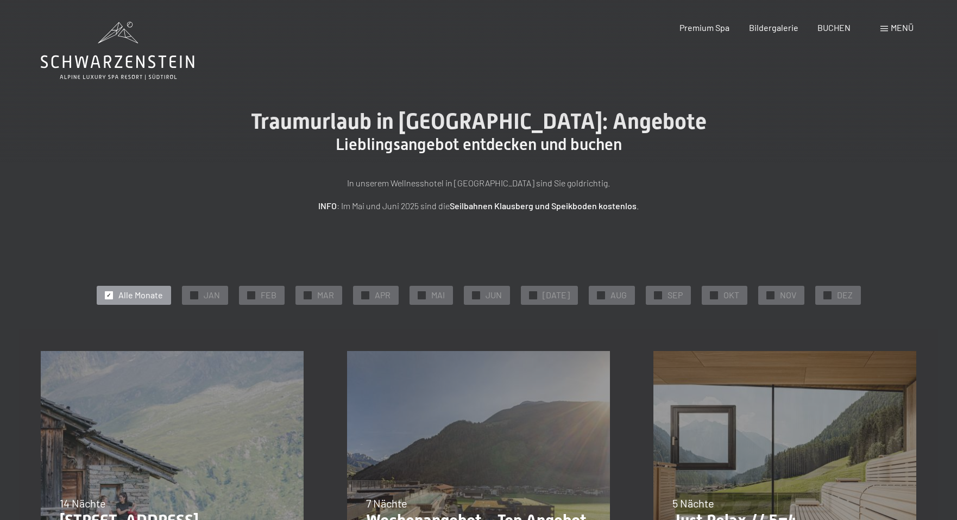
click at [262, 303] on div "✓ Alle Monate ✓ JAN ✓ FEB ✓ MAR ✓ APR ✓ MAI ✓ JUN ✓ JUL ✓ AUG ✓ SEP ✓ OKT ✓ NOV…" at bounding box center [478, 295] width 875 height 24
click at [271, 295] on span "FEB" at bounding box center [269, 295] width 16 height 12
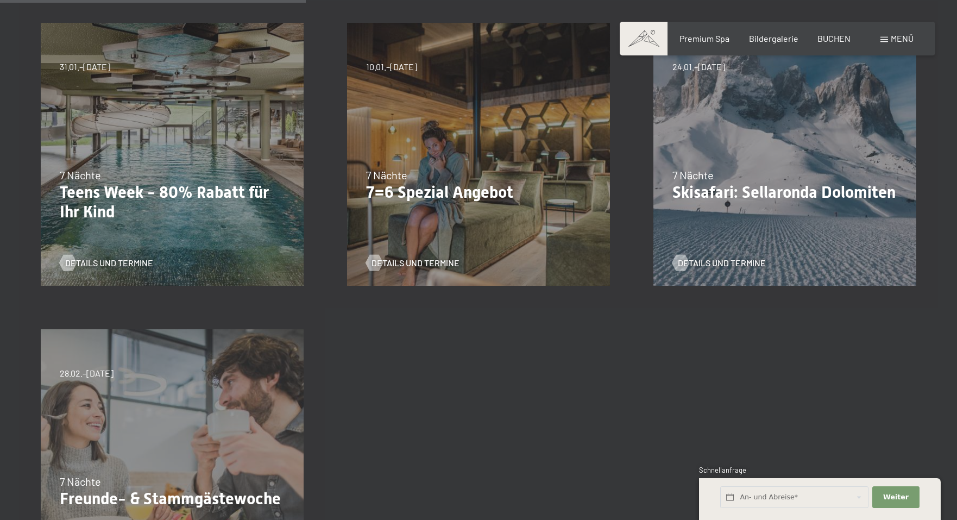
scroll to position [320, 0]
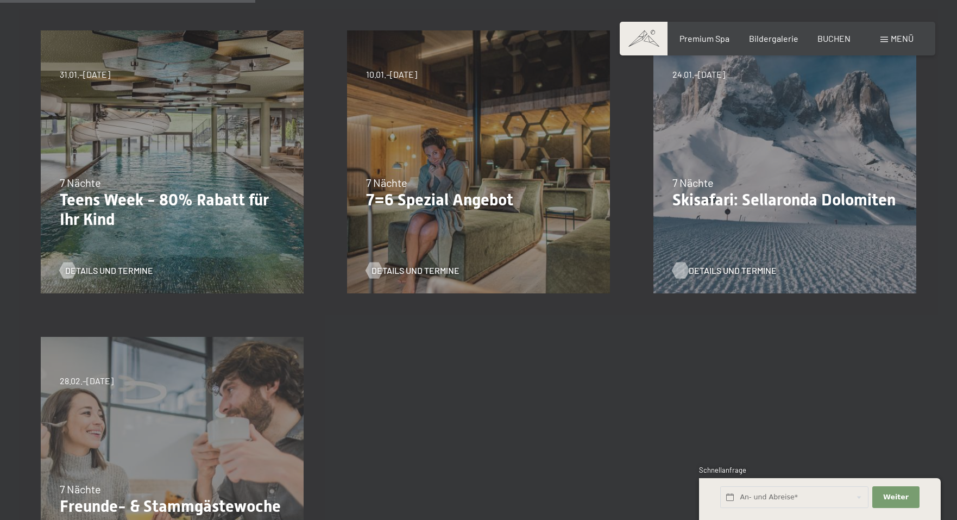
click at [733, 272] on span "Details und Termine" at bounding box center [732, 270] width 88 height 12
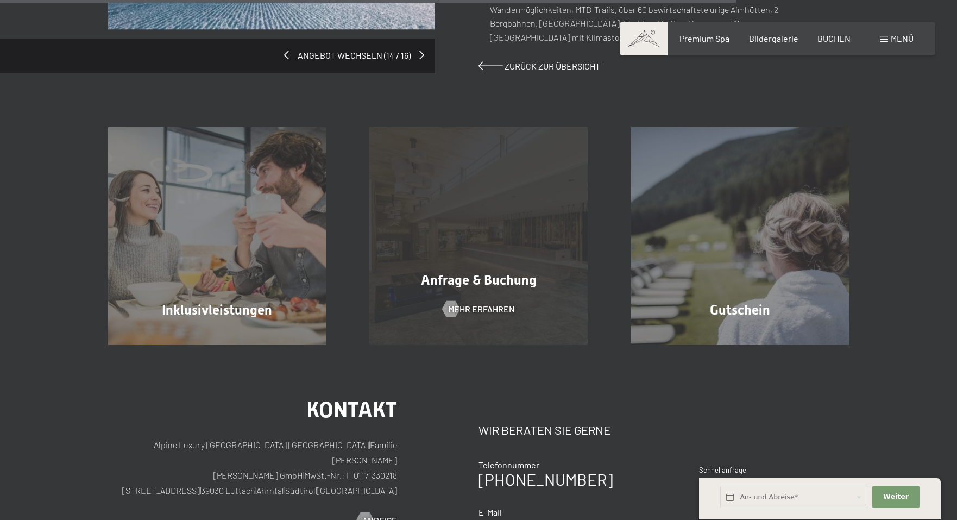
scroll to position [1034, 0]
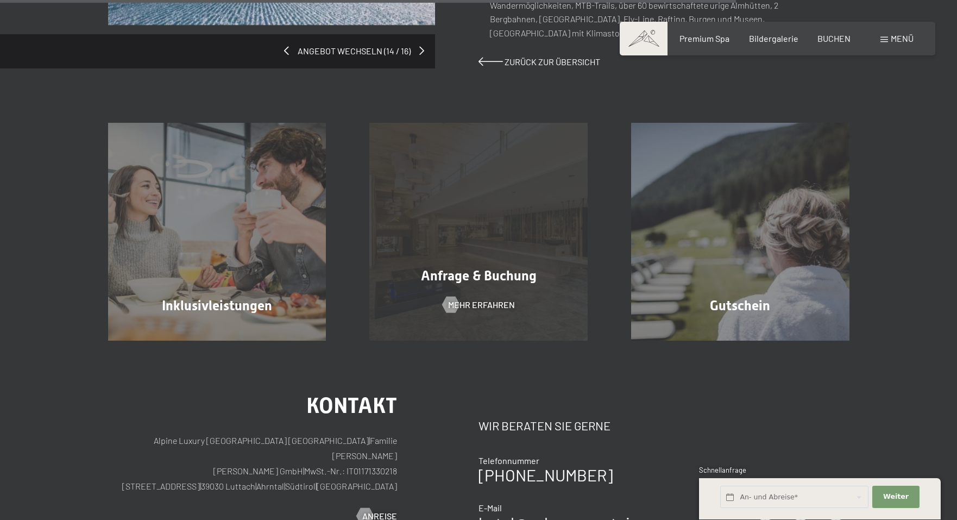
click at [482, 235] on div "Anfrage & Buchung Mehr erfahren" at bounding box center [478, 232] width 262 height 218
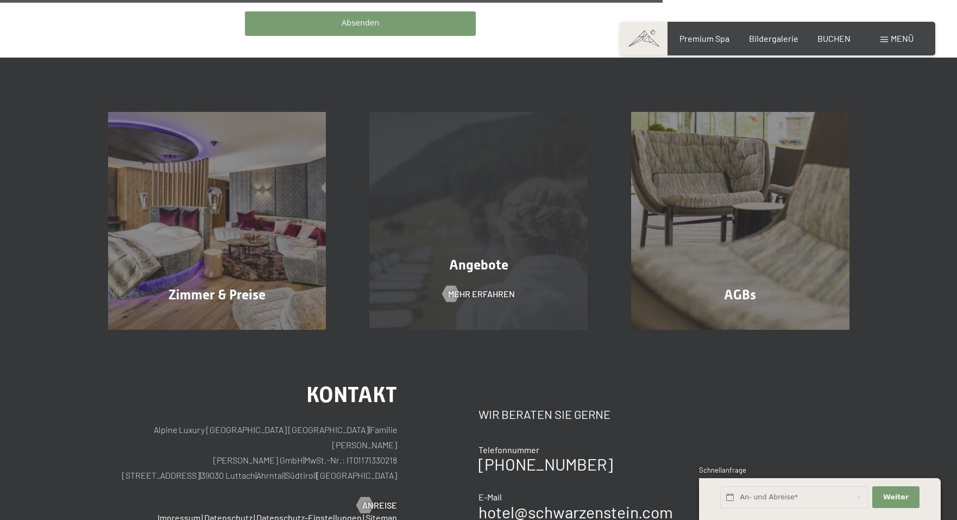
scroll to position [683, 0]
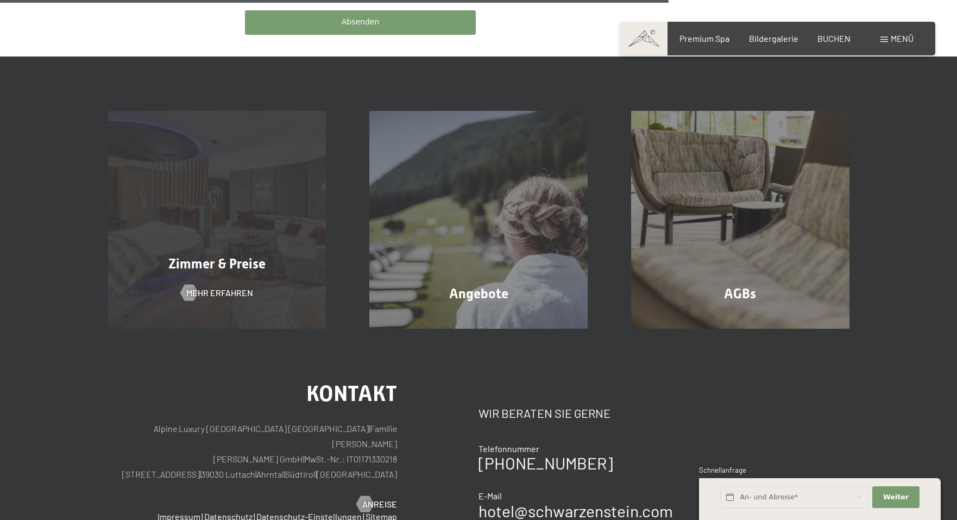
click at [209, 256] on span "Zimmer & Preise" at bounding box center [216, 264] width 97 height 16
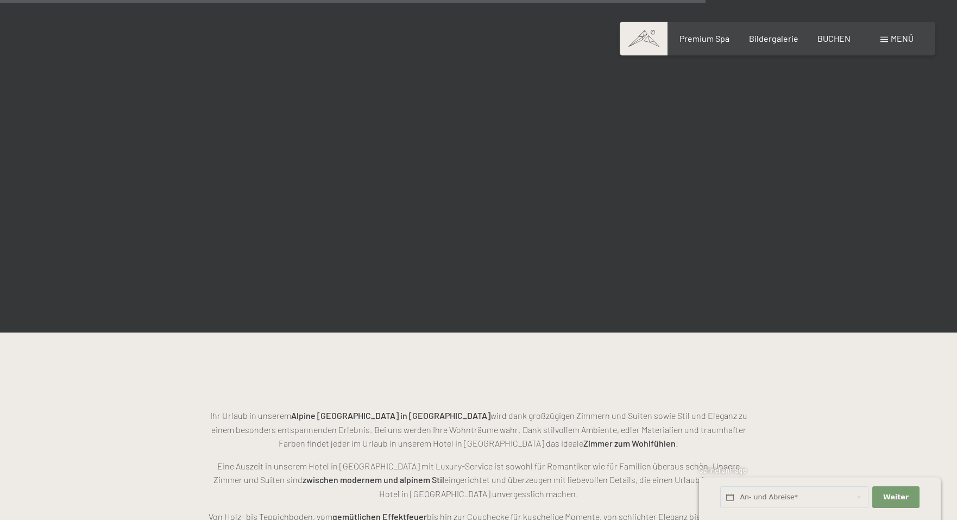
scroll to position [2528, 0]
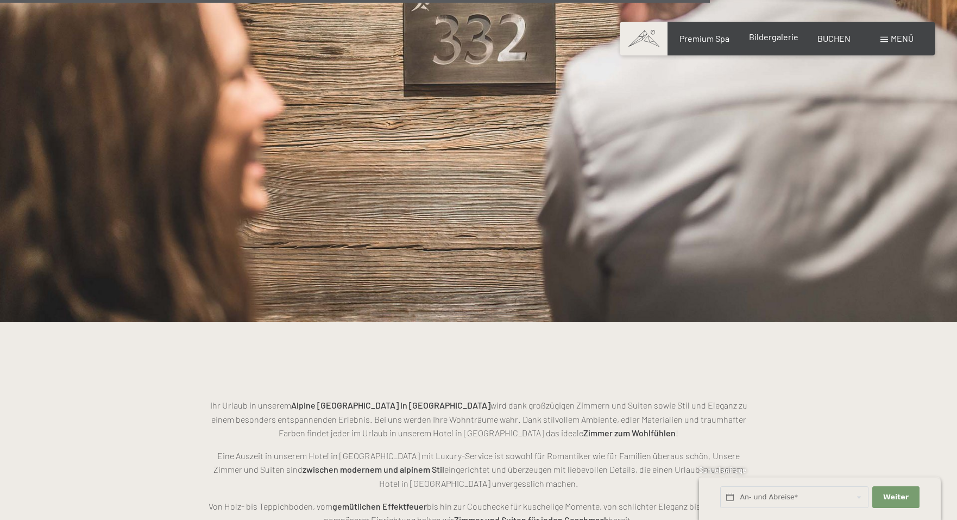
click at [764, 38] on span "Bildergalerie" at bounding box center [773, 36] width 49 height 10
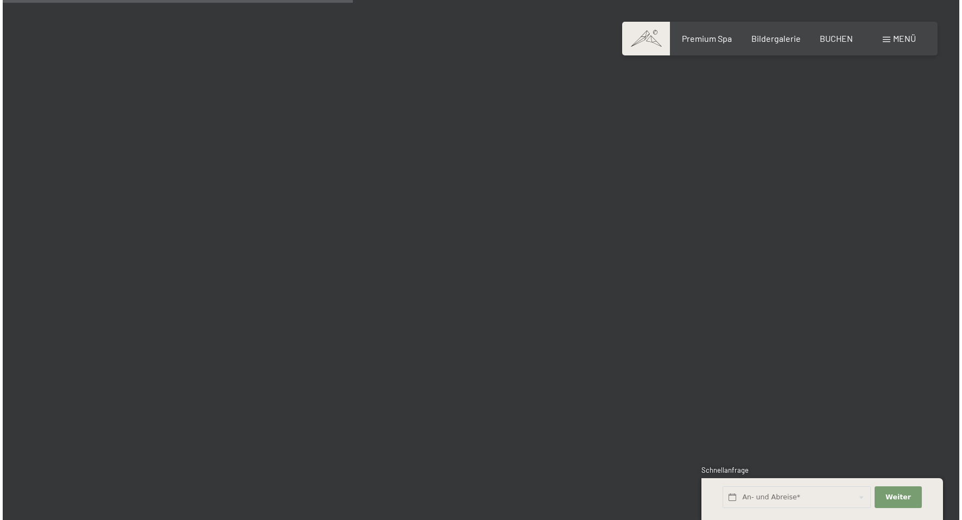
scroll to position [4946, 0]
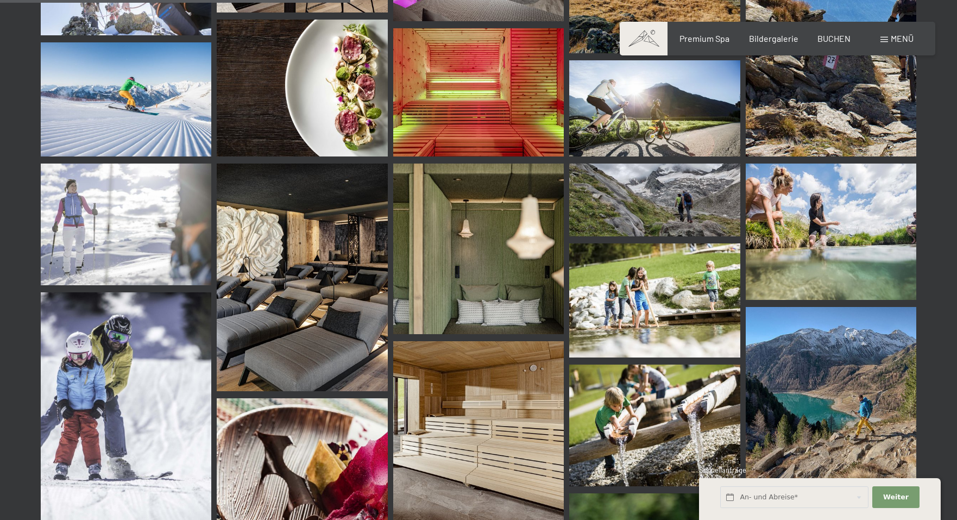
click at [910, 33] on div "Buchen Anfragen Premium Spa Bildergalerie BUCHEN Menü DE IT EN Gutschein Bilder…" at bounding box center [777, 39] width 272 height 12
click at [905, 41] on span "Menü" at bounding box center [901, 38] width 23 height 10
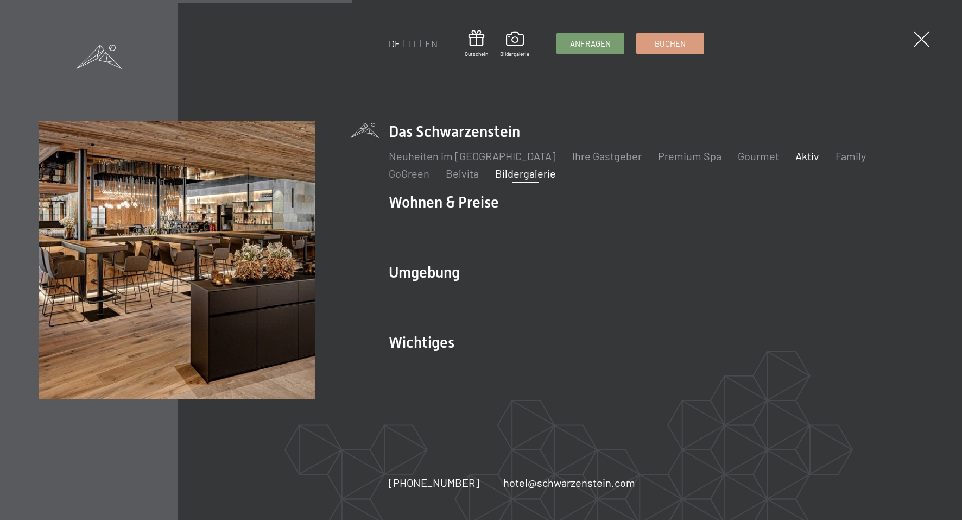
click at [795, 156] on link "Aktiv" at bounding box center [807, 155] width 24 height 13
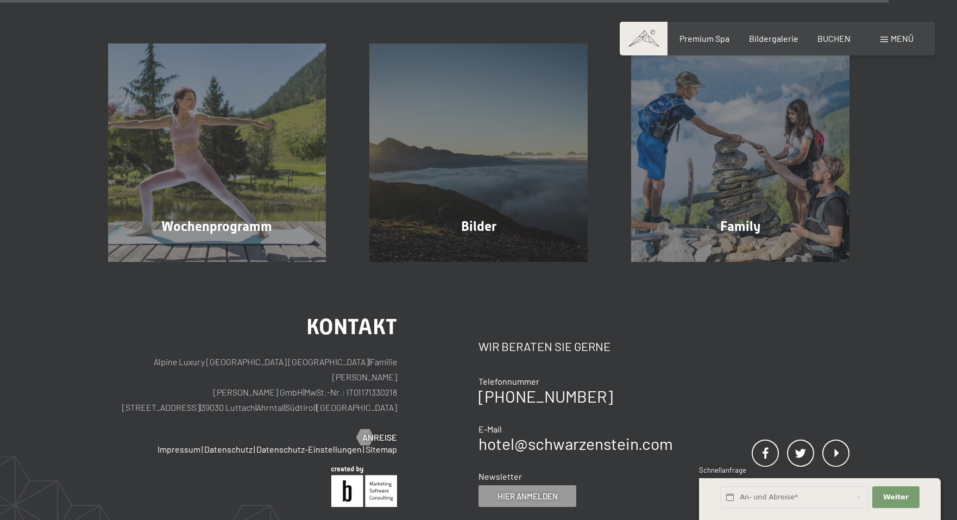
scroll to position [2875, 0]
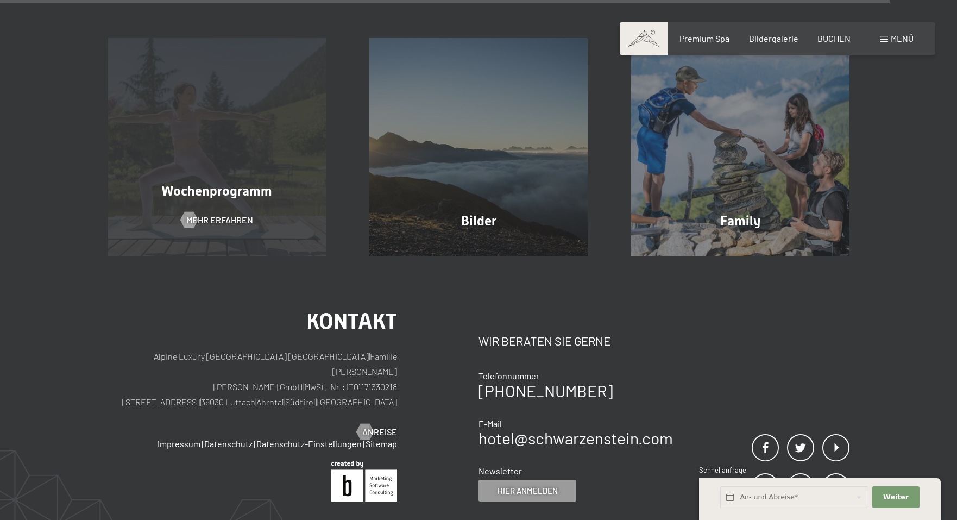
click at [229, 181] on div "Wochenprogramm" at bounding box center [217, 190] width 262 height 19
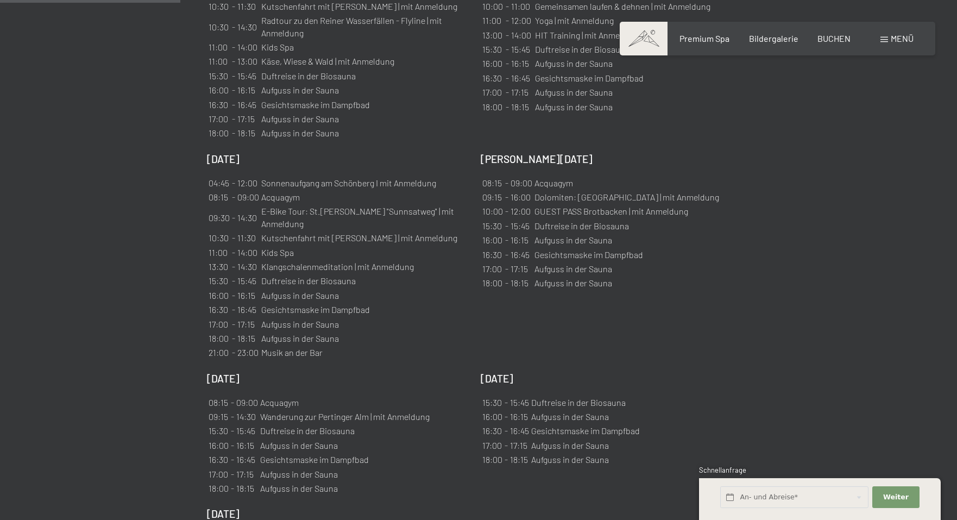
scroll to position [902, 0]
click at [720, 37] on span "Premium Spa" at bounding box center [704, 36] width 50 height 10
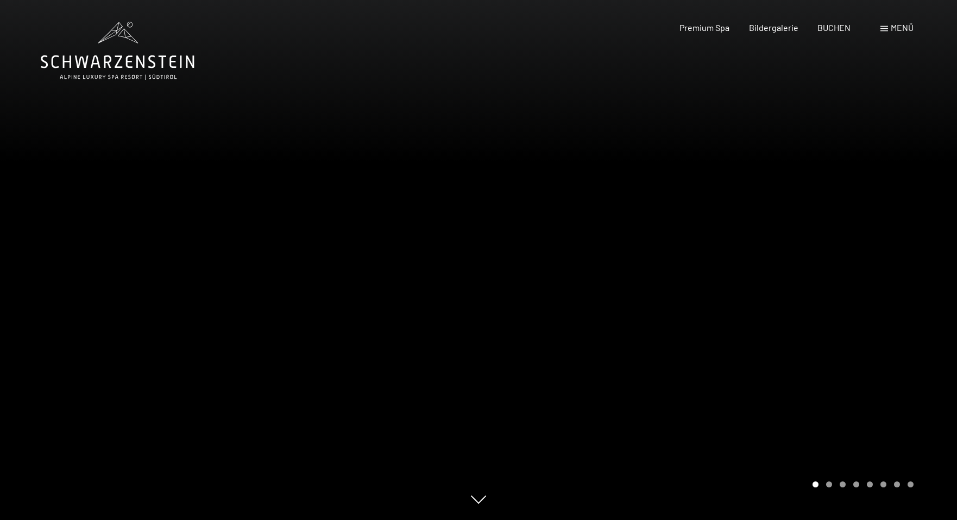
click at [858, 256] on div at bounding box center [717, 260] width 478 height 520
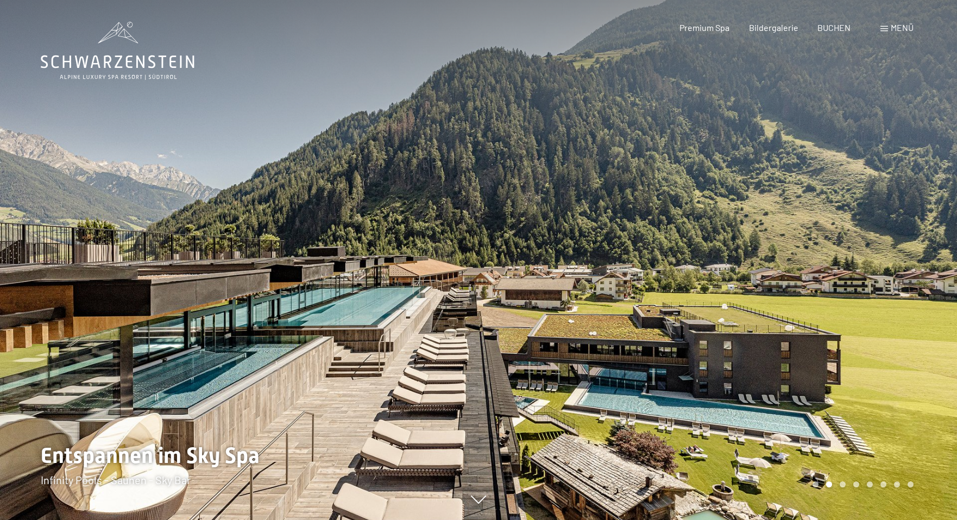
click at [858, 256] on div at bounding box center [717, 260] width 478 height 520
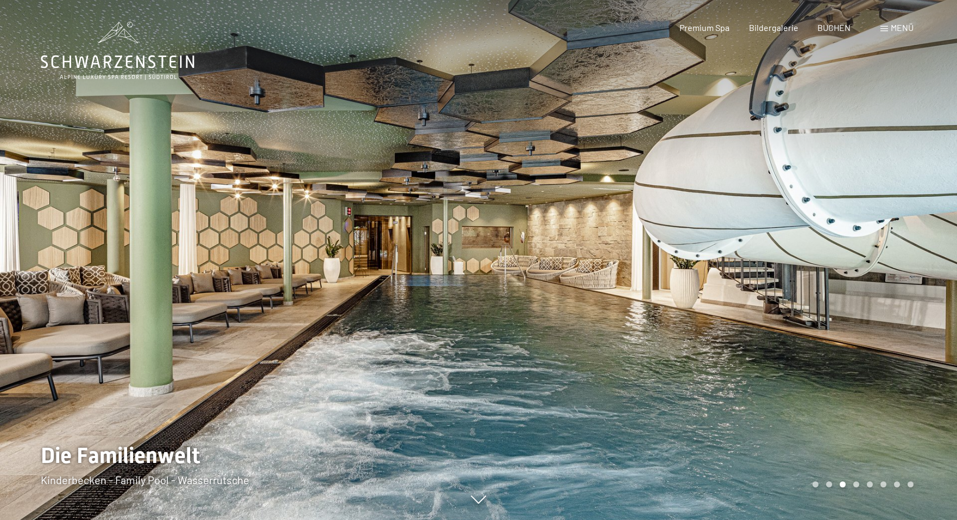
click at [858, 256] on div at bounding box center [717, 260] width 478 height 520
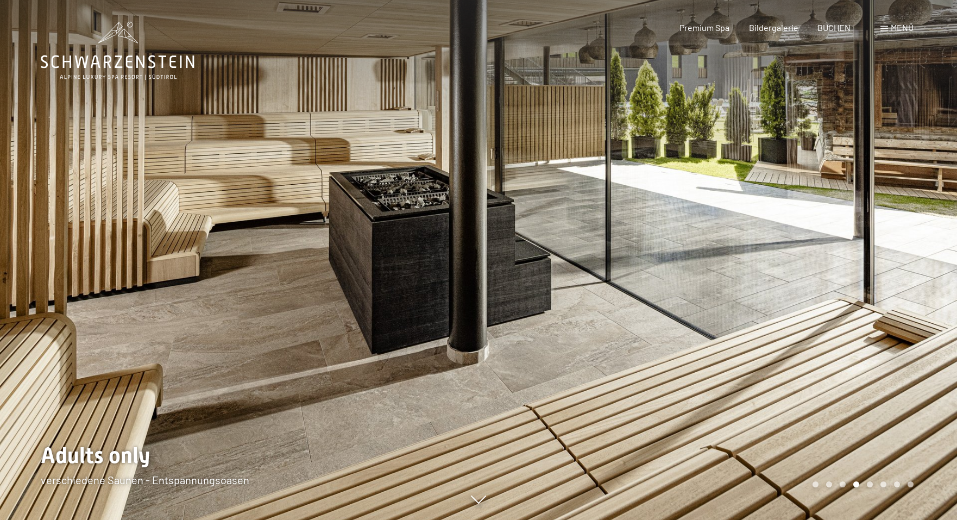
click at [858, 256] on div at bounding box center [717, 260] width 478 height 520
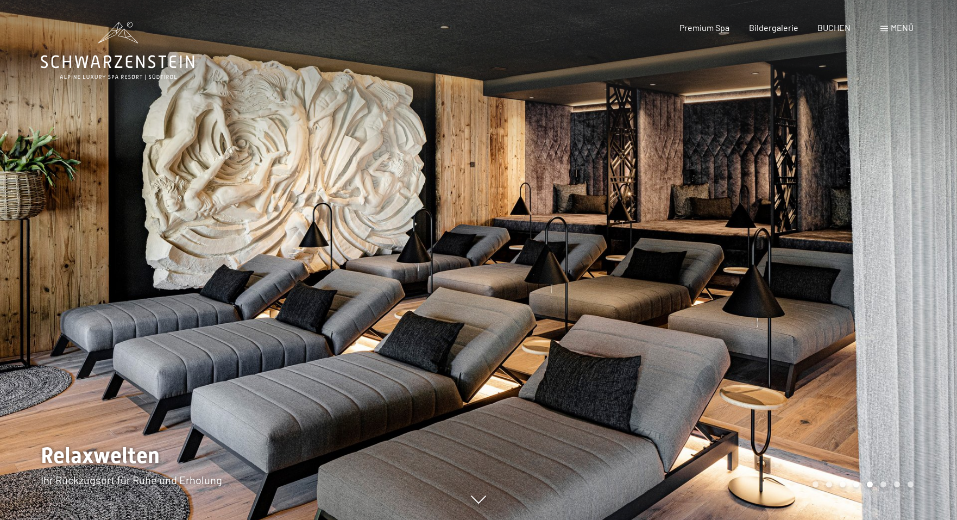
click at [858, 256] on div at bounding box center [717, 260] width 478 height 520
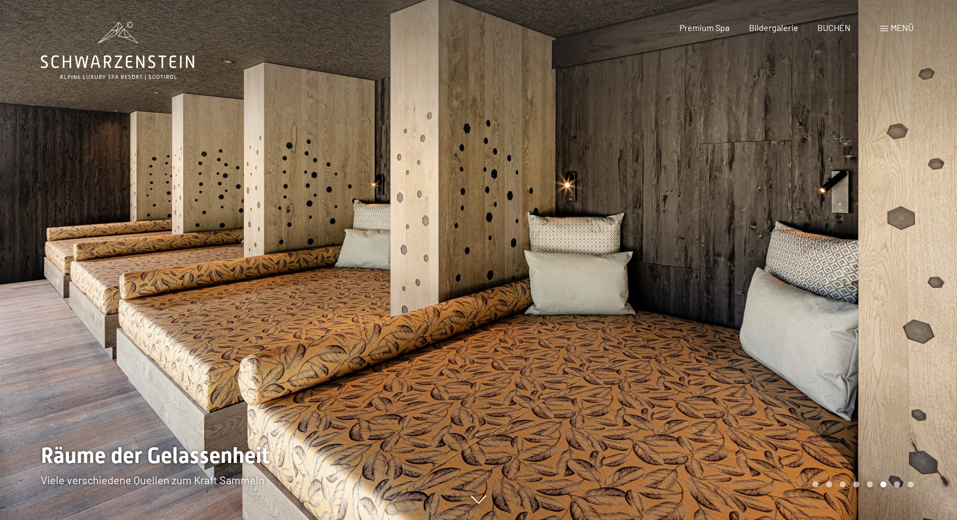
click at [858, 256] on div at bounding box center [717, 260] width 478 height 520
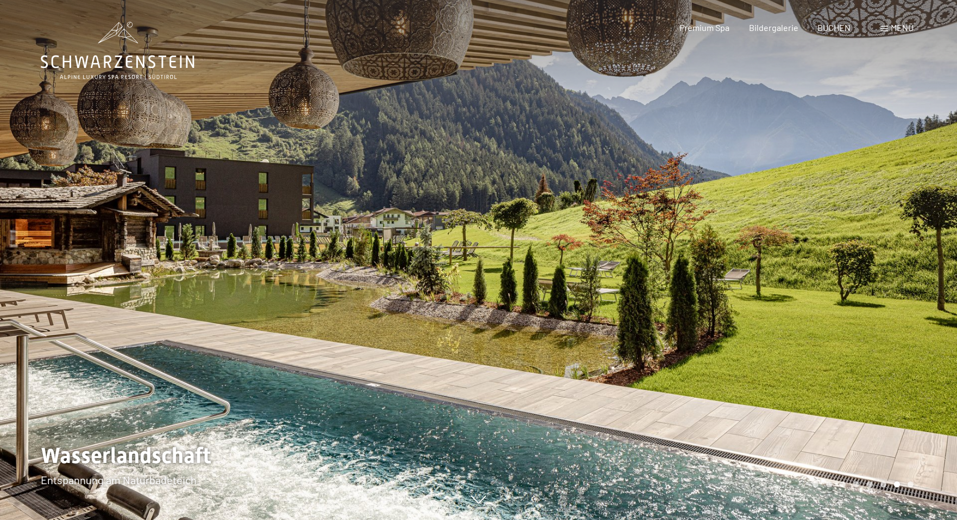
click at [858, 256] on div at bounding box center [717, 260] width 478 height 520
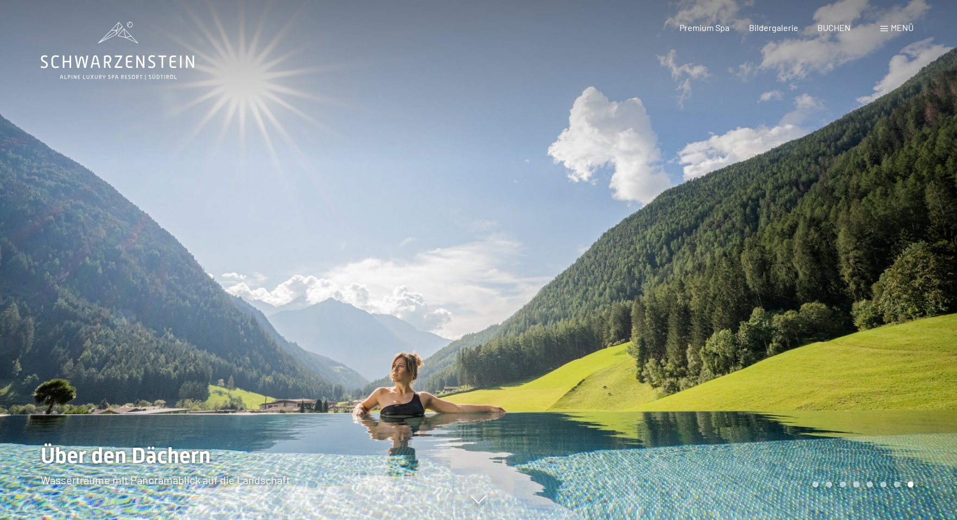
click at [858, 256] on div at bounding box center [717, 260] width 478 height 520
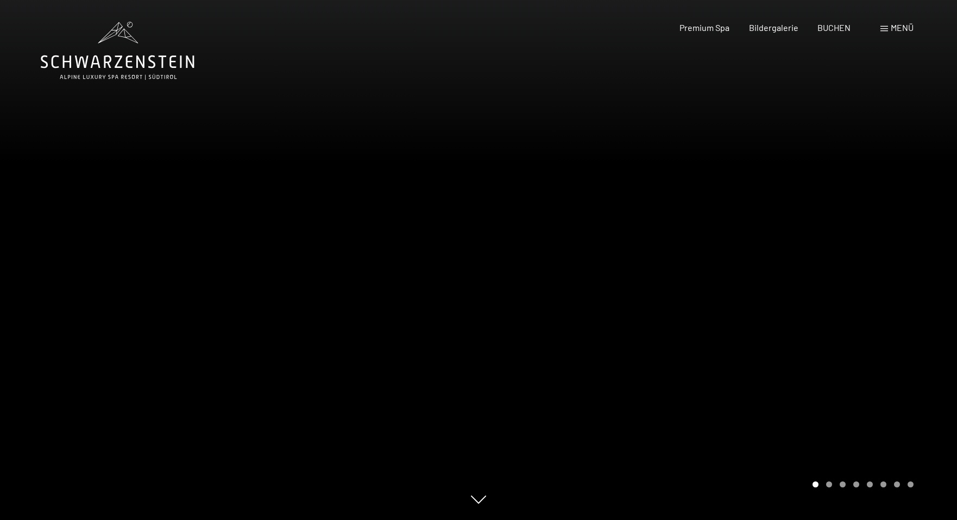
click at [858, 256] on div at bounding box center [717, 260] width 478 height 520
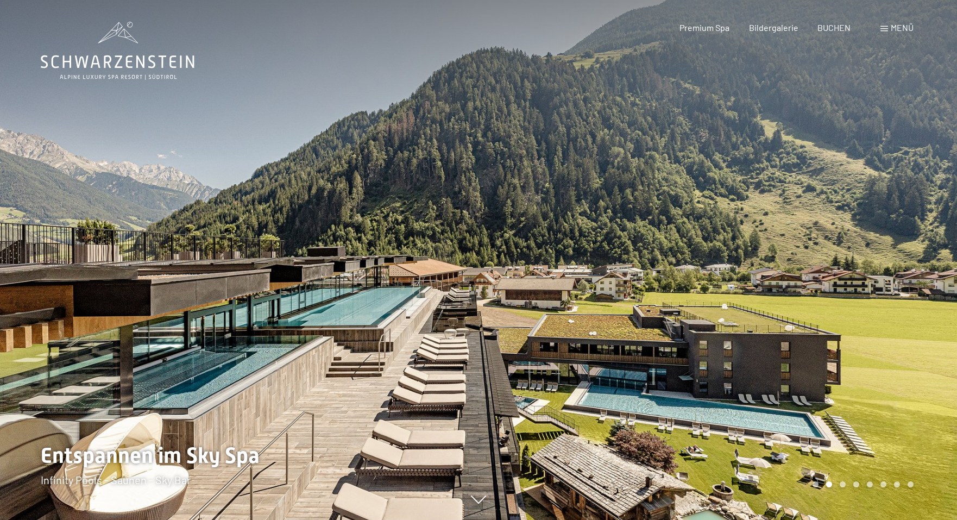
click at [858, 256] on div at bounding box center [717, 260] width 478 height 520
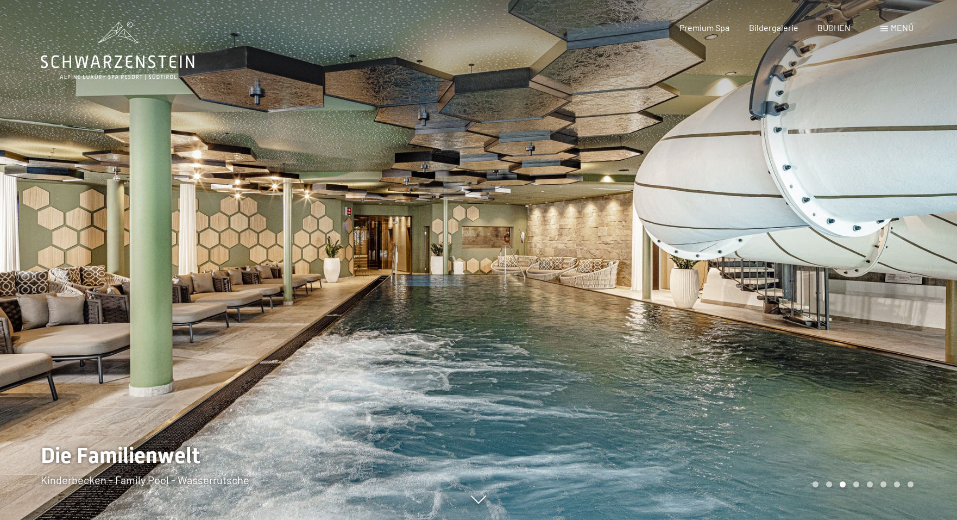
click at [858, 256] on div at bounding box center [717, 260] width 478 height 520
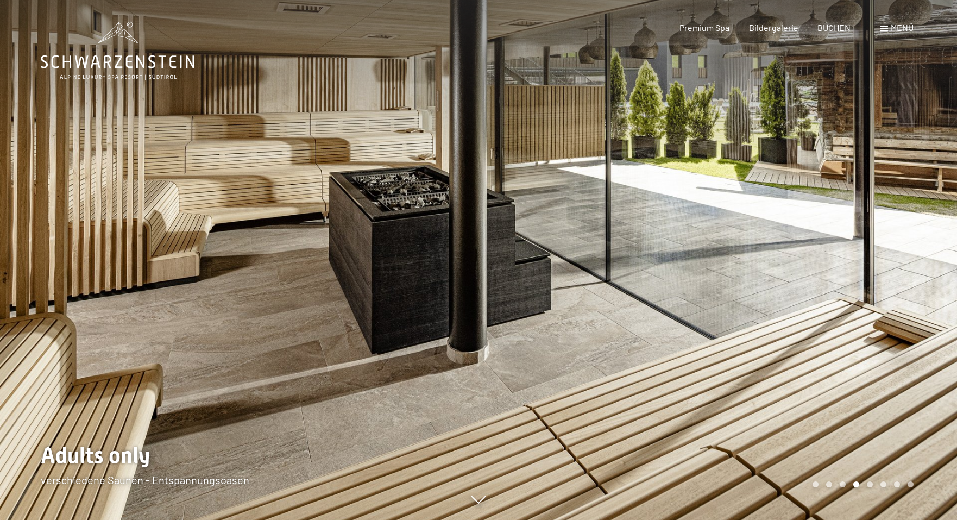
click at [858, 256] on div at bounding box center [717, 260] width 478 height 520
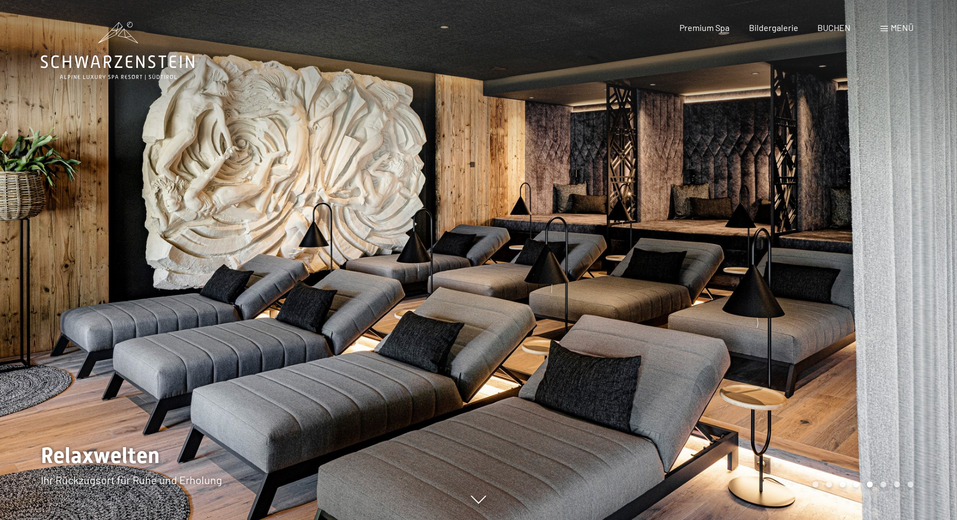
click at [858, 256] on div at bounding box center [717, 260] width 478 height 520
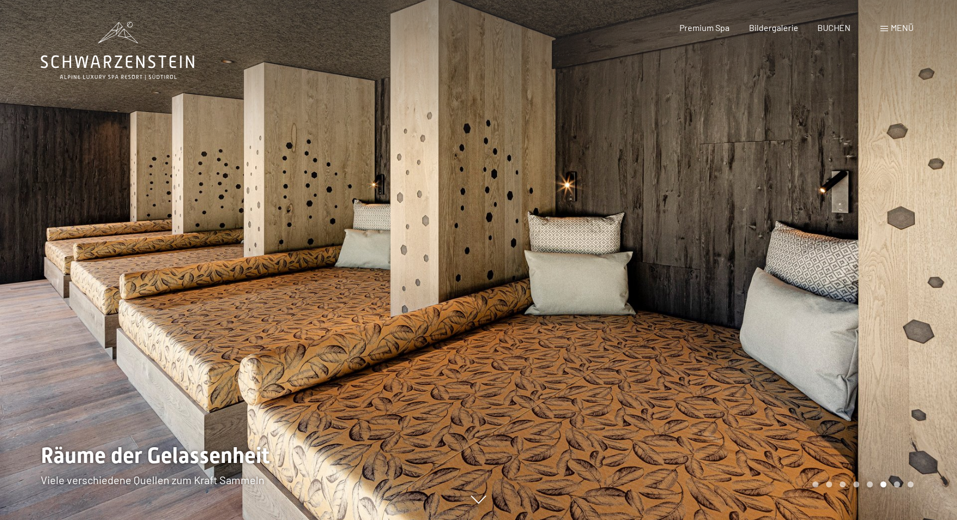
click at [895, 31] on span "Menü" at bounding box center [901, 27] width 23 height 10
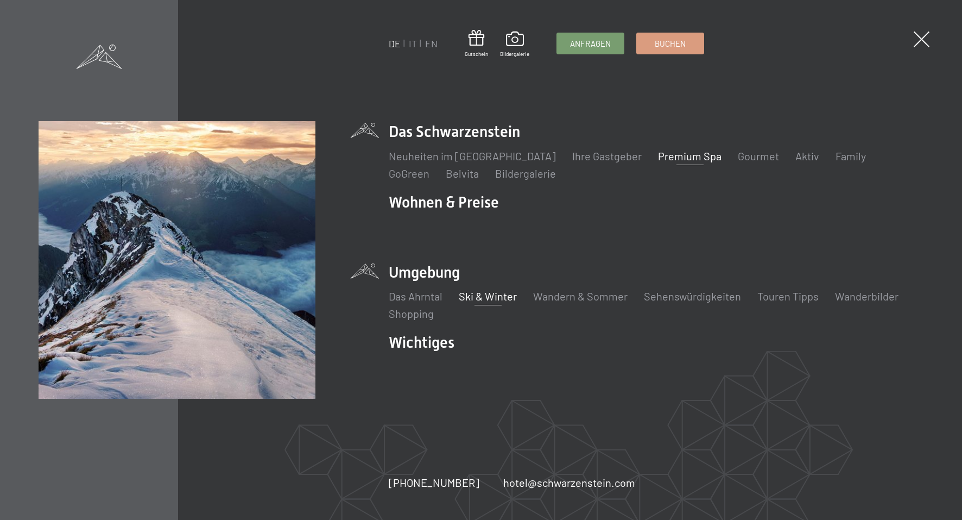
click at [484, 298] on link "Ski & Winter" at bounding box center [488, 295] width 58 height 13
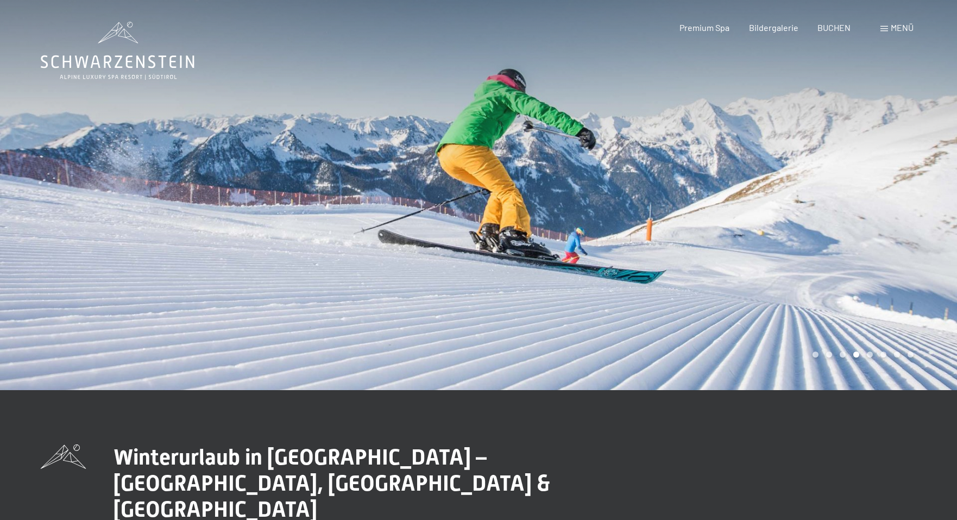
click at [42, 211] on div at bounding box center [239, 195] width 478 height 390
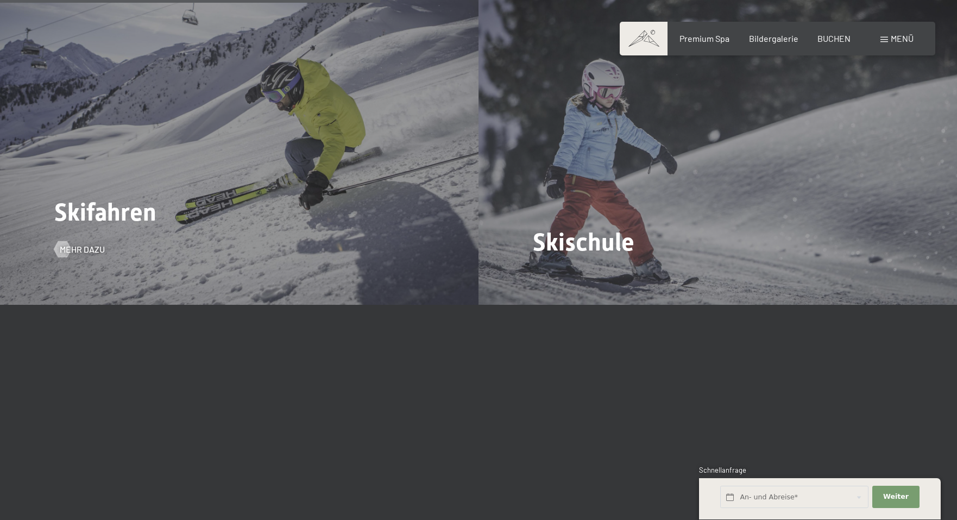
scroll to position [1530, 0]
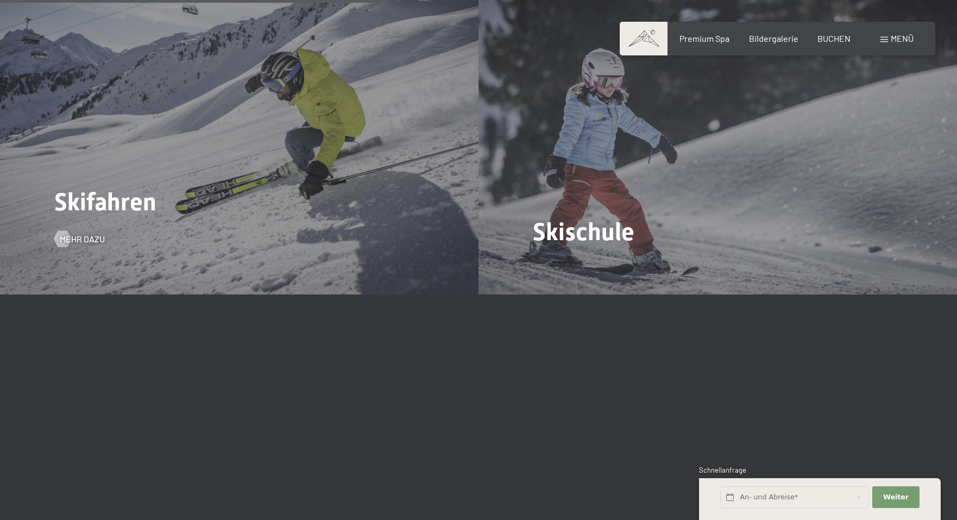
click at [143, 187] on span "Skifahren" at bounding box center [105, 201] width 102 height 29
click at [93, 233] on span "Mehr dazu" at bounding box center [93, 239] width 45 height 12
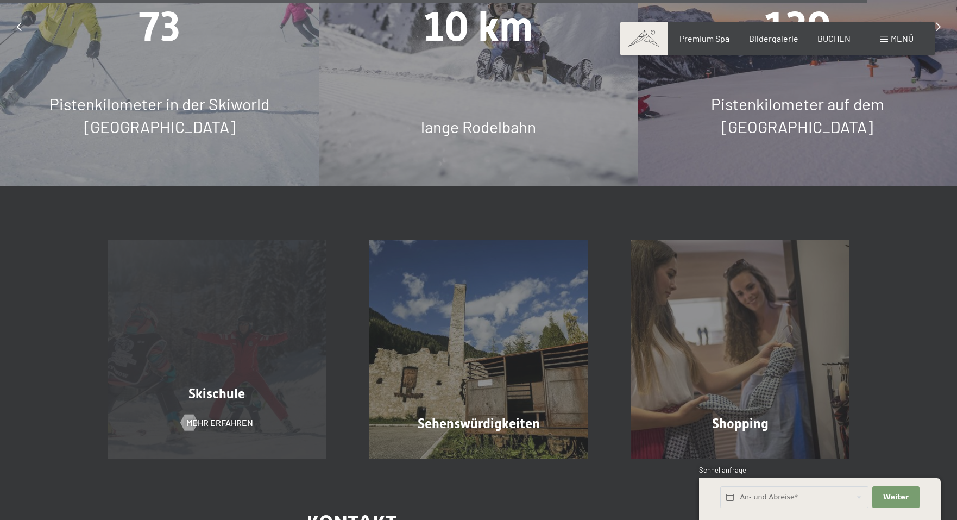
scroll to position [3541, 0]
click at [214, 383] on div "Skischule" at bounding box center [217, 392] width 262 height 19
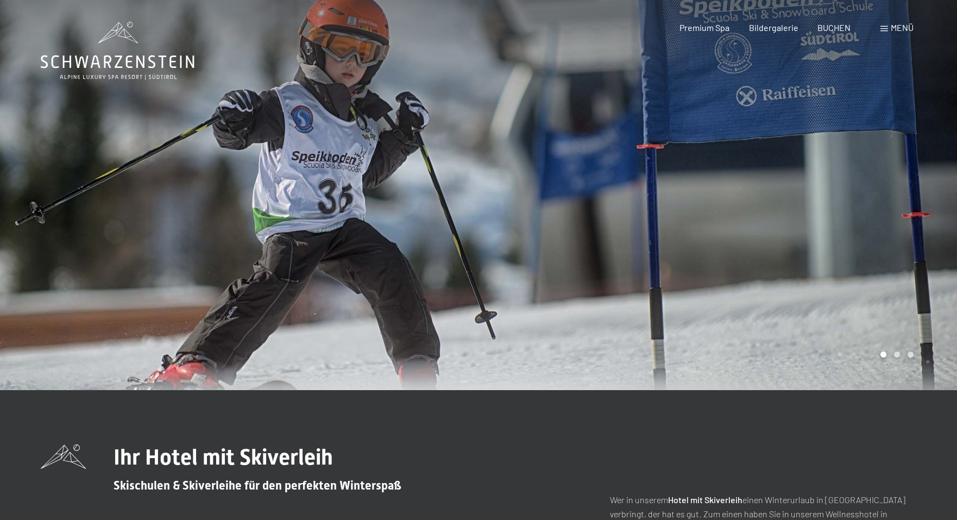
click at [907, 24] on span "Menü" at bounding box center [901, 27] width 23 height 10
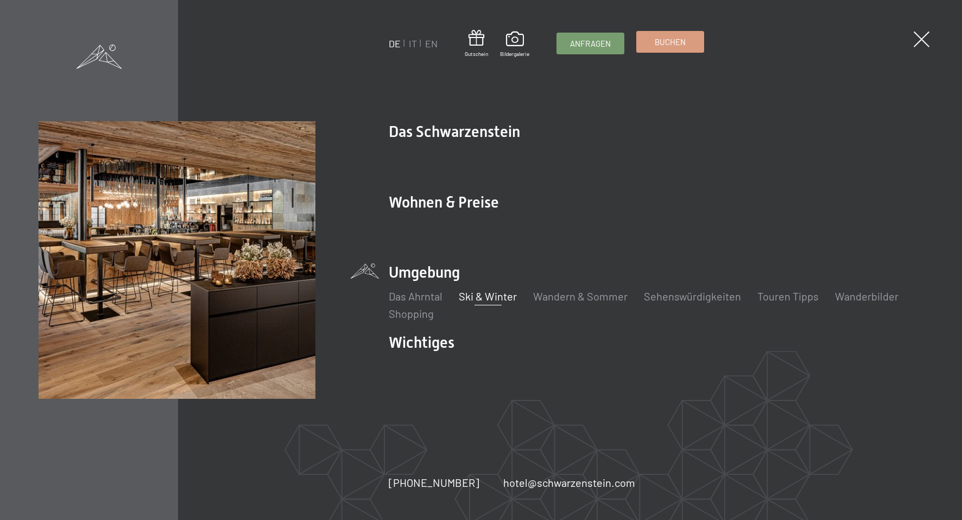
click at [650, 34] on link "Buchen" at bounding box center [670, 41] width 67 height 21
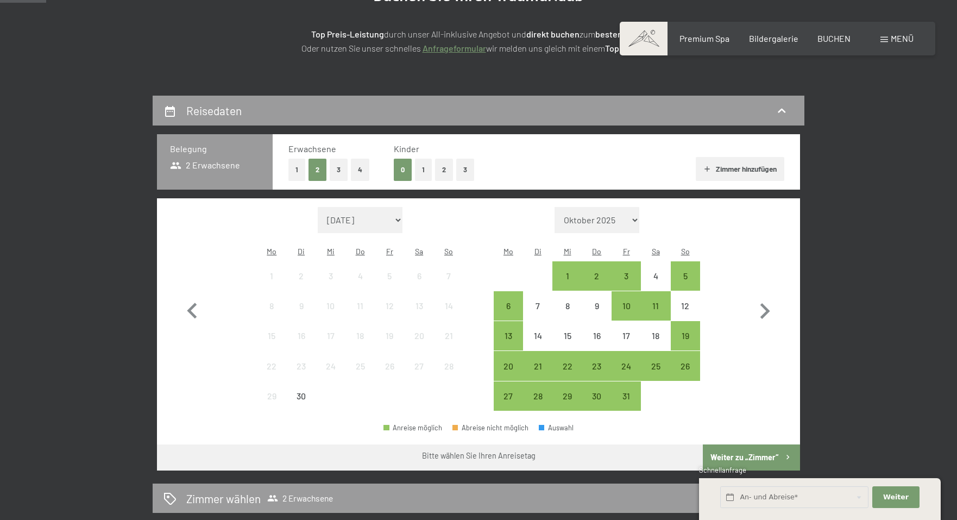
scroll to position [174, 0]
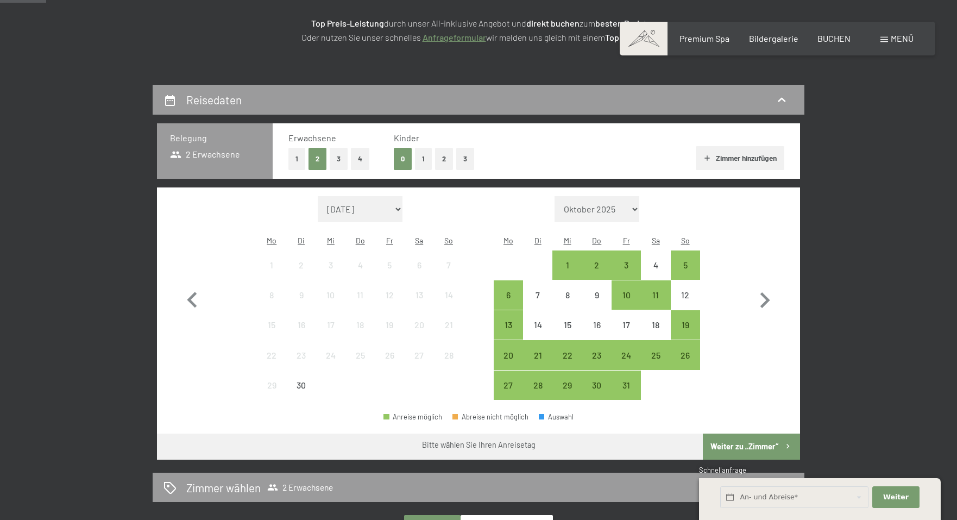
click at [439, 155] on button "2" at bounding box center [444, 159] width 18 height 22
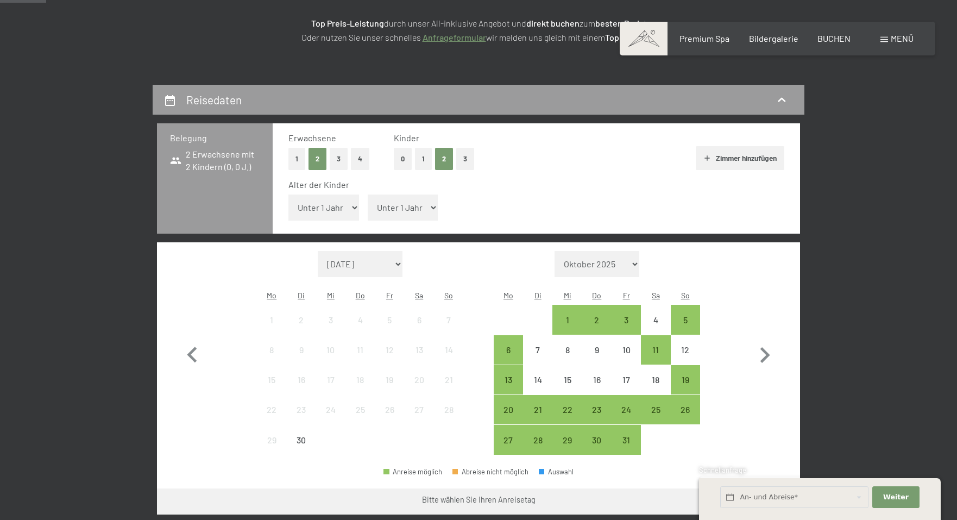
select select "12"
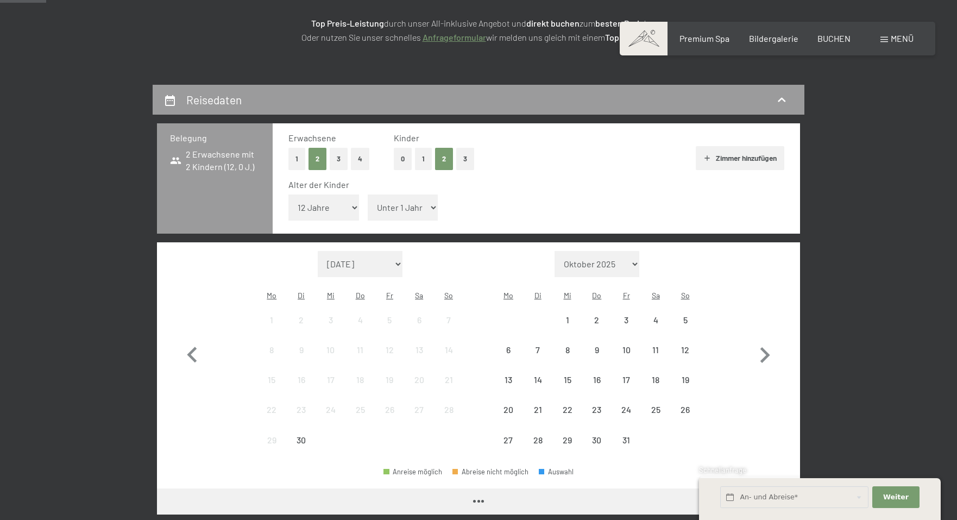
click at [395, 198] on select "Unter 1 Jahr 1 Jahr 2 Jahre 3 Jahre 4 Jahre 5 Jahre 6 Jahre 7 Jahre 8 Jahre 9 J…" at bounding box center [403, 207] width 71 height 26
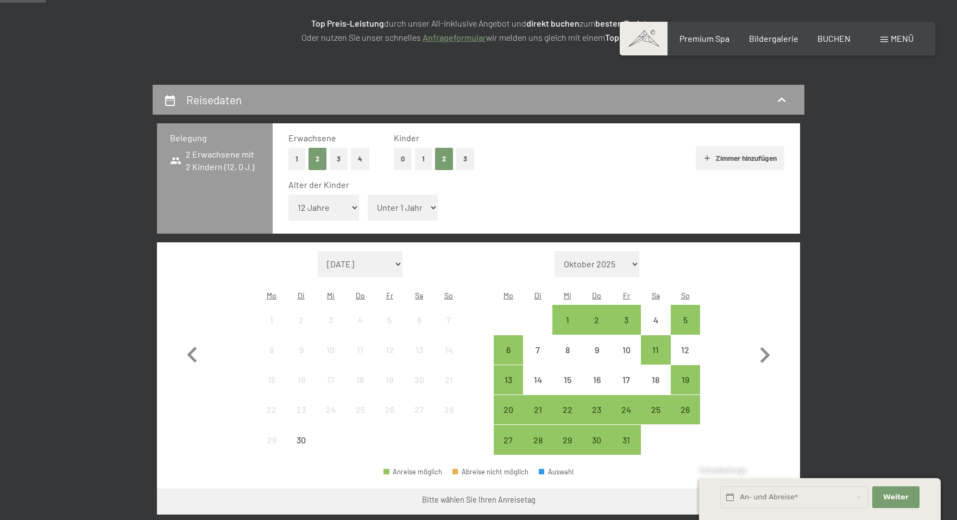
select select "16"
click at [769, 347] on icon "button" at bounding box center [765, 355] width 10 height 16
select select "2025-10-01"
select select "2025-11-01"
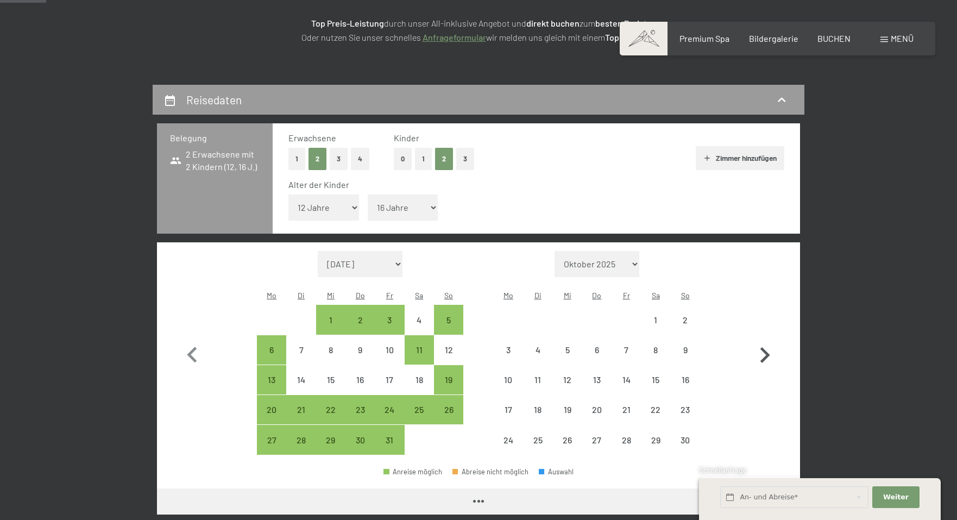
click at [769, 347] on icon "button" at bounding box center [765, 355] width 10 height 16
select select "2025-11-01"
select select "2025-12-01"
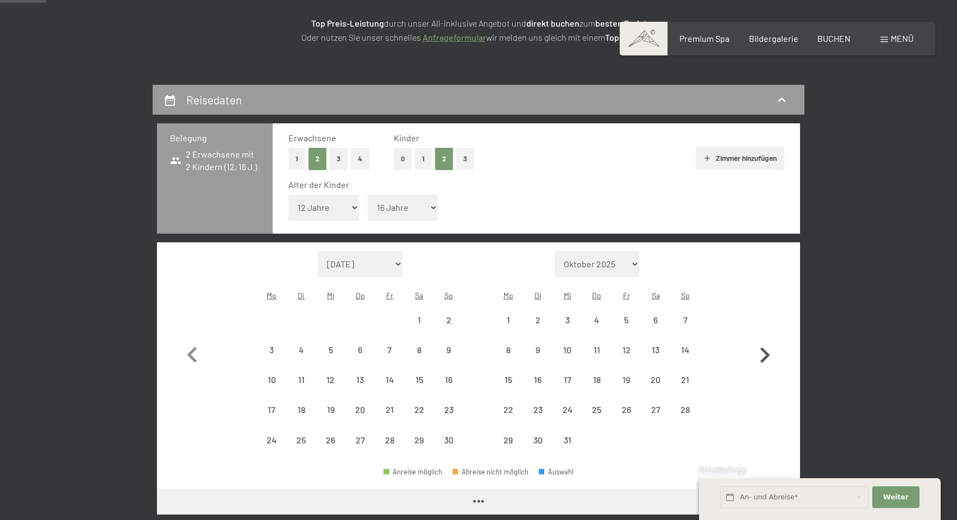
click at [769, 347] on icon "button" at bounding box center [765, 355] width 10 height 16
select select "2025-12-01"
select select "2026-01-01"
select select "2025-12-01"
select select "2026-01-01"
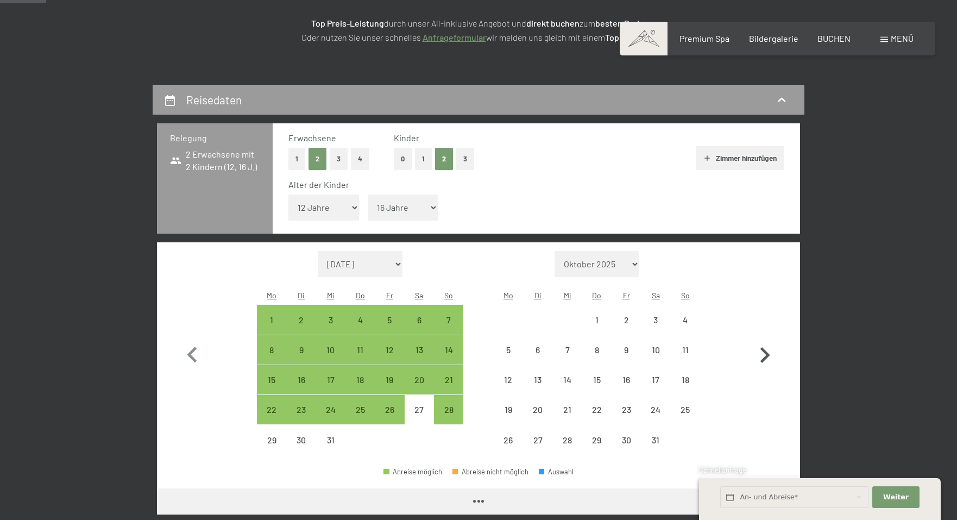
click at [769, 347] on icon "button" at bounding box center [765, 355] width 10 height 16
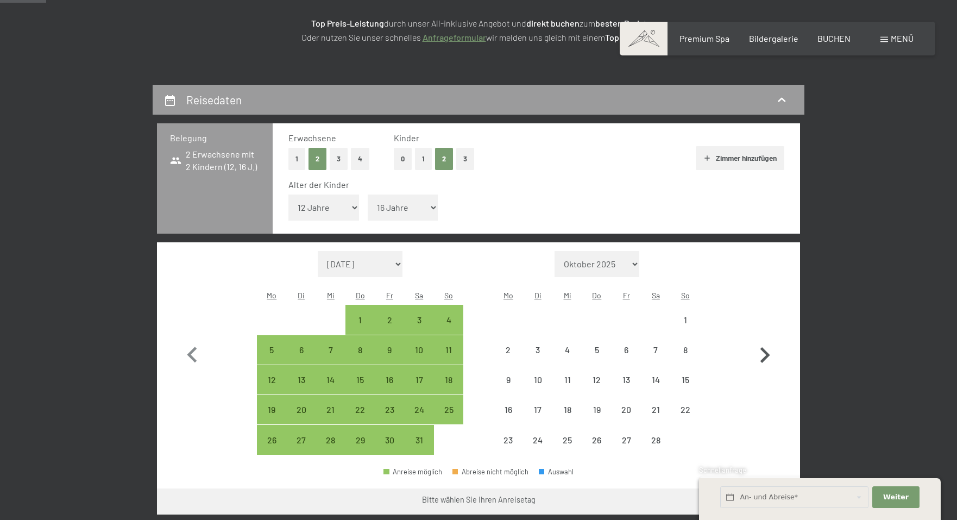
select select "2026-01-01"
select select "2026-02-01"
select select "2026-01-01"
select select "2026-02-01"
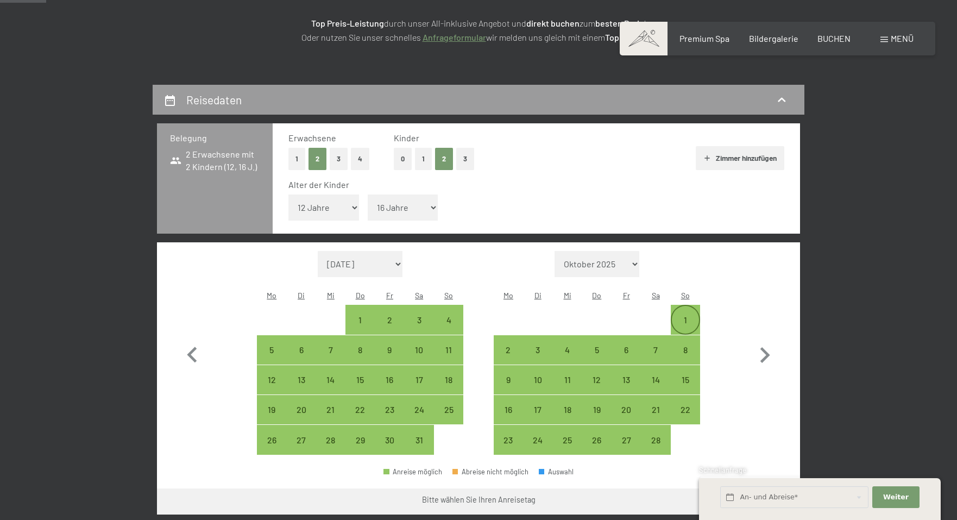
click at [684, 315] on div "1" at bounding box center [685, 328] width 27 height 27
select select "2026-01-01"
select select "2026-02-01"
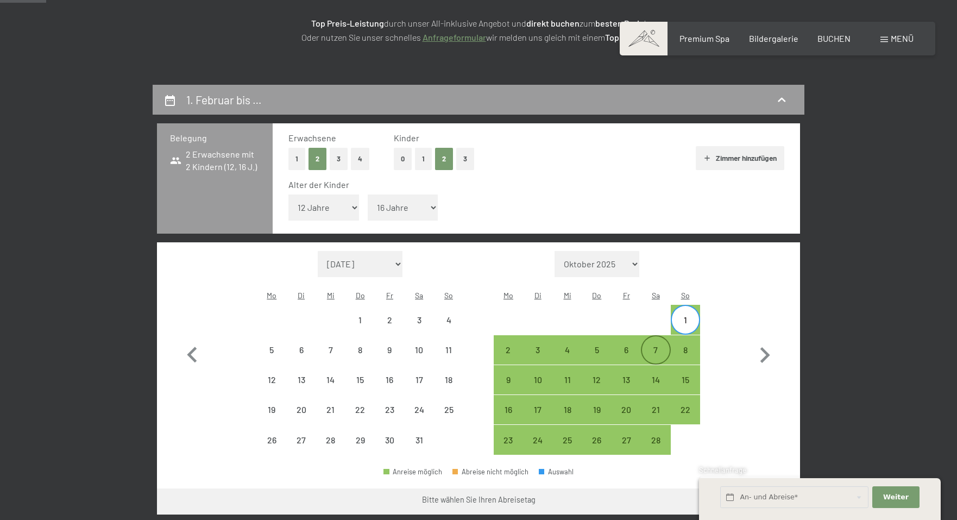
click at [652, 345] on div "7" at bounding box center [655, 358] width 27 height 27
select select "2026-01-01"
select select "2026-02-01"
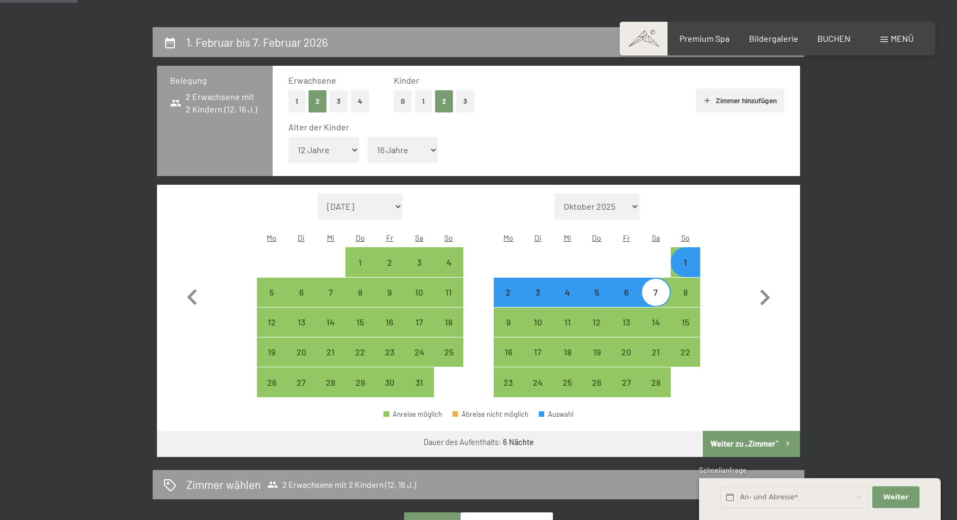
scroll to position [270, 0]
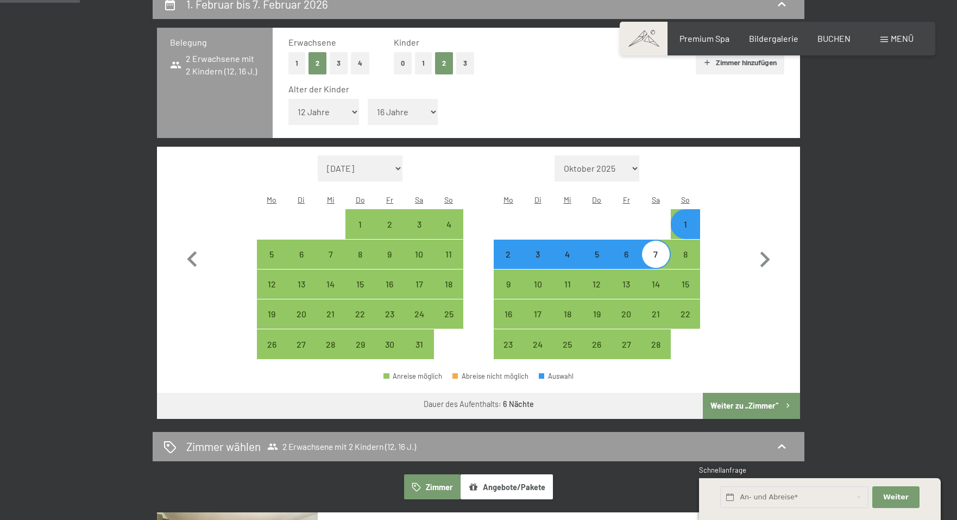
click at [739, 393] on button "Weiter zu „Zimmer“" at bounding box center [750, 406] width 97 height 26
select select "2026-01-01"
select select "2026-02-01"
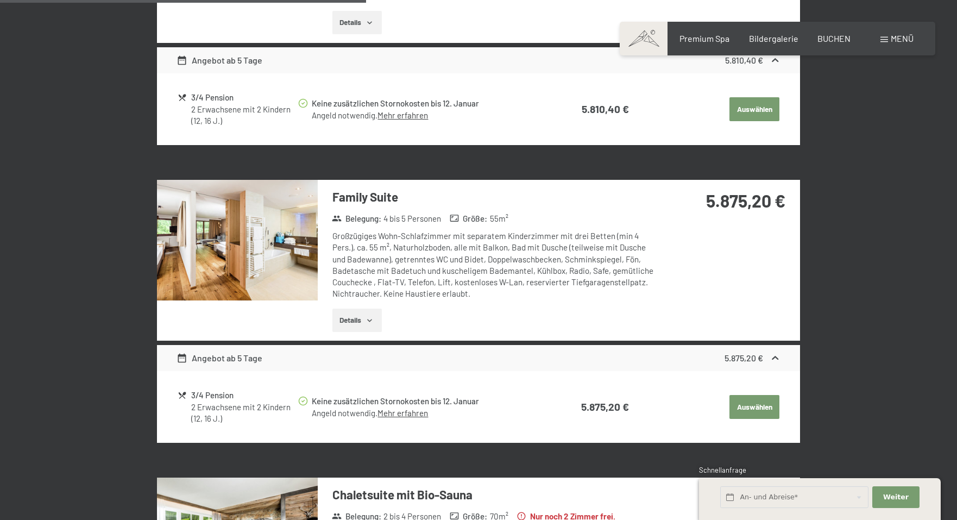
scroll to position [1009, 0]
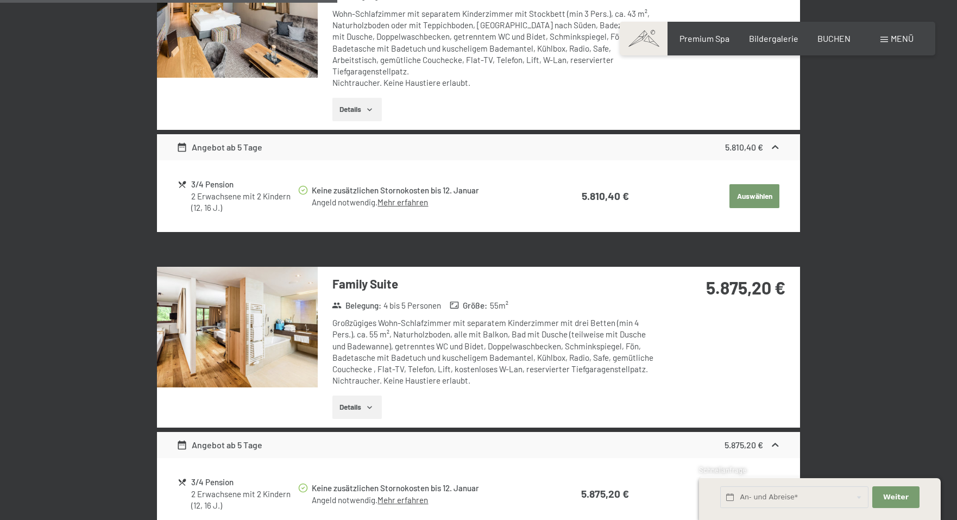
click at [352, 395] on button "Details" at bounding box center [356, 407] width 49 height 24
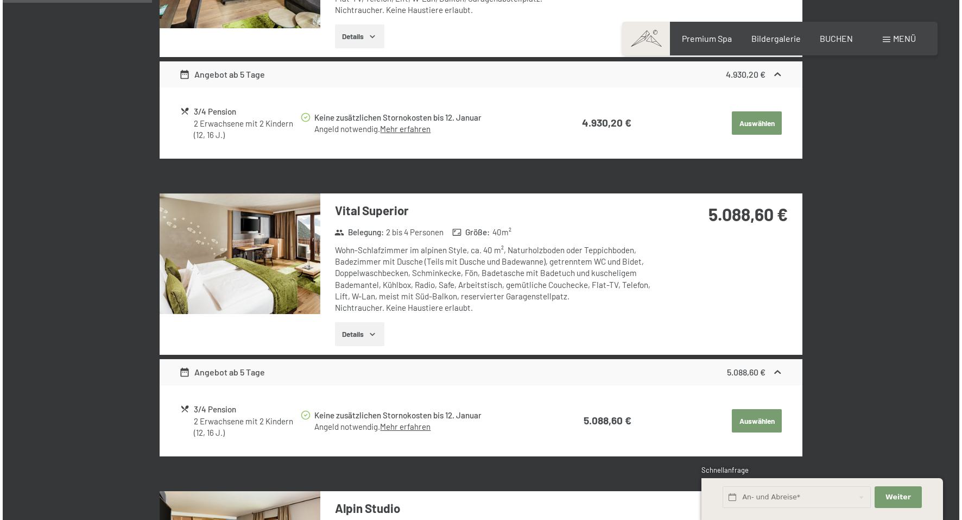
scroll to position [452, 0]
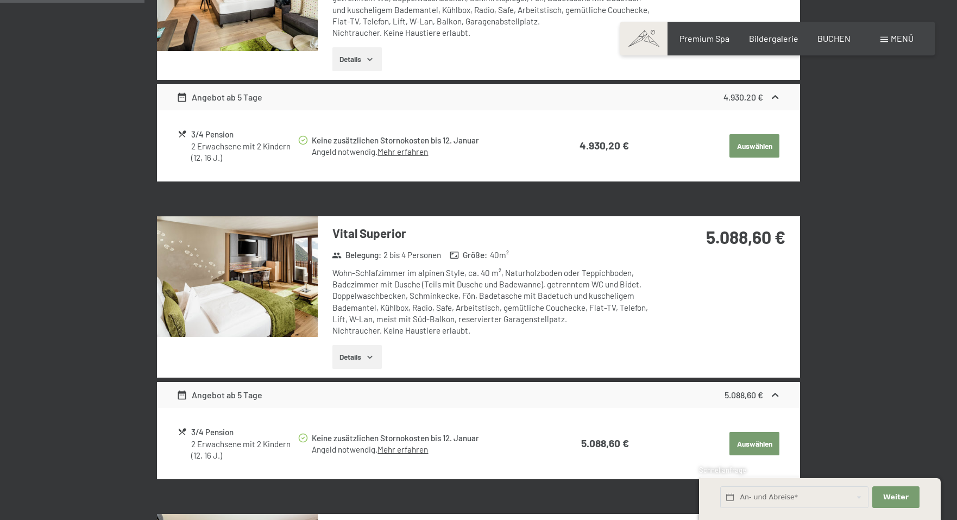
click at [894, 36] on span "Menü" at bounding box center [901, 38] width 23 height 10
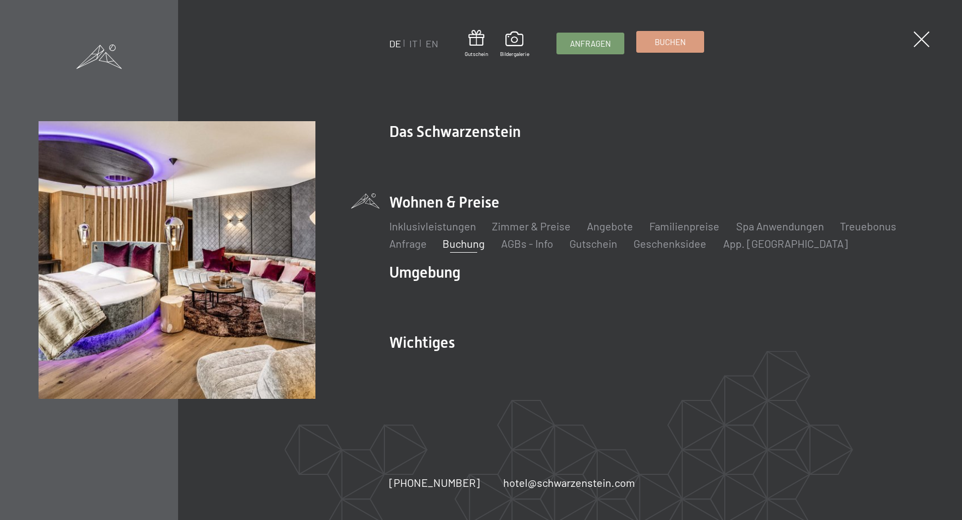
click at [684, 44] on span "Buchen" at bounding box center [670, 41] width 31 height 11
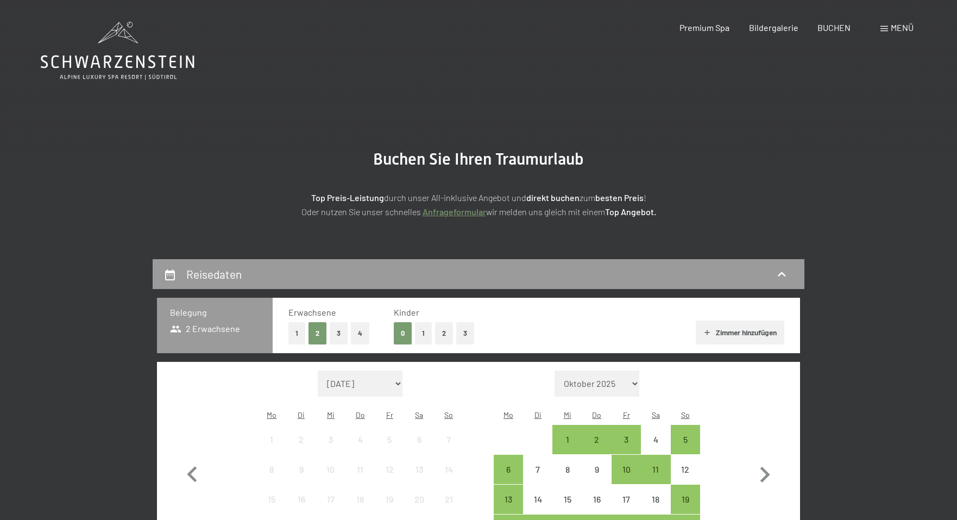
click icon
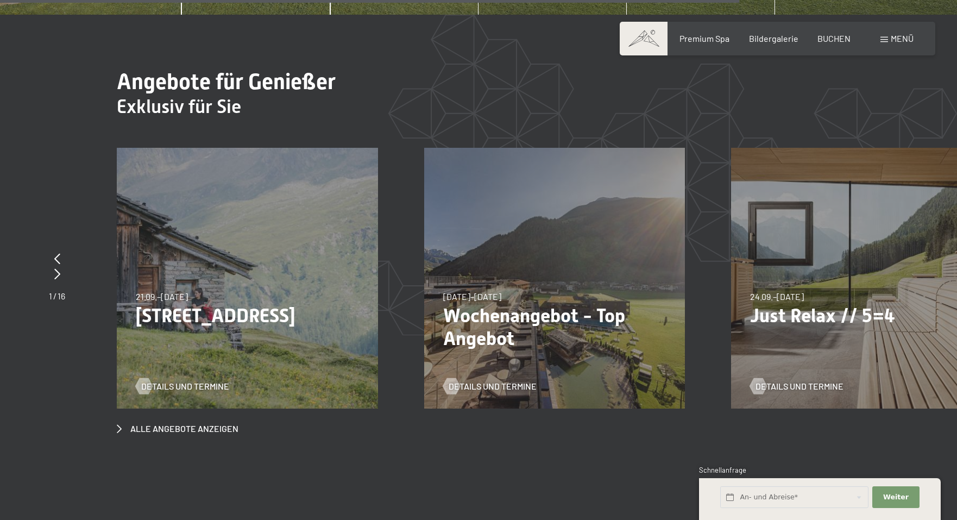
scroll to position [4062, 0]
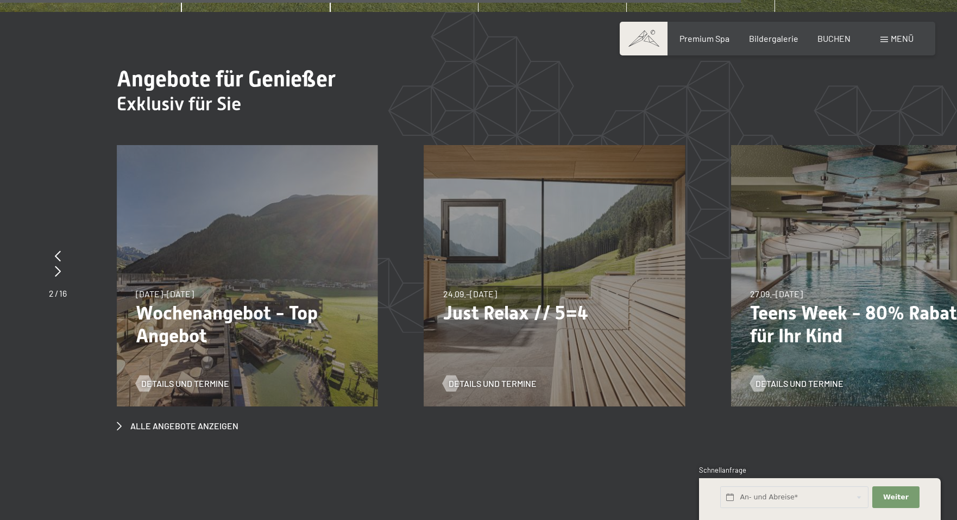
click at [784, 301] on p "Teens Week - 80% Rabatt für Ihr Kind" at bounding box center [861, 324] width 223 height 46
click at [785, 301] on p "Teens Week - 80% Rabatt für Ihr Kind" at bounding box center [861, 324] width 223 height 46
click at [784, 377] on span "Details und Termine" at bounding box center [810, 383] width 88 height 12
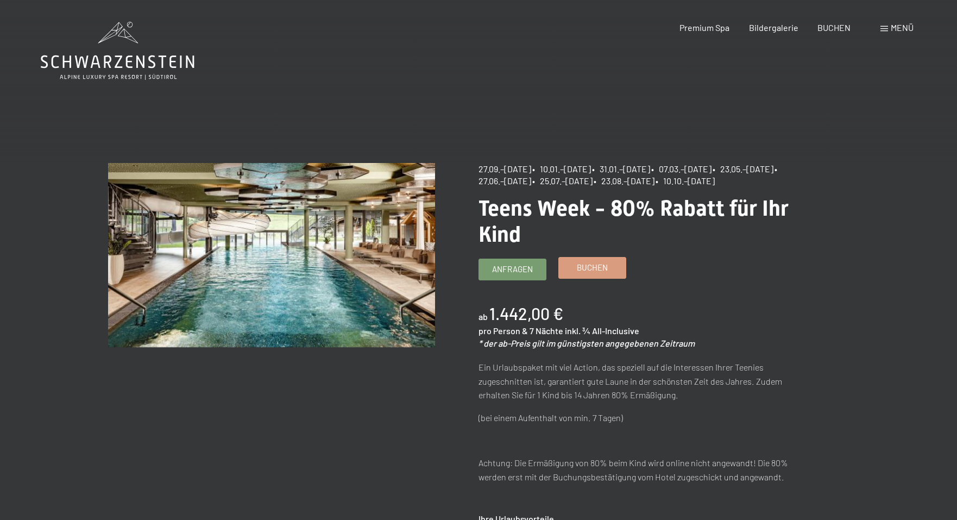
click at [594, 273] on span "Buchen" at bounding box center [592, 267] width 31 height 11
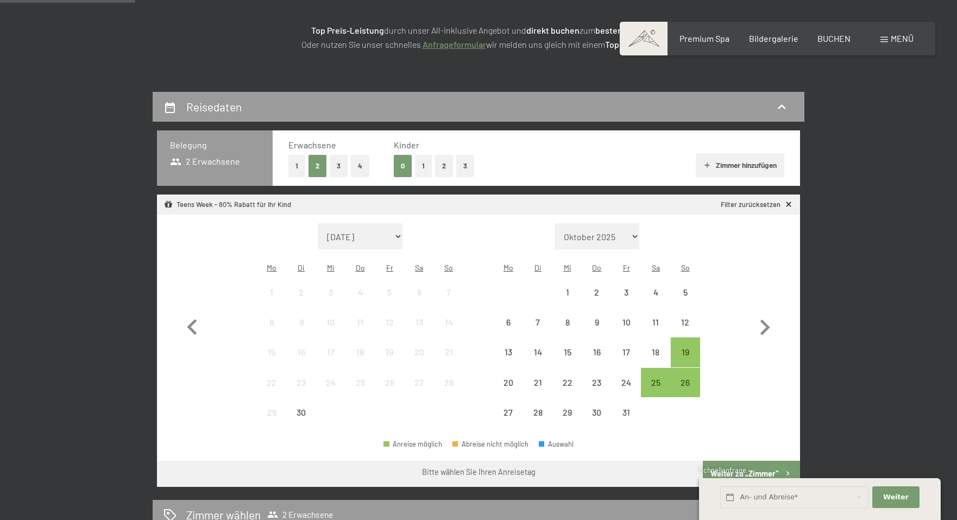
scroll to position [173, 0]
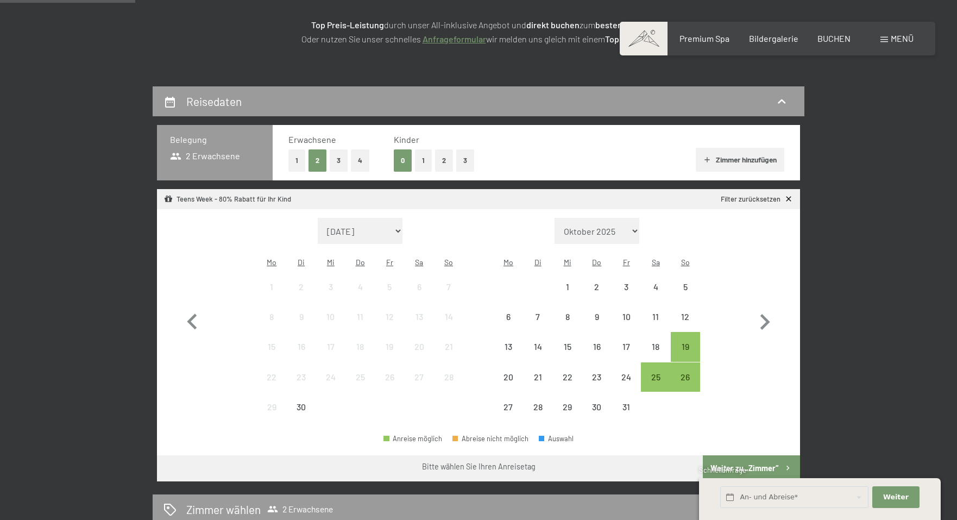
click at [442, 158] on button "2" at bounding box center [444, 160] width 18 height 22
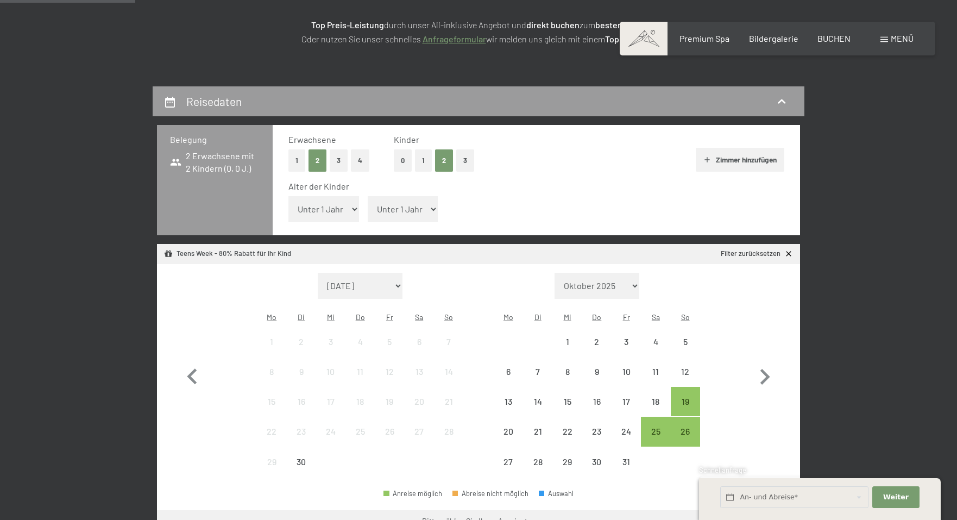
click at [341, 196] on select "Unter 1 Jahr 1 Jahr 2 Jahre 3 Jahre 4 Jahre 5 Jahre 6 Jahre 7 Jahre 8 Jahre 9 J…" at bounding box center [323, 209] width 71 height 26
select select "12"
select select "16"
click at [769, 361] on icon "button" at bounding box center [764, 376] width 31 height 31
select select "2025-10-01"
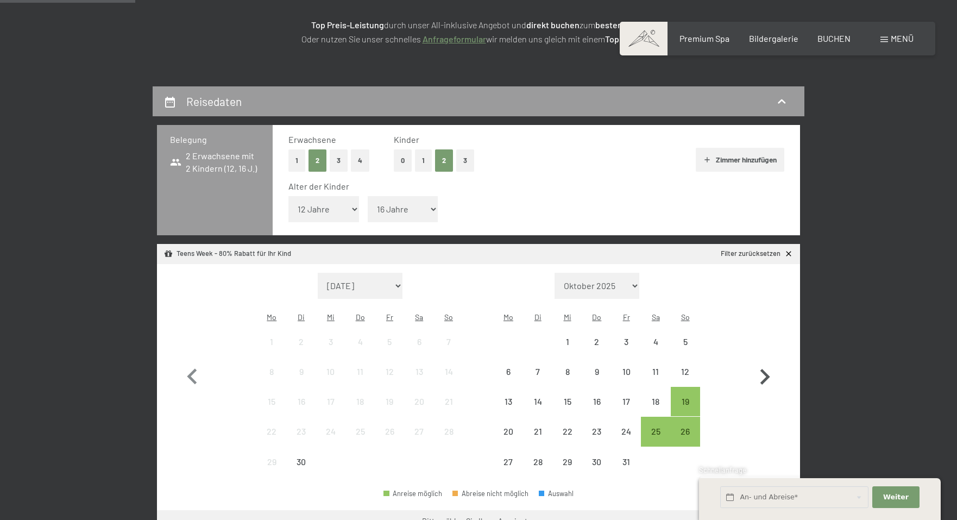
select select "2025-11-01"
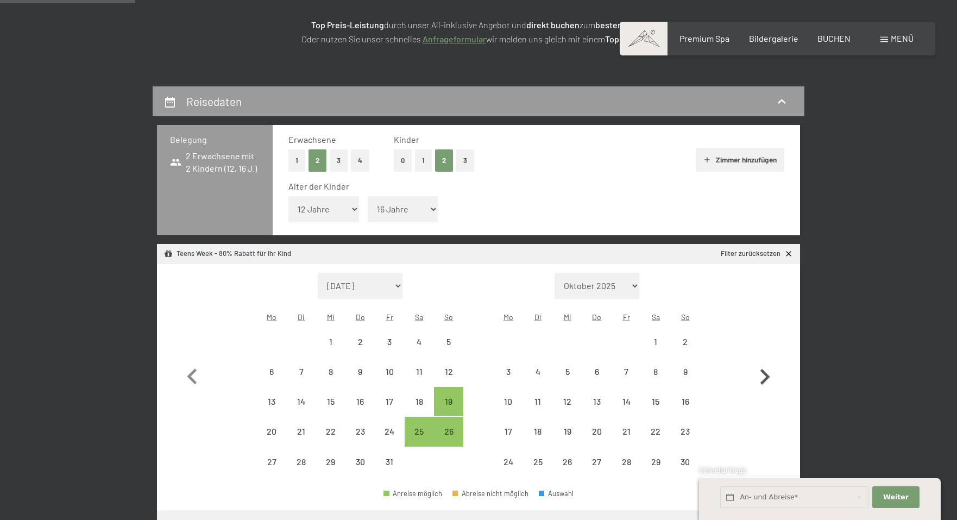
click at [769, 361] on icon "button" at bounding box center [764, 376] width 31 height 31
select select "2025-11-01"
select select "2025-12-01"
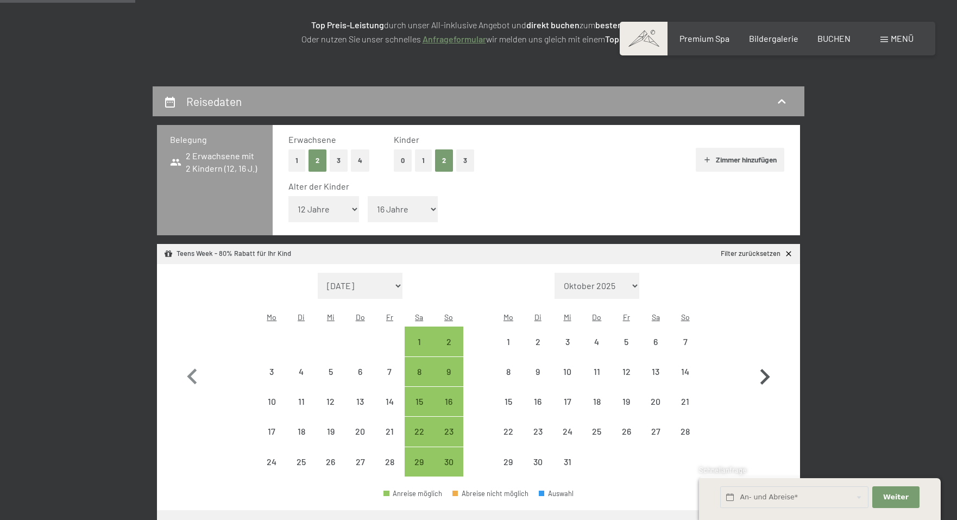
select select "2025-11-01"
select select "2025-12-01"
click at [769, 361] on icon "button" at bounding box center [764, 376] width 31 height 31
select select "2025-12-01"
select select "2026-01-01"
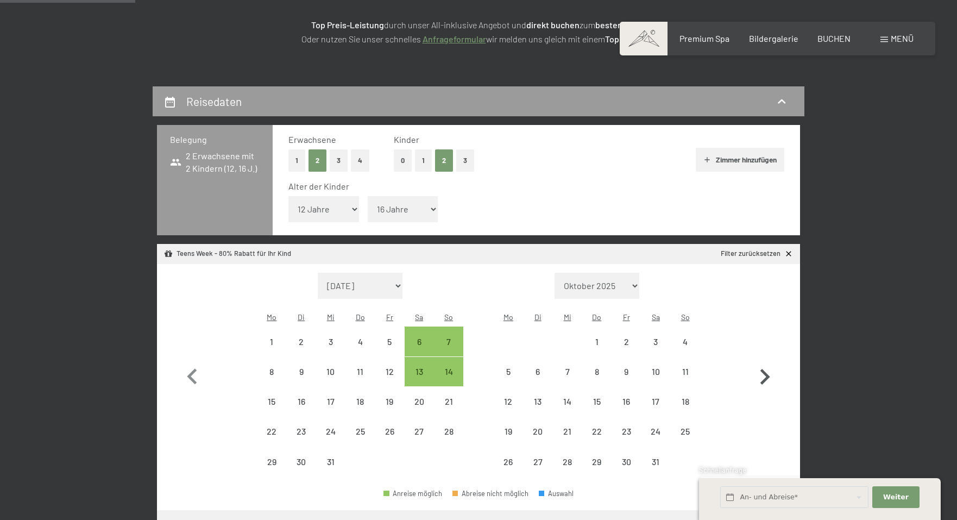
select select "2025-12-01"
select select "2026-01-01"
click at [769, 361] on icon "button" at bounding box center [764, 376] width 31 height 31
select select "2026-01-01"
select select "2026-02-01"
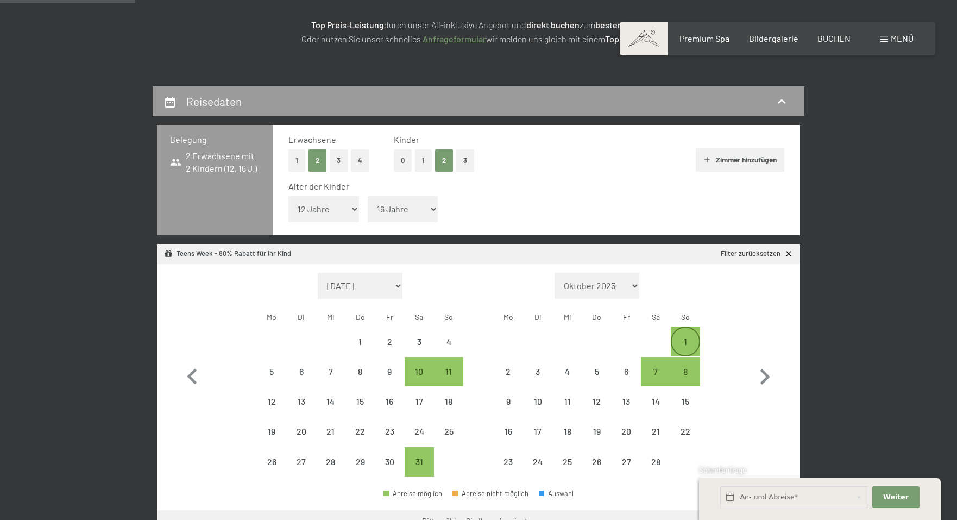
click at [686, 337] on div "1" at bounding box center [685, 350] width 27 height 27
select select "2026-01-01"
select select "2026-02-01"
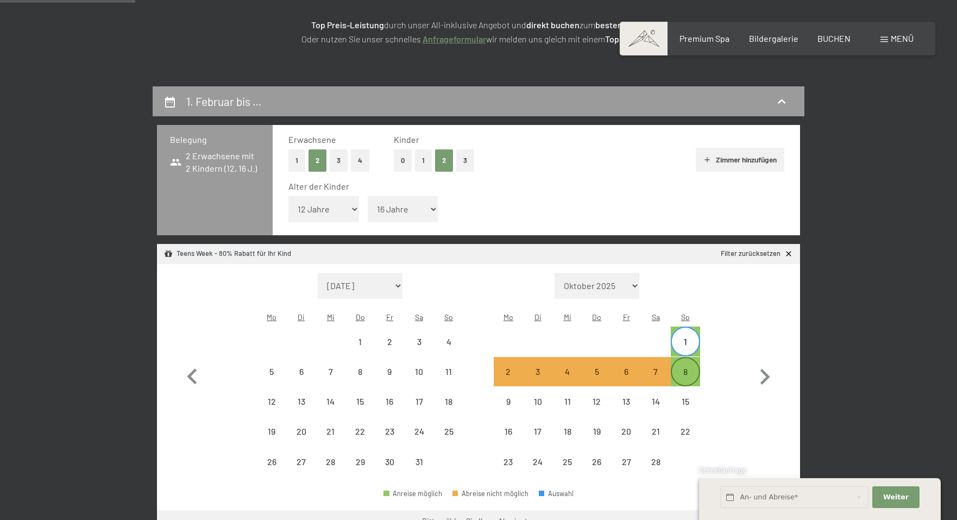
click at [686, 358] on div "8" at bounding box center [685, 371] width 27 height 27
select select "2026-01-01"
select select "2026-02-01"
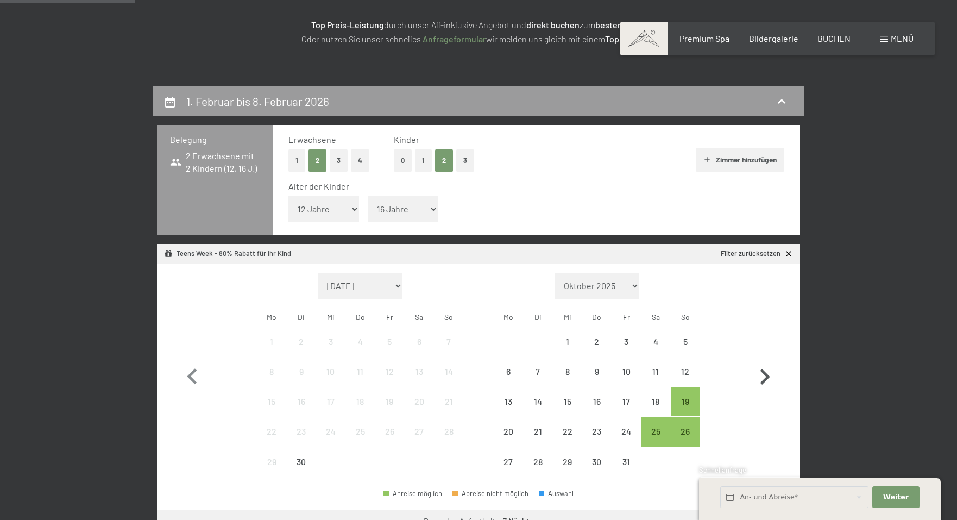
click at [765, 369] on icon "button" at bounding box center [765, 377] width 10 height 16
select select "2025-11-01"
select select "2025-12-01"
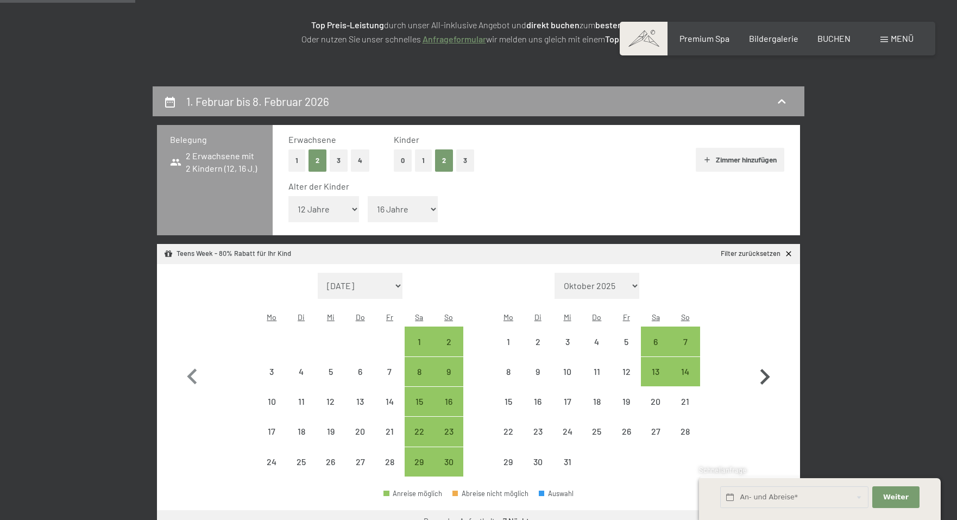
click at [765, 369] on icon "button" at bounding box center [765, 377] width 10 height 16
select select "2025-12-01"
select select "2026-01-01"
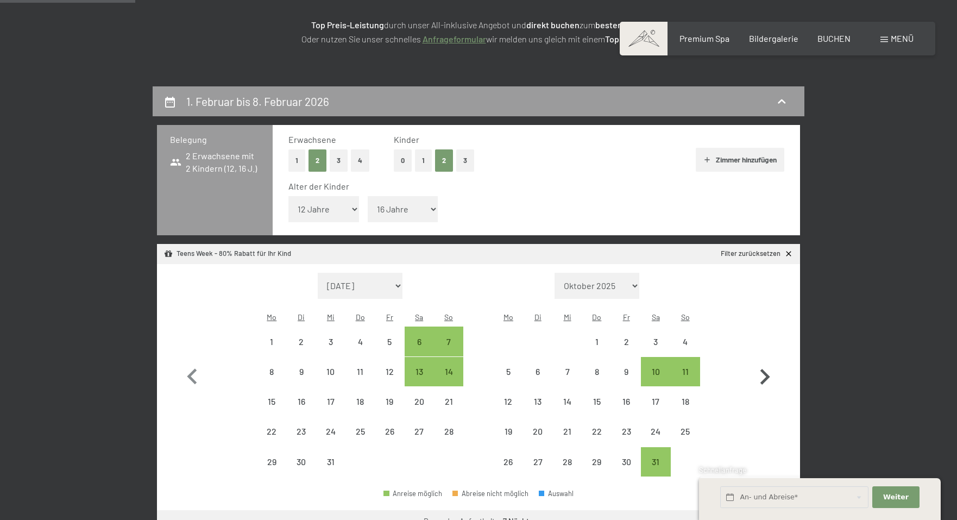
click at [765, 369] on icon "button" at bounding box center [765, 377] width 10 height 16
select select "2026-01-01"
select select "2026-02-01"
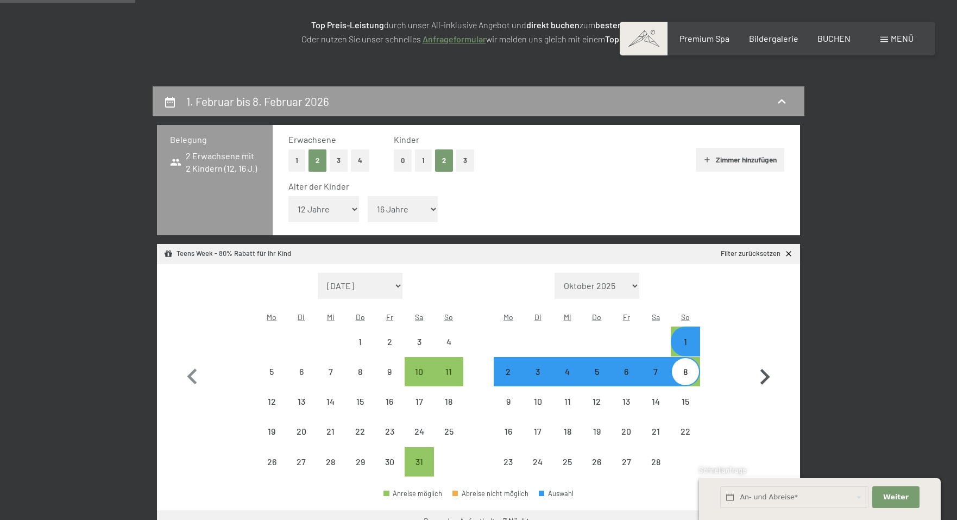
click at [765, 369] on icon "button" at bounding box center [765, 377] width 10 height 16
select select "2026-02-01"
select select "2026-03-01"
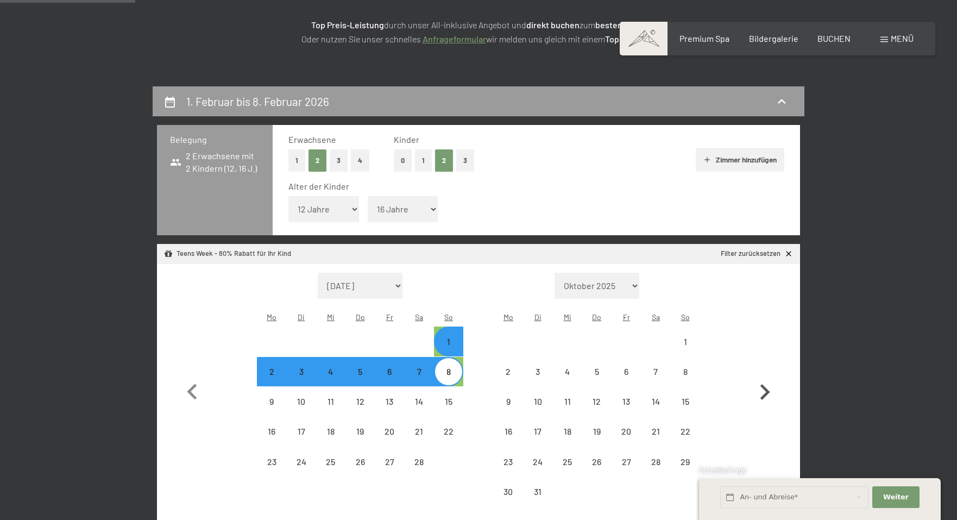
select select "2026-02-01"
select select "2026-03-01"
click at [765, 376] on icon "button" at bounding box center [764, 391] width 31 height 31
select select "2026-03-01"
select select "2026-04-01"
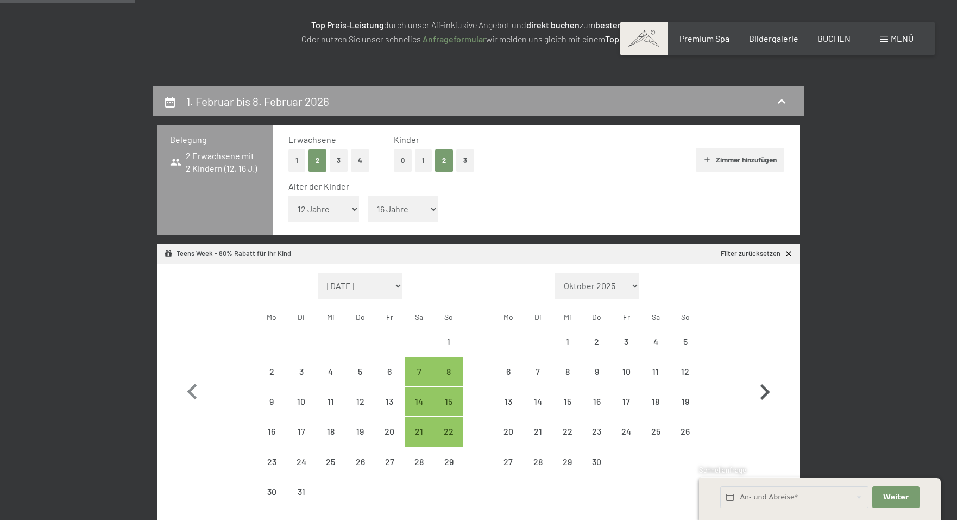
select select "2026-03-01"
select select "2026-04-01"
click at [195, 376] on icon "button" at bounding box center [191, 391] width 31 height 31
select select "2026-02-01"
select select "2026-03-01"
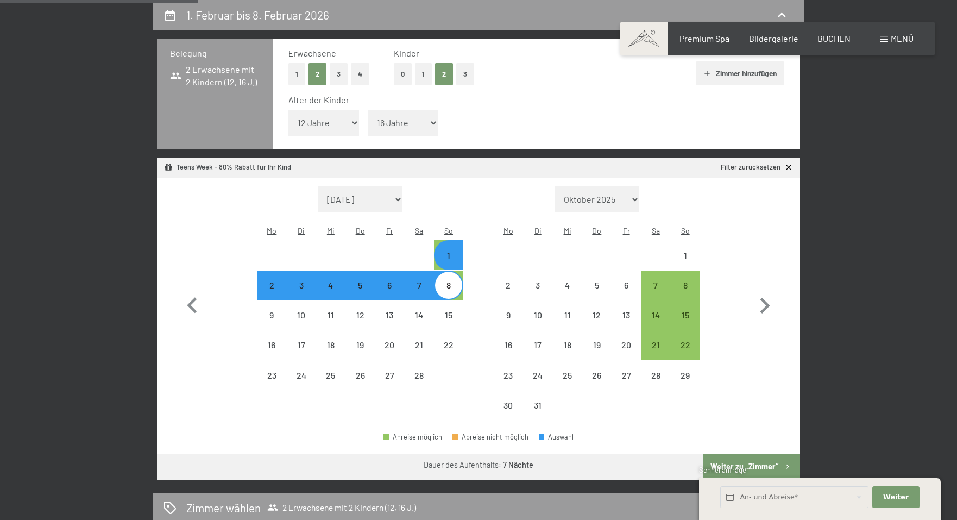
scroll to position [267, 0]
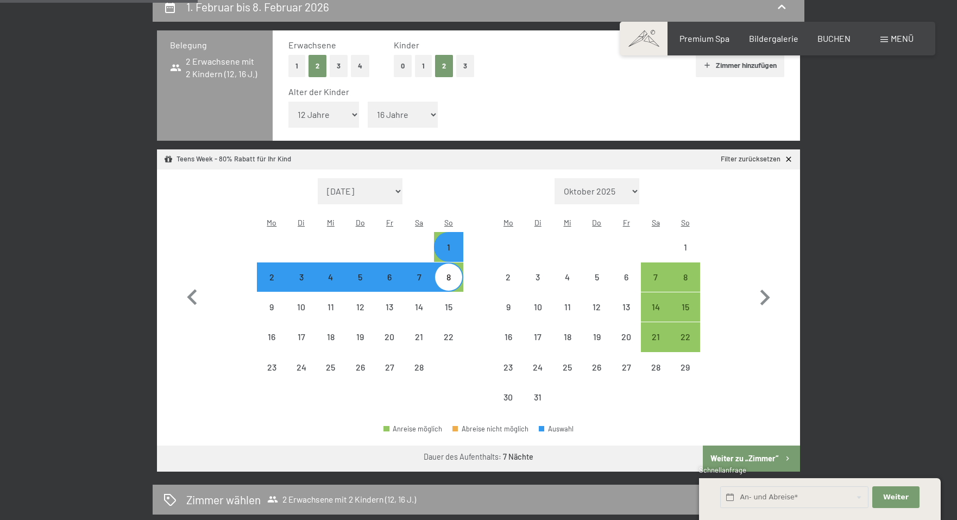
click at [746, 445] on button "Weiter zu „Zimmer“" at bounding box center [750, 458] width 97 height 26
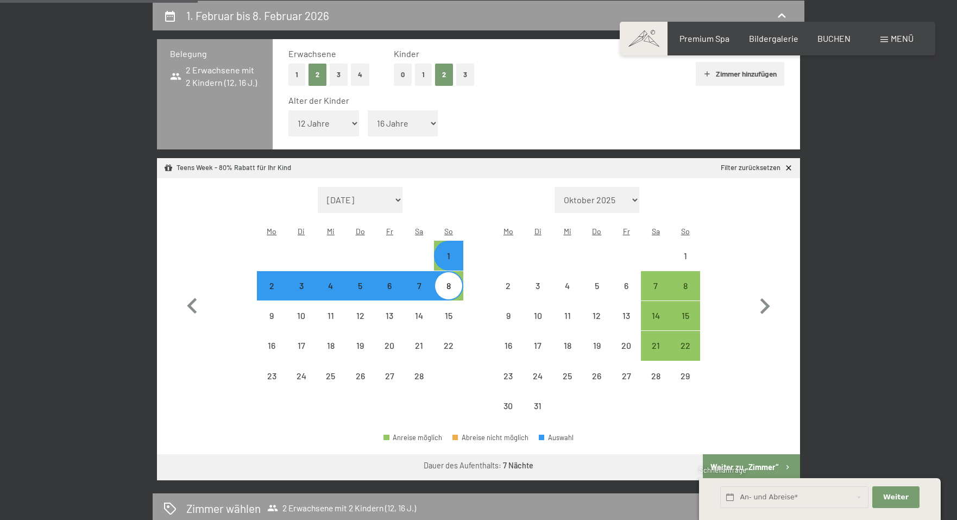
select select "2026-02-01"
select select "2026-03-01"
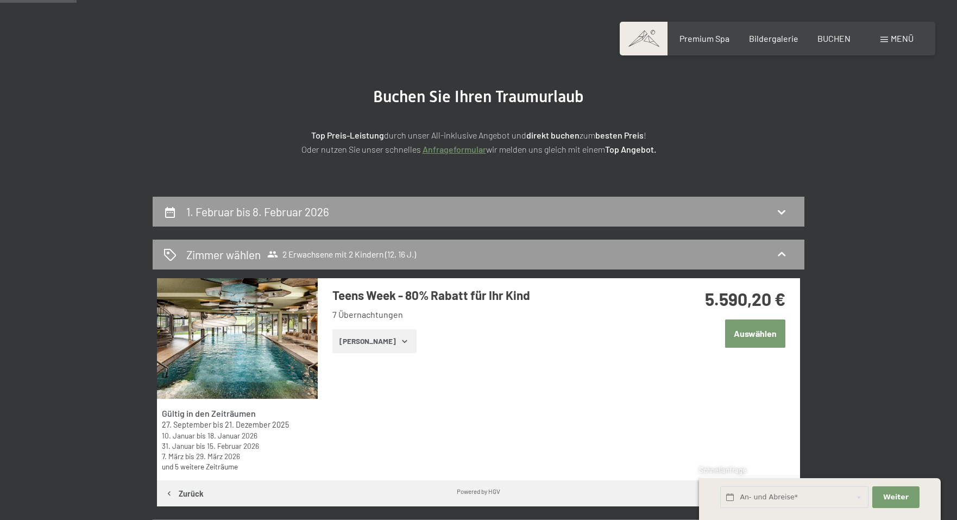
scroll to position [70, 0]
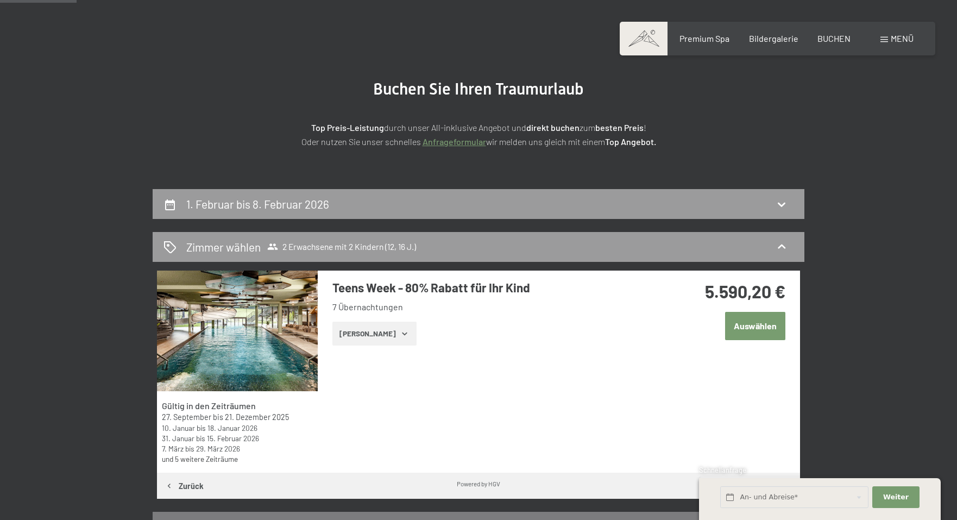
click at [385, 334] on button "Zeige Zimmer" at bounding box center [374, 333] width 84 height 24
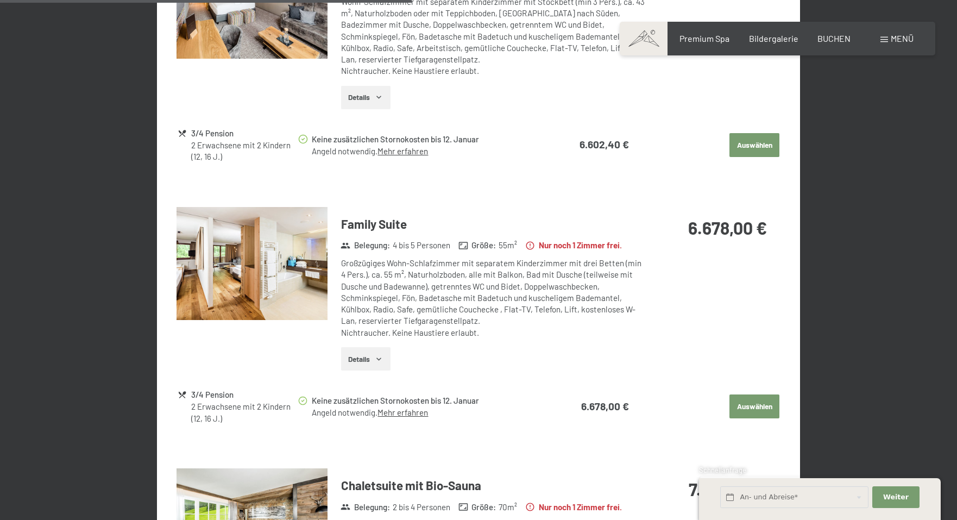
scroll to position [1186, 0]
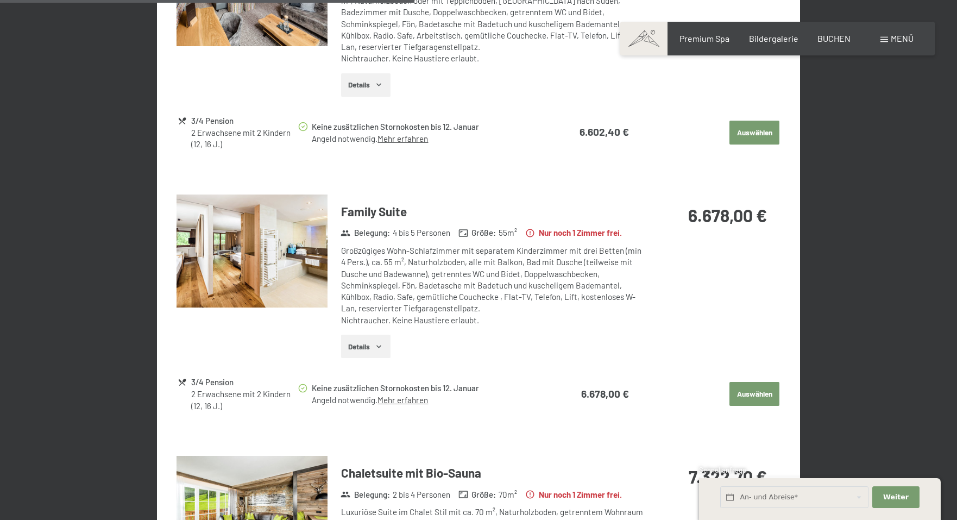
click at [748, 382] on button "Auswählen" at bounding box center [754, 394] width 50 height 24
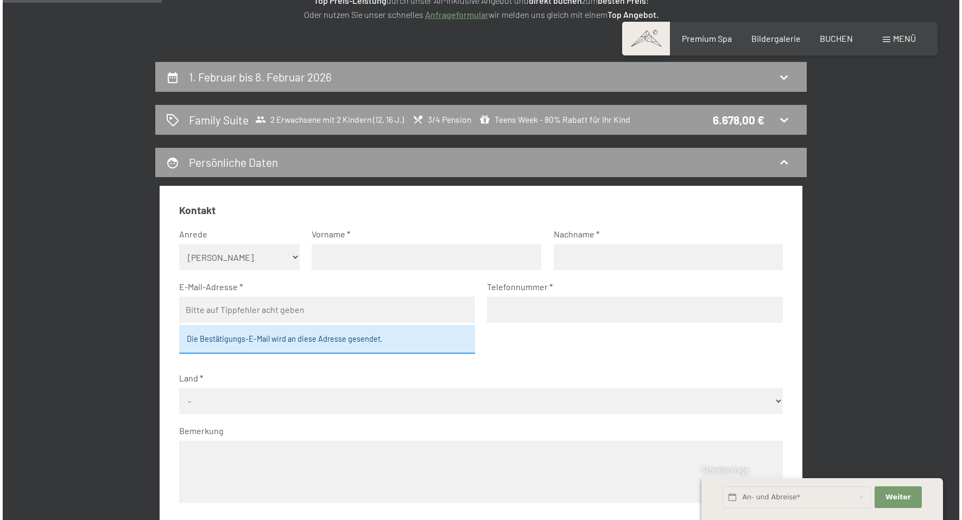
scroll to position [197, 0]
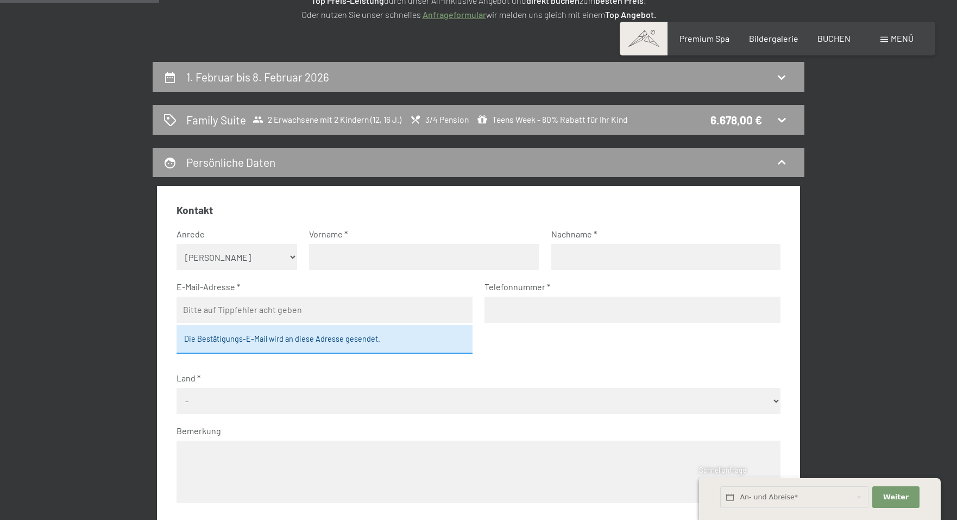
click at [886, 45] on div "Buchen Anfragen Premium Spa Bildergalerie BUCHEN Menü DE IT EN Gutschein Bilder…" at bounding box center [777, 39] width 272 height 12
click at [900, 35] on span "Menü" at bounding box center [901, 38] width 23 height 10
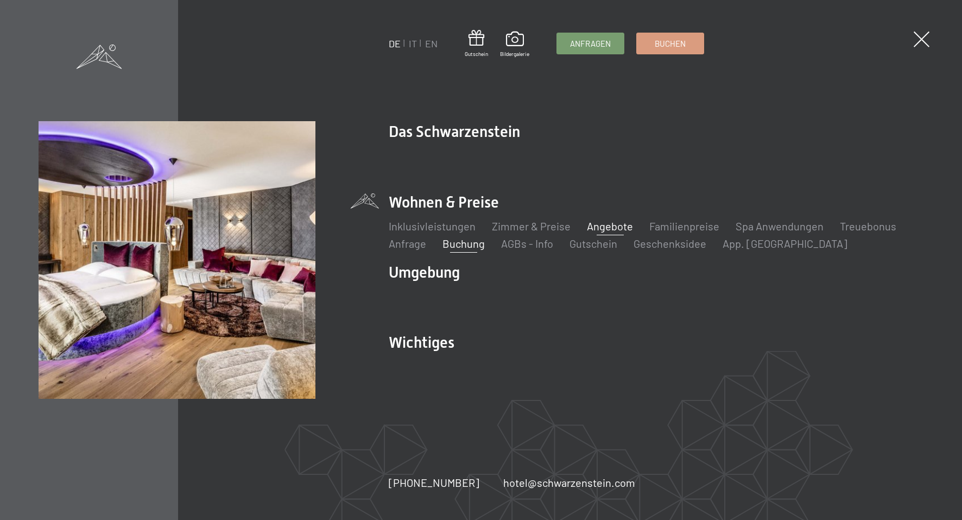
click at [590, 225] on link "Angebote" at bounding box center [610, 225] width 46 height 13
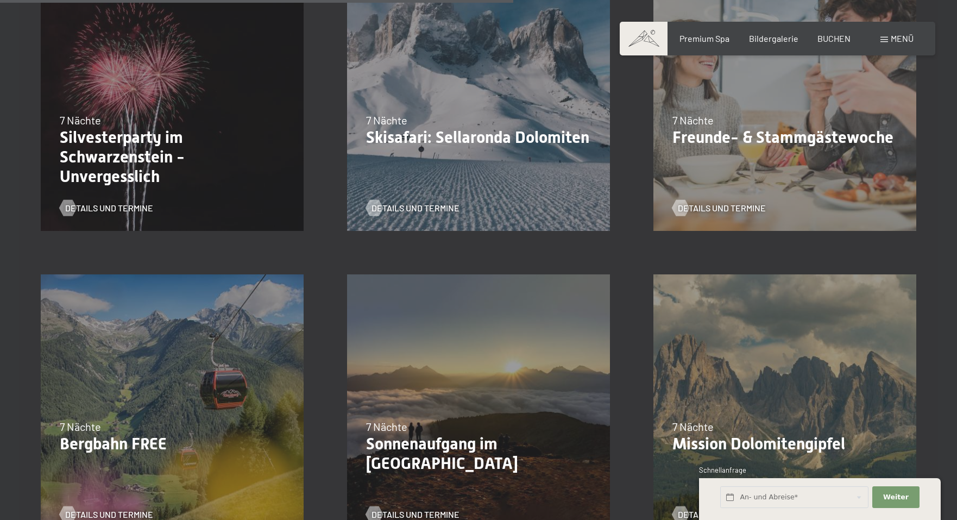
scroll to position [1300, 0]
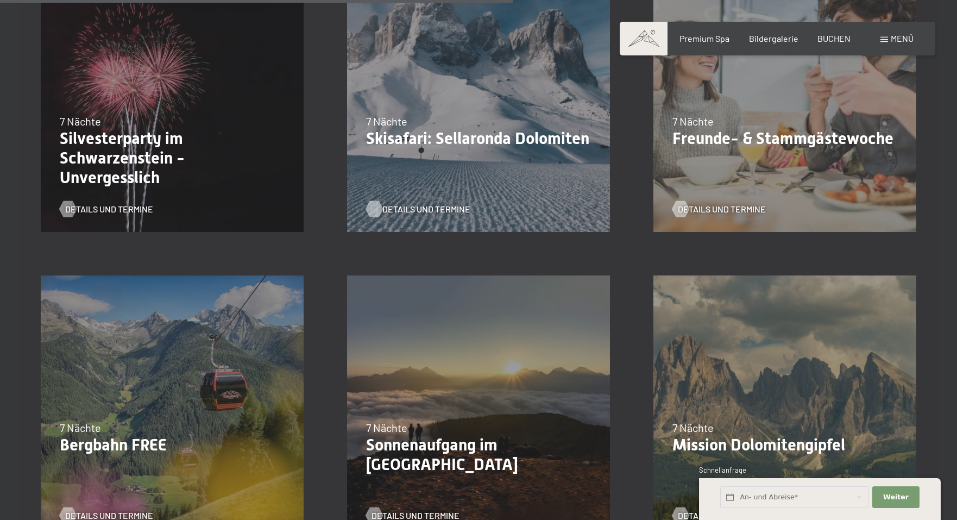
click at [409, 207] on span "Details und Termine" at bounding box center [426, 209] width 88 height 12
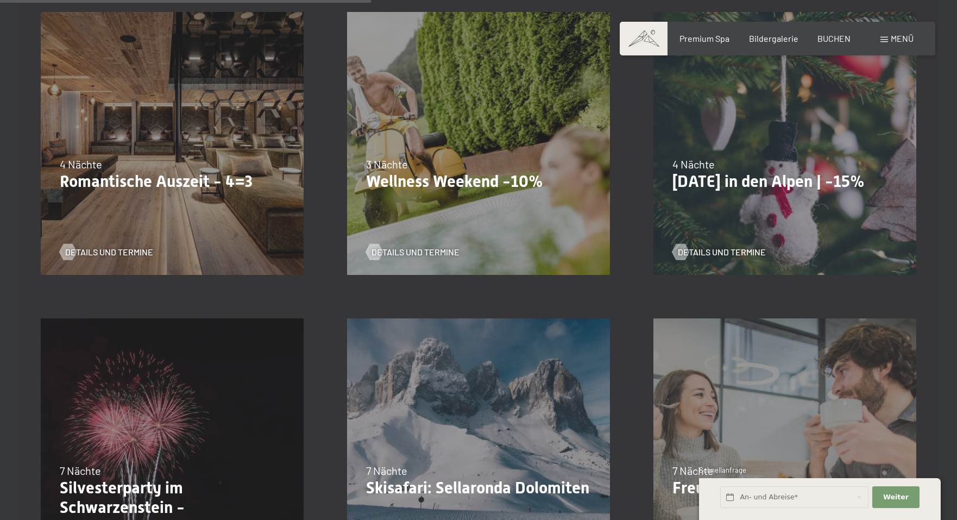
scroll to position [955, 0]
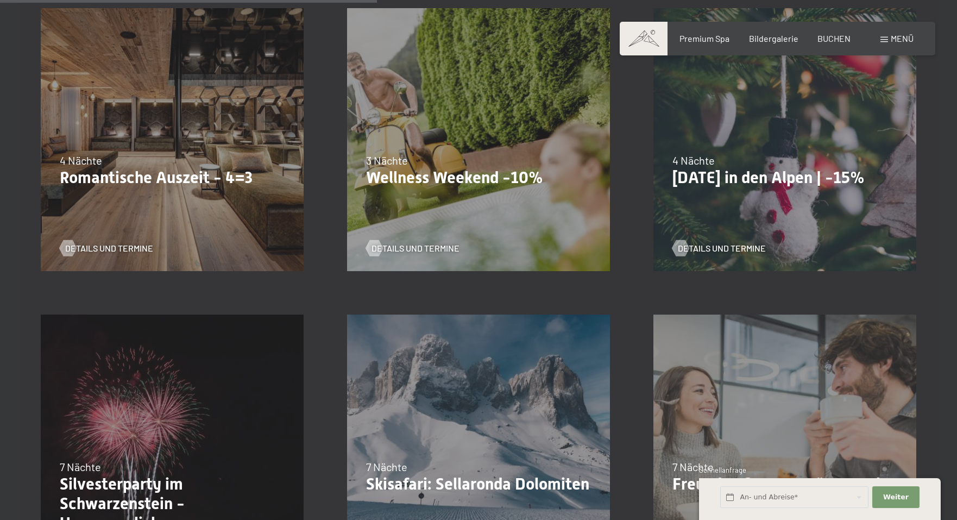
click at [715, 240] on div "Details und Termine" at bounding box center [780, 240] width 217 height 28
click at [713, 244] on span "Details und Termine" at bounding box center [732, 248] width 88 height 12
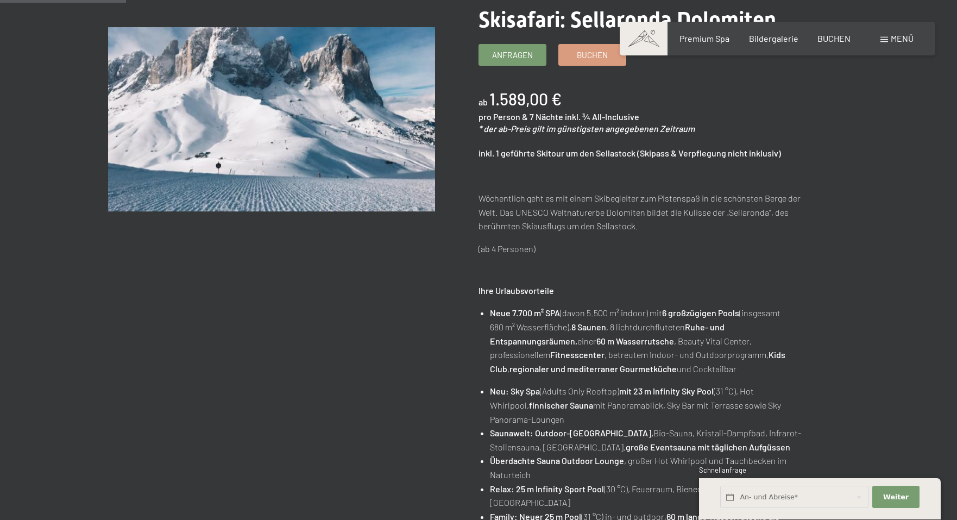
scroll to position [175, 0]
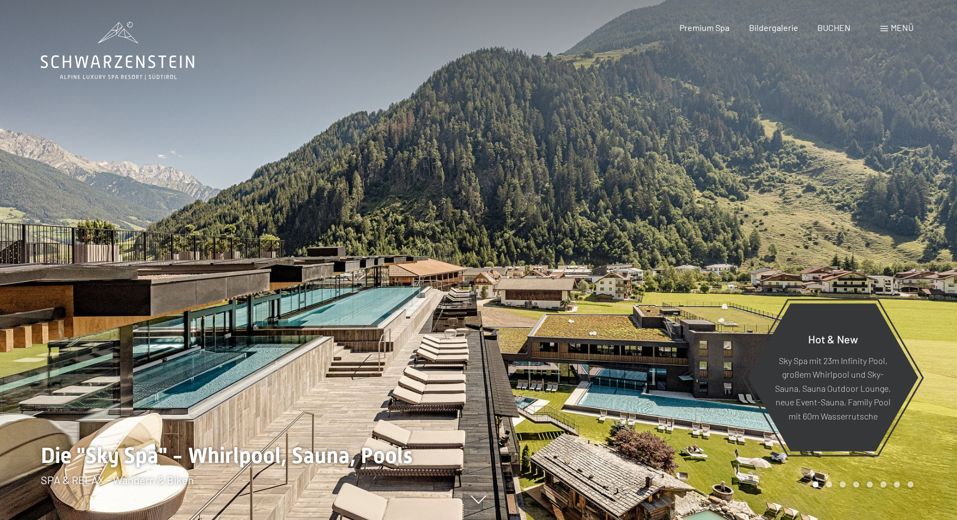
click at [897, 27] on span "Menü" at bounding box center [901, 27] width 23 height 10
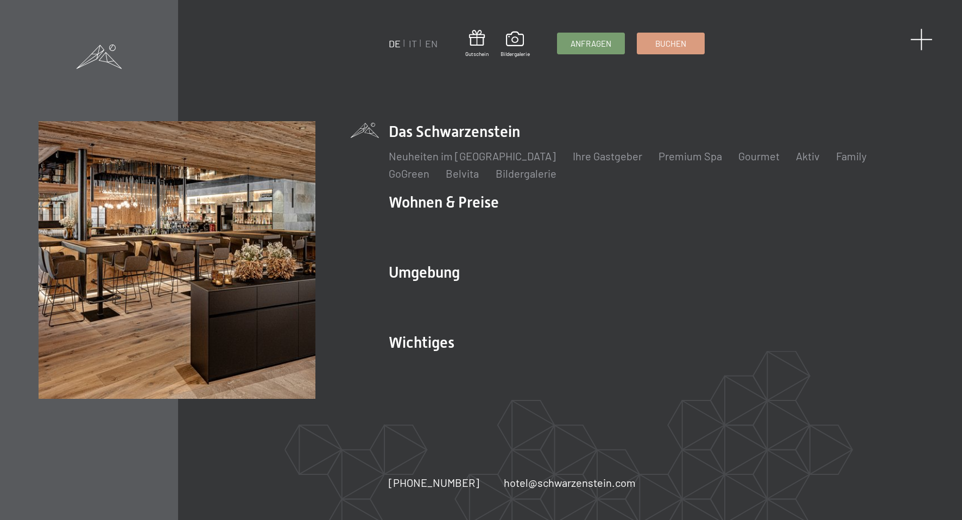
click span
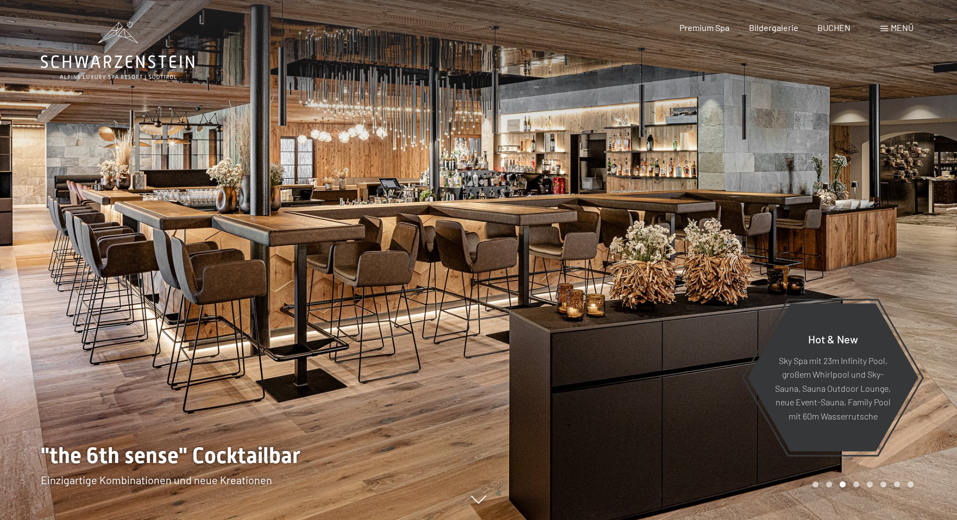
click span
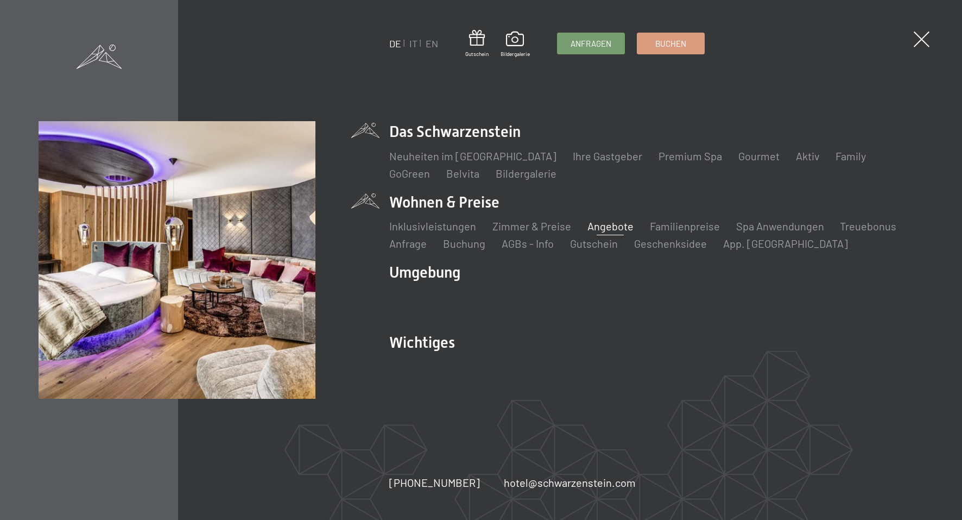
click link "Angebote"
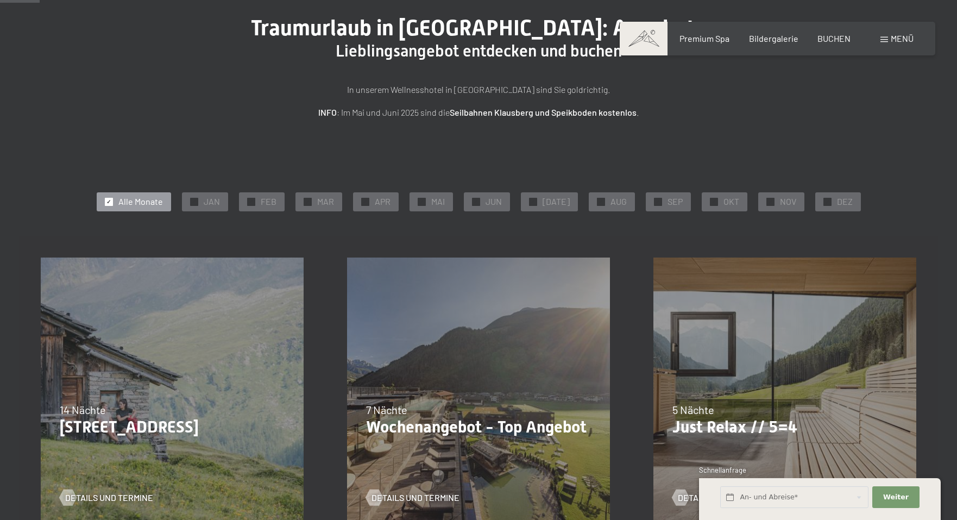
scroll to position [105, 0]
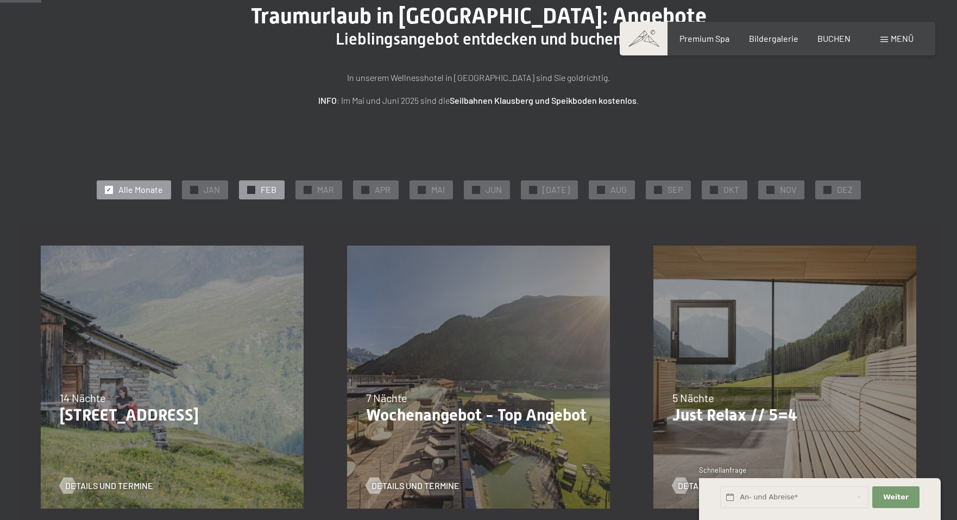
click at [281, 195] on div "✓ FEB" at bounding box center [262, 189] width 46 height 18
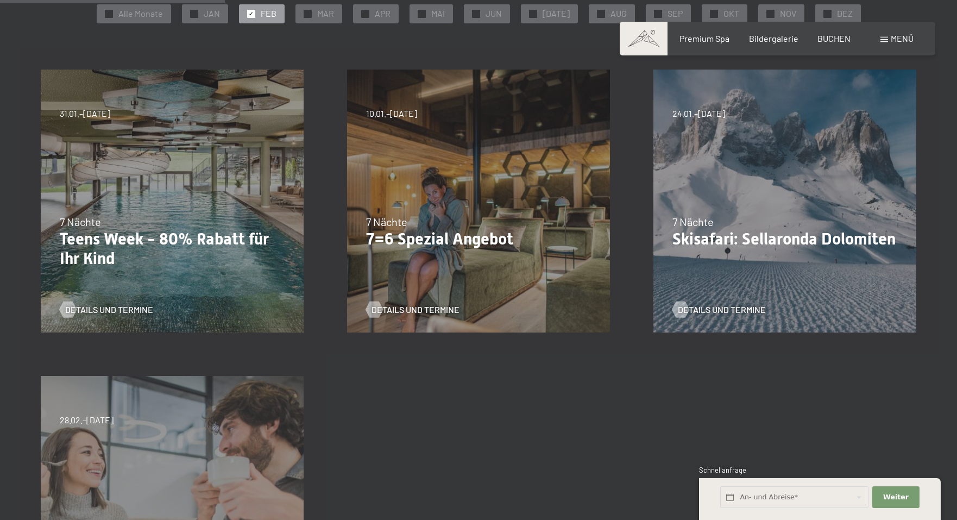
scroll to position [289, 0]
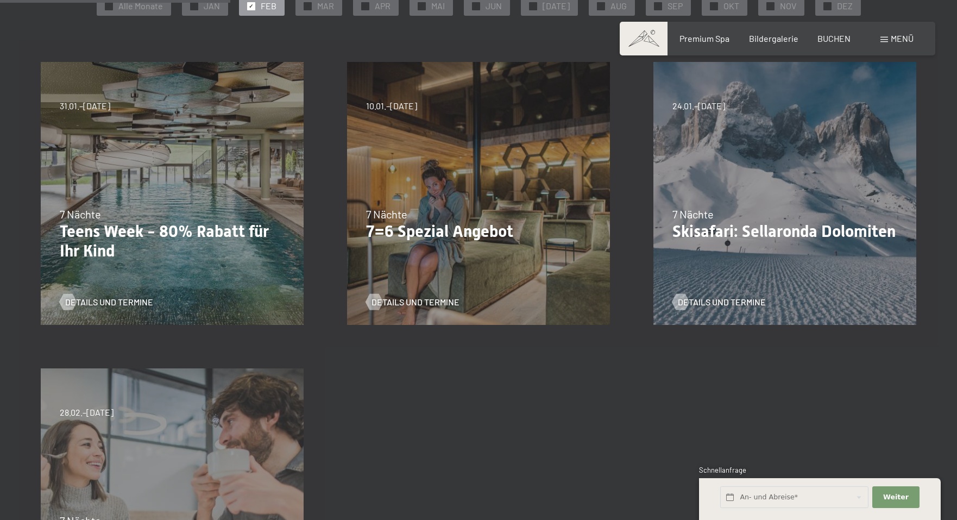
click at [230, 212] on div "7 Nächte" at bounding box center [172, 213] width 225 height 15
click at [134, 298] on span "Details und Termine" at bounding box center [120, 302] width 88 height 12
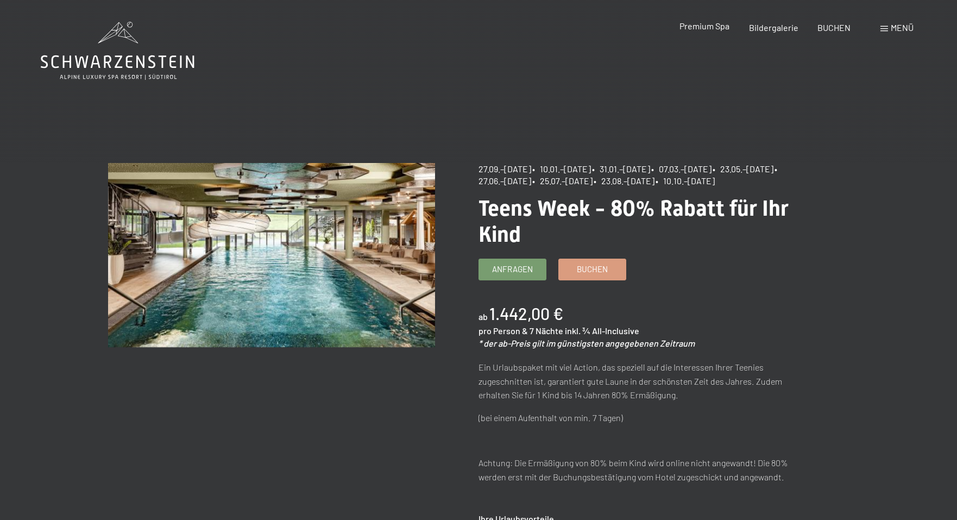
click at [707, 26] on span "Premium Spa" at bounding box center [704, 26] width 50 height 10
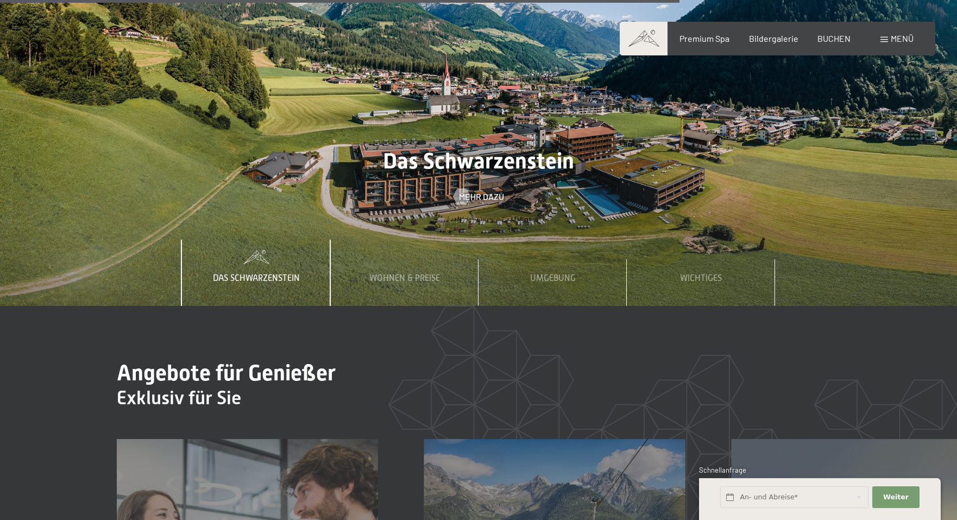
scroll to position [3762, 0]
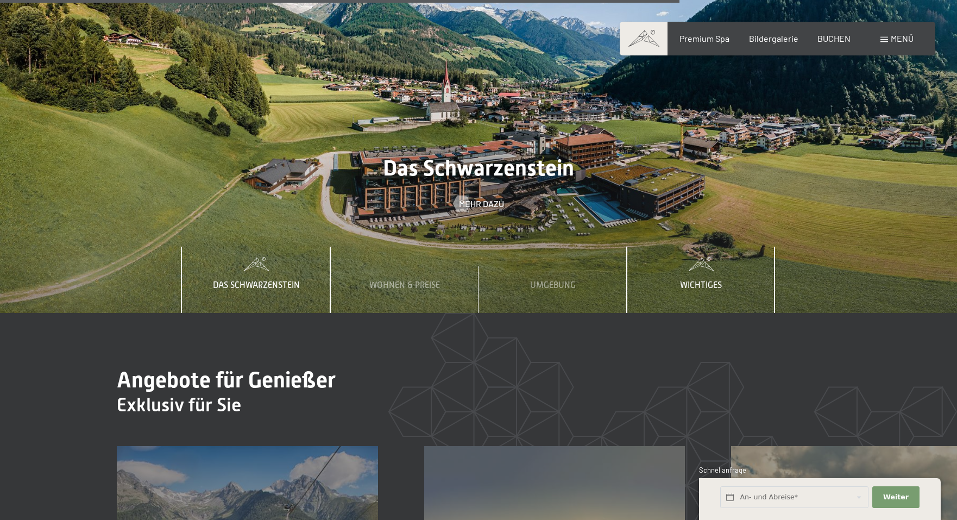
click span "Wichtiges"
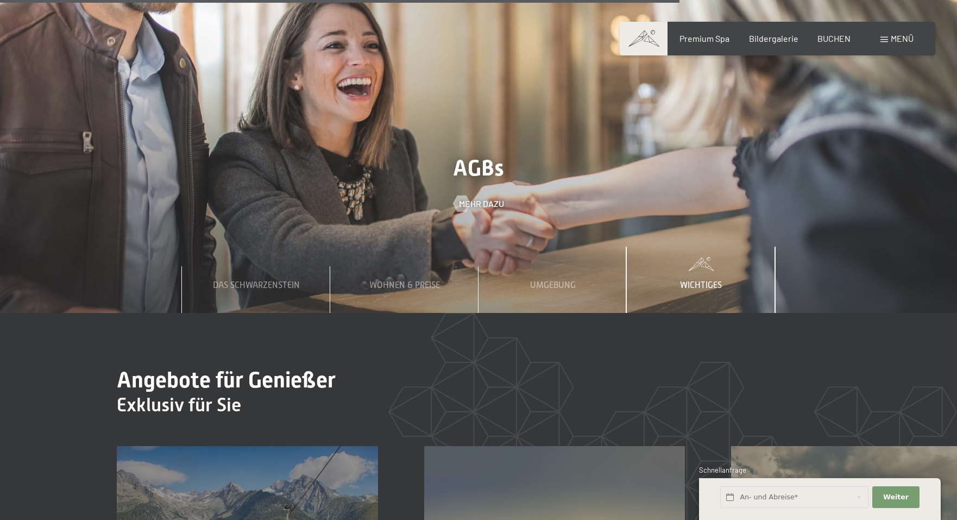
click span "Wichtiges"
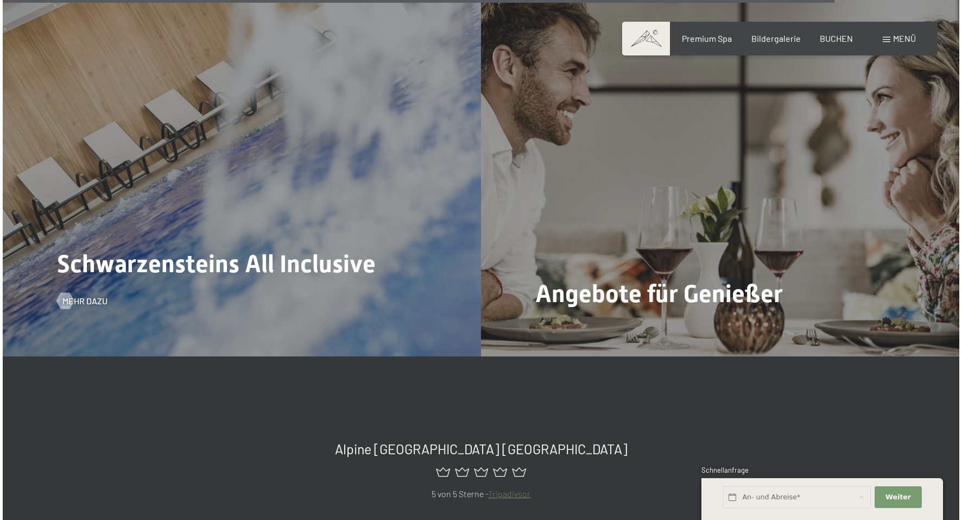
scroll to position [4606, 0]
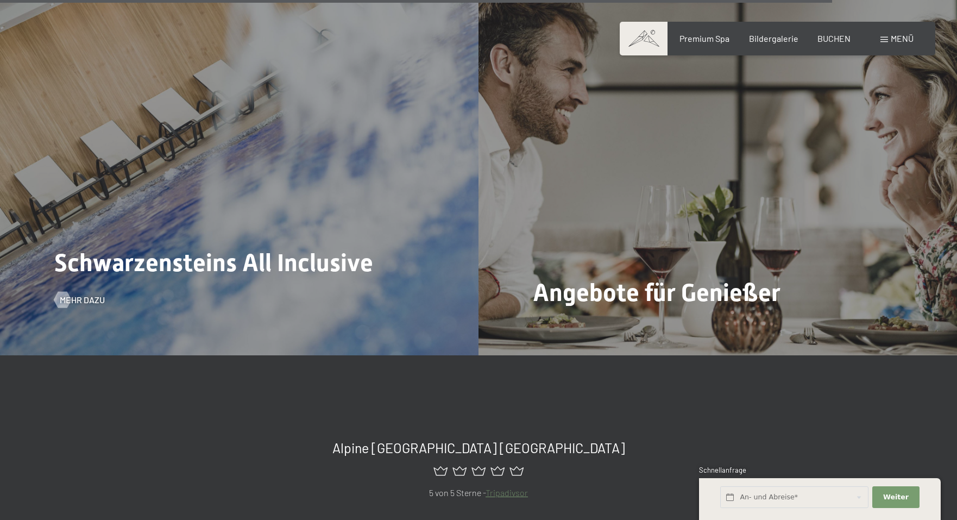
click span "Schwarzensteins All Inclusive"
click span "Mehr dazu"
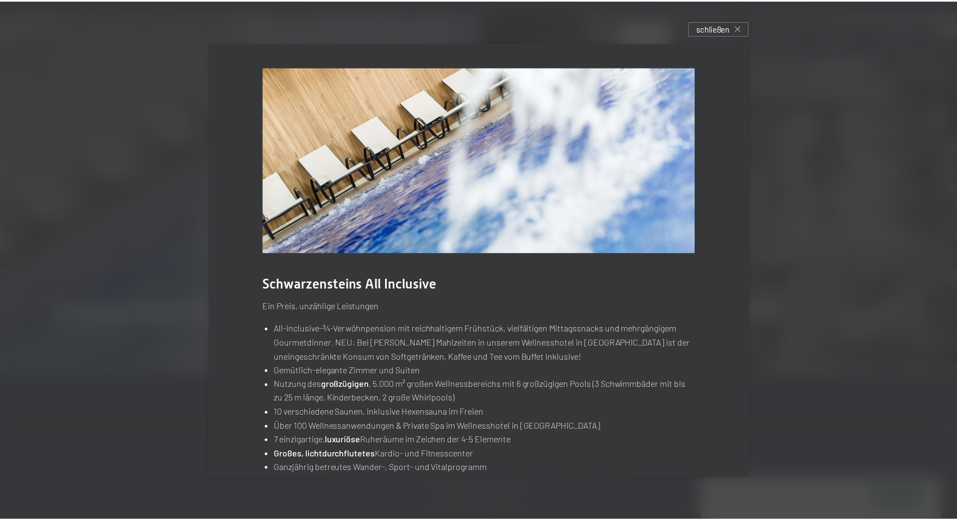
scroll to position [0, 0]
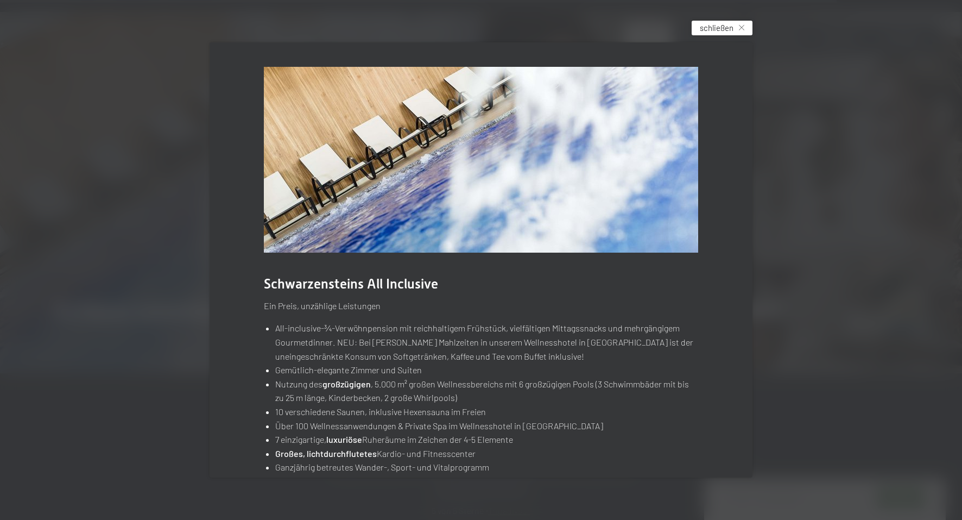
click span "schließen"
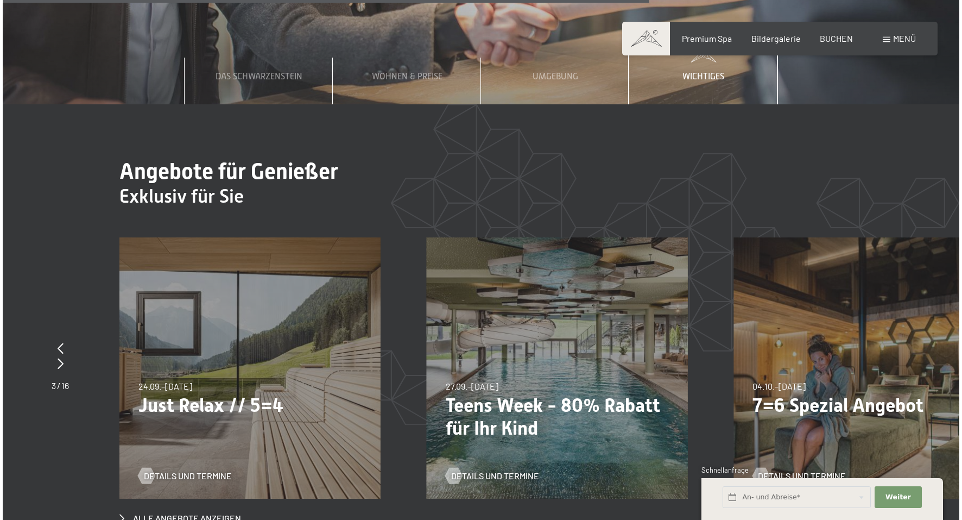
scroll to position [3214, 0]
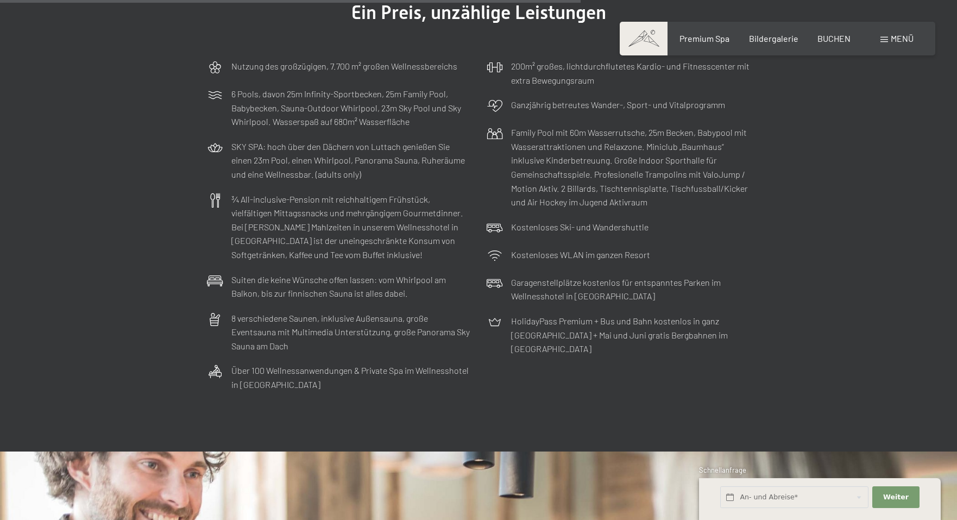
click span "Menü"
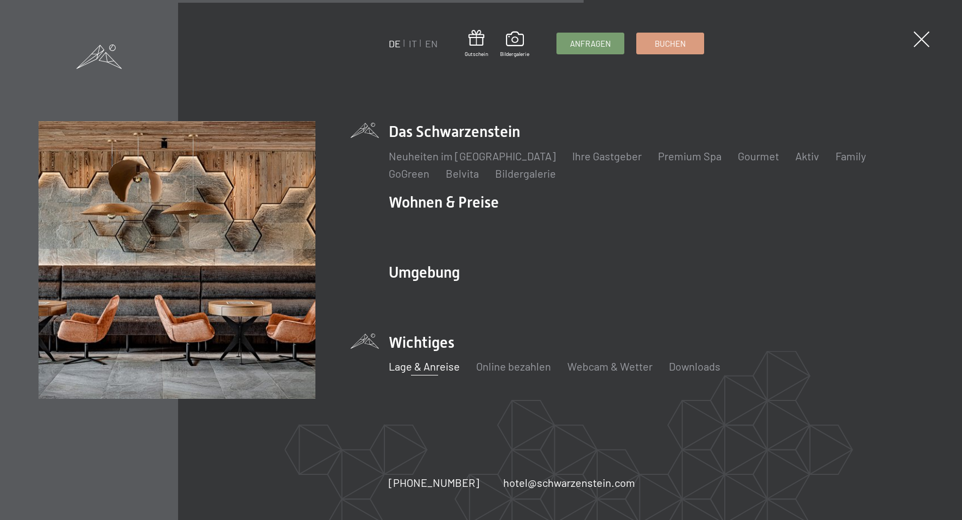
click link "Lage & Anreise"
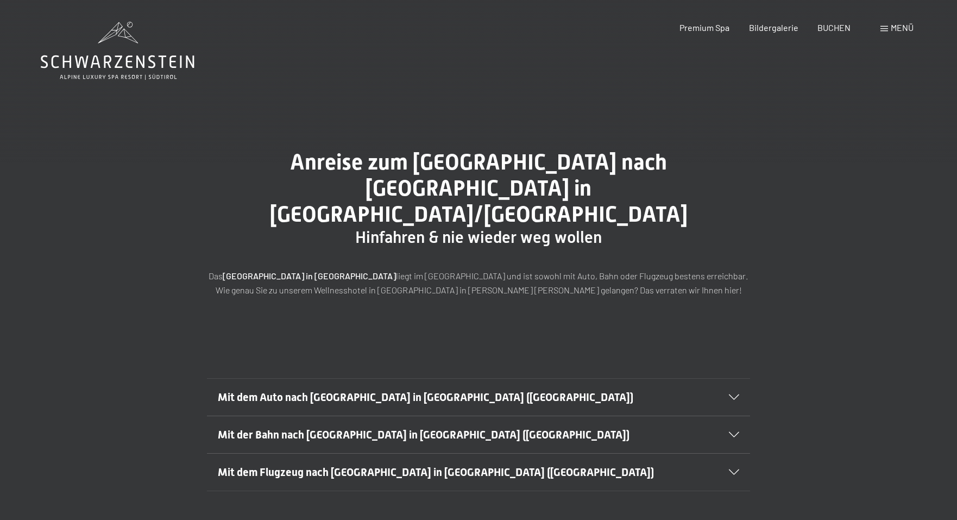
click at [406, 428] on span "Mit der Bahn nach [GEOGRAPHIC_DATA] in [GEOGRAPHIC_DATA] ([GEOGRAPHIC_DATA])" at bounding box center [424, 434] width 412 height 13
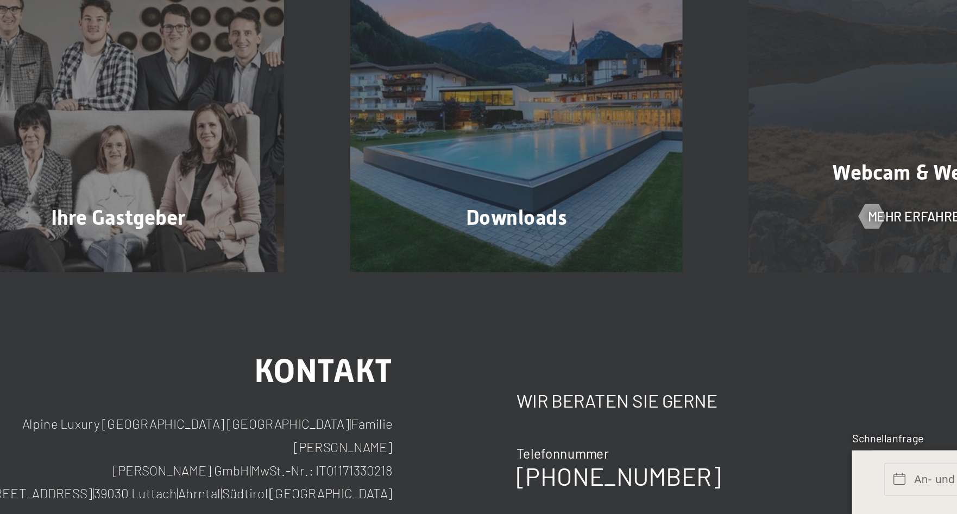
scroll to position [1018, 0]
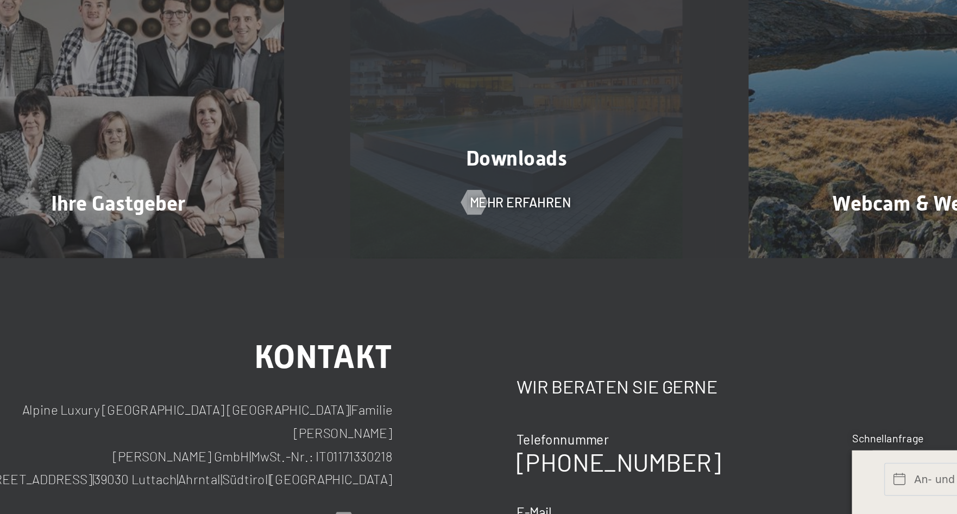
click at [387, 128] on div "Downloads Mehr erfahren" at bounding box center [478, 237] width 262 height 218
